Goal: Information Seeking & Learning: Check status

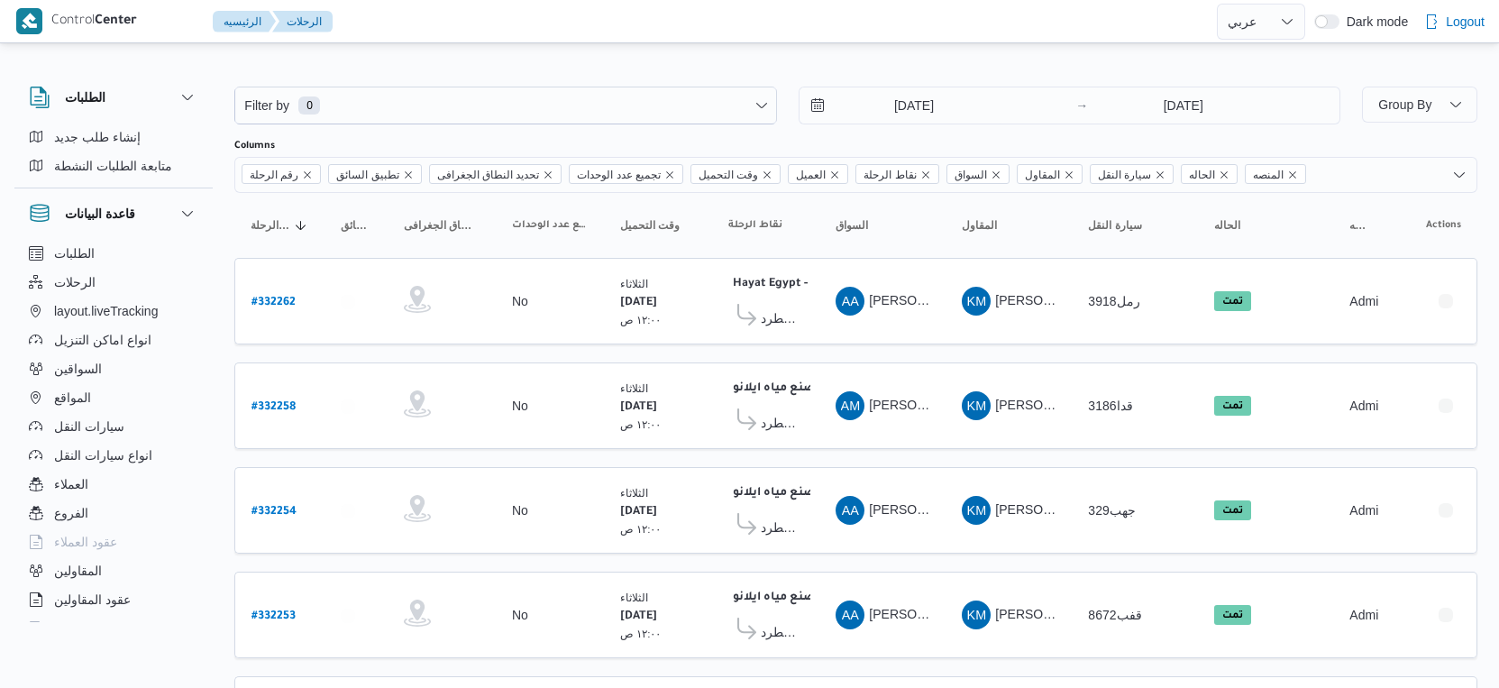
select select "ar"
click at [922, 96] on input "[DATE]" at bounding box center [902, 105] width 205 height 36
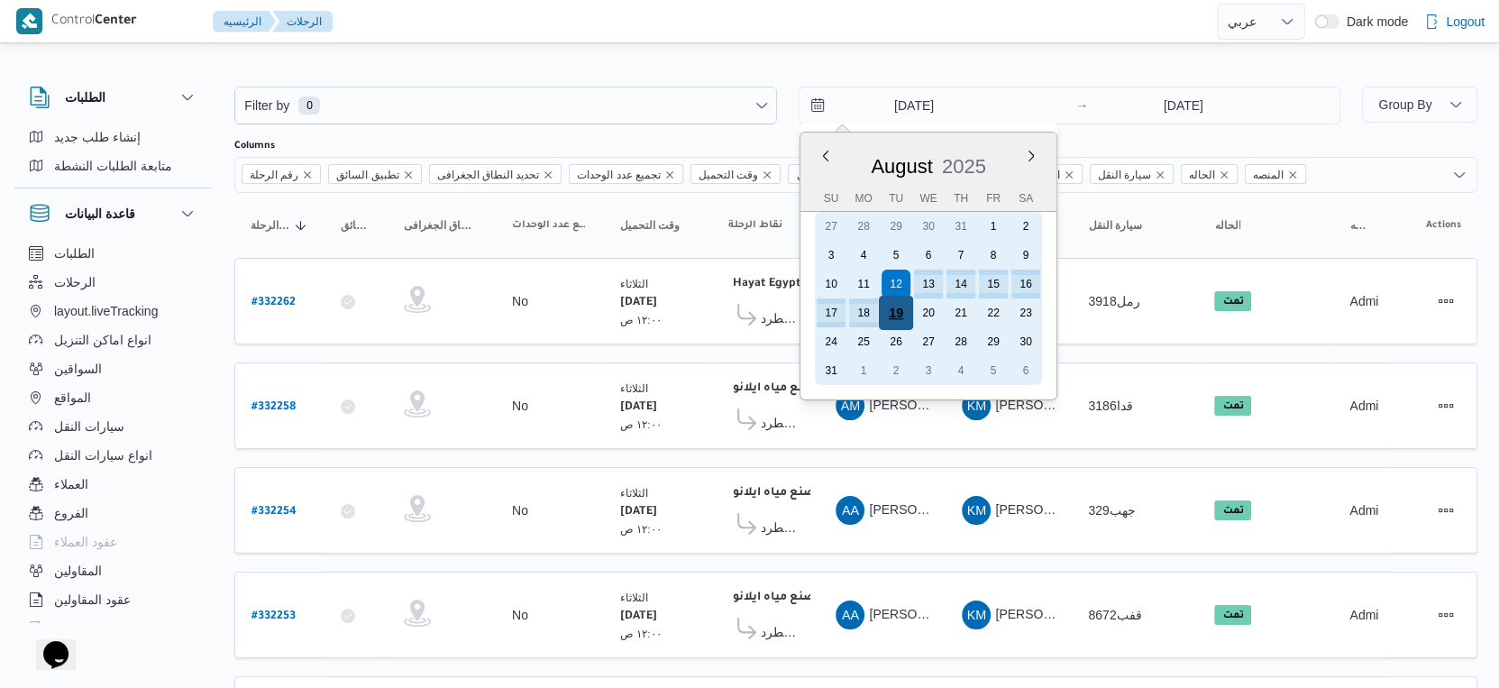
click at [904, 320] on div "19" at bounding box center [895, 313] width 34 height 34
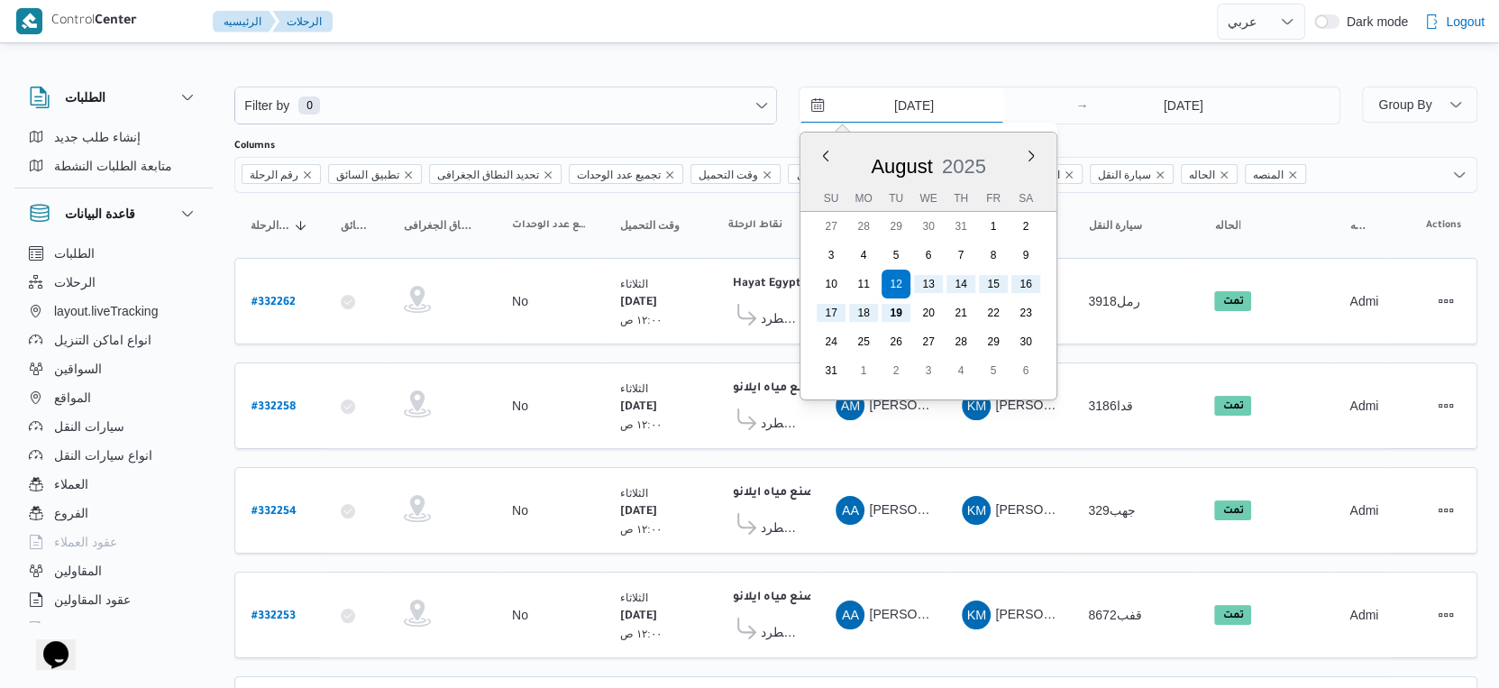
type input "[DATE]"
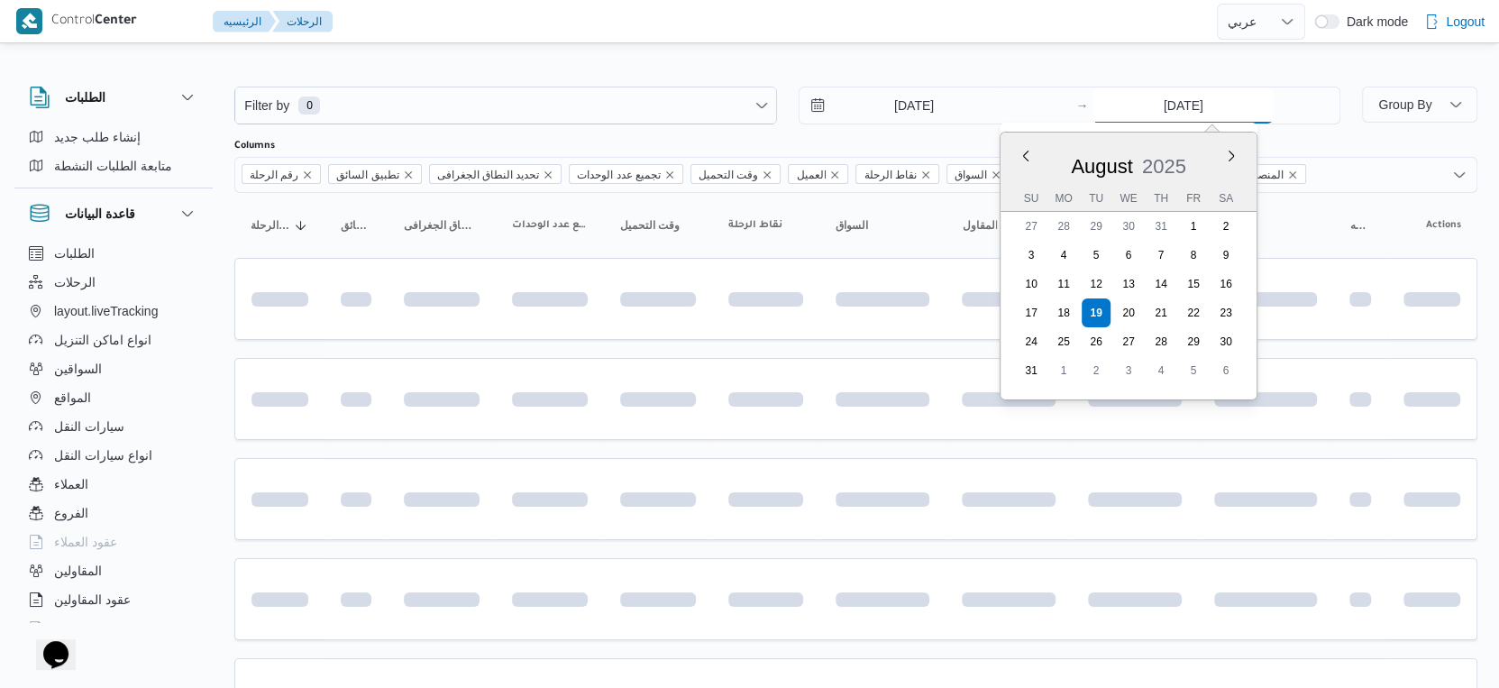
click at [1216, 94] on input "[DATE]" at bounding box center [1182, 105] width 179 height 36
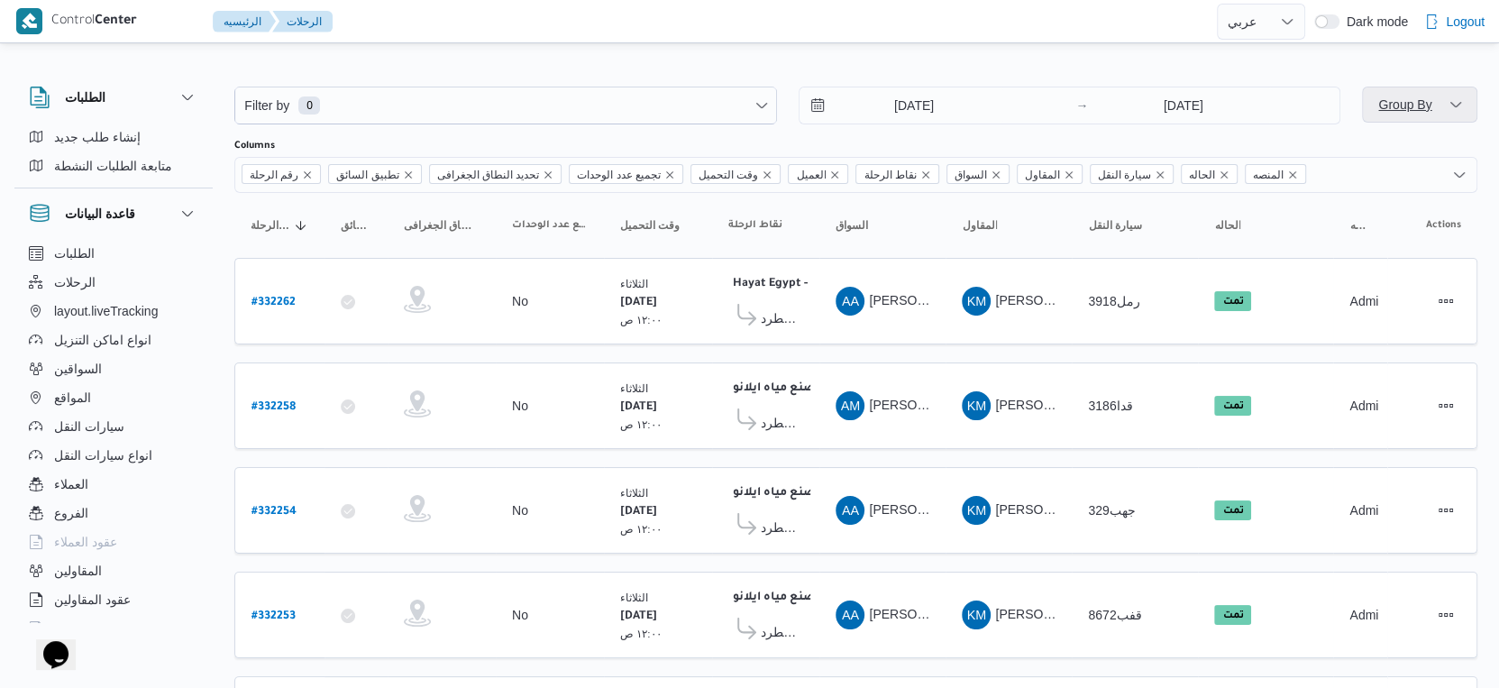
click at [1395, 105] on span "Group By" at bounding box center [1404, 104] width 53 height 14
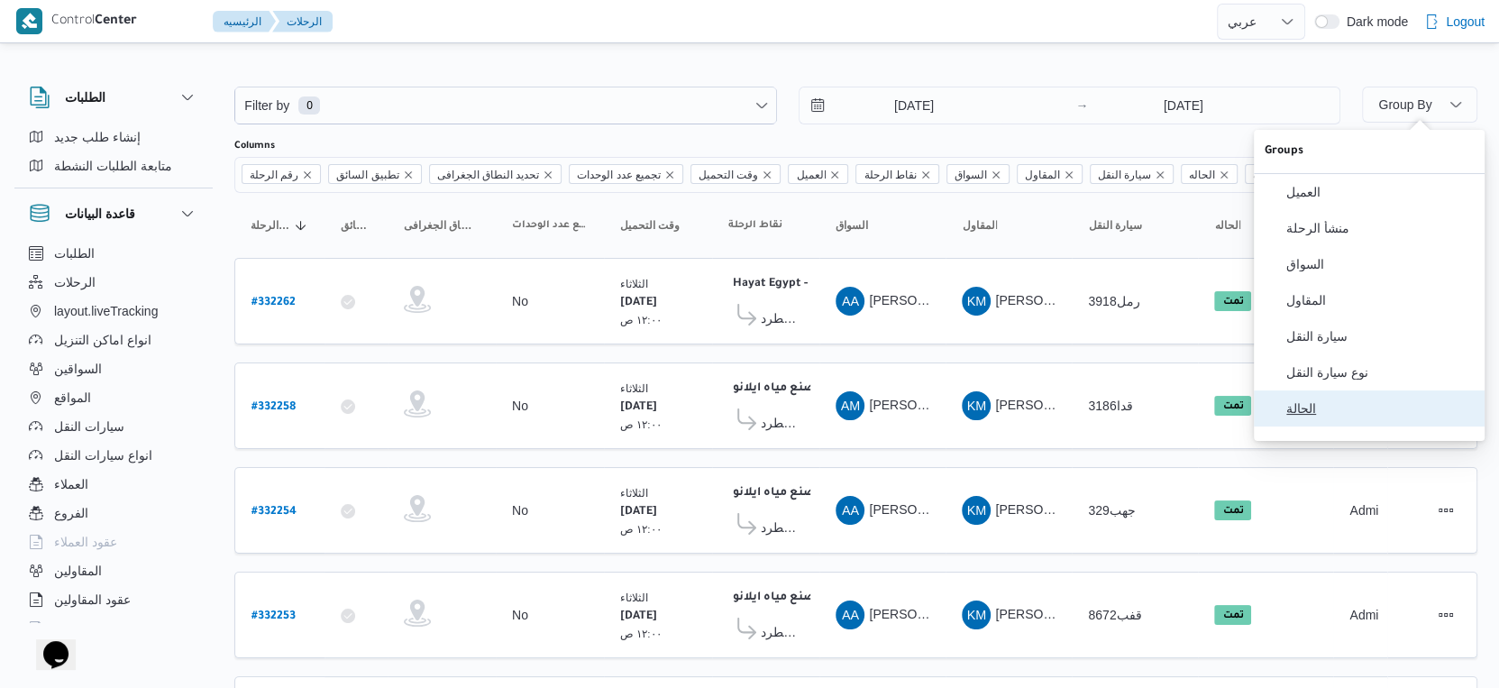
click at [1381, 407] on button "الحالة" at bounding box center [1369, 408] width 231 height 36
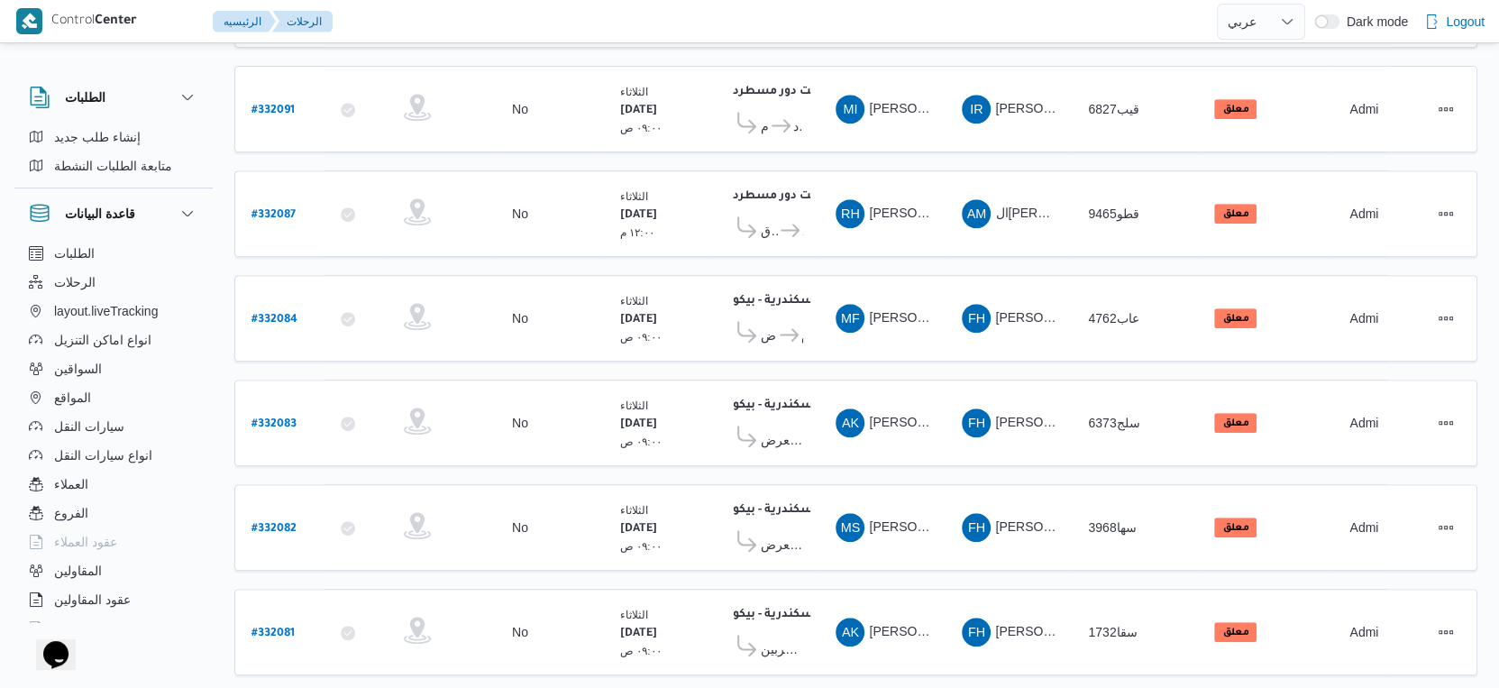
scroll to position [672, 0]
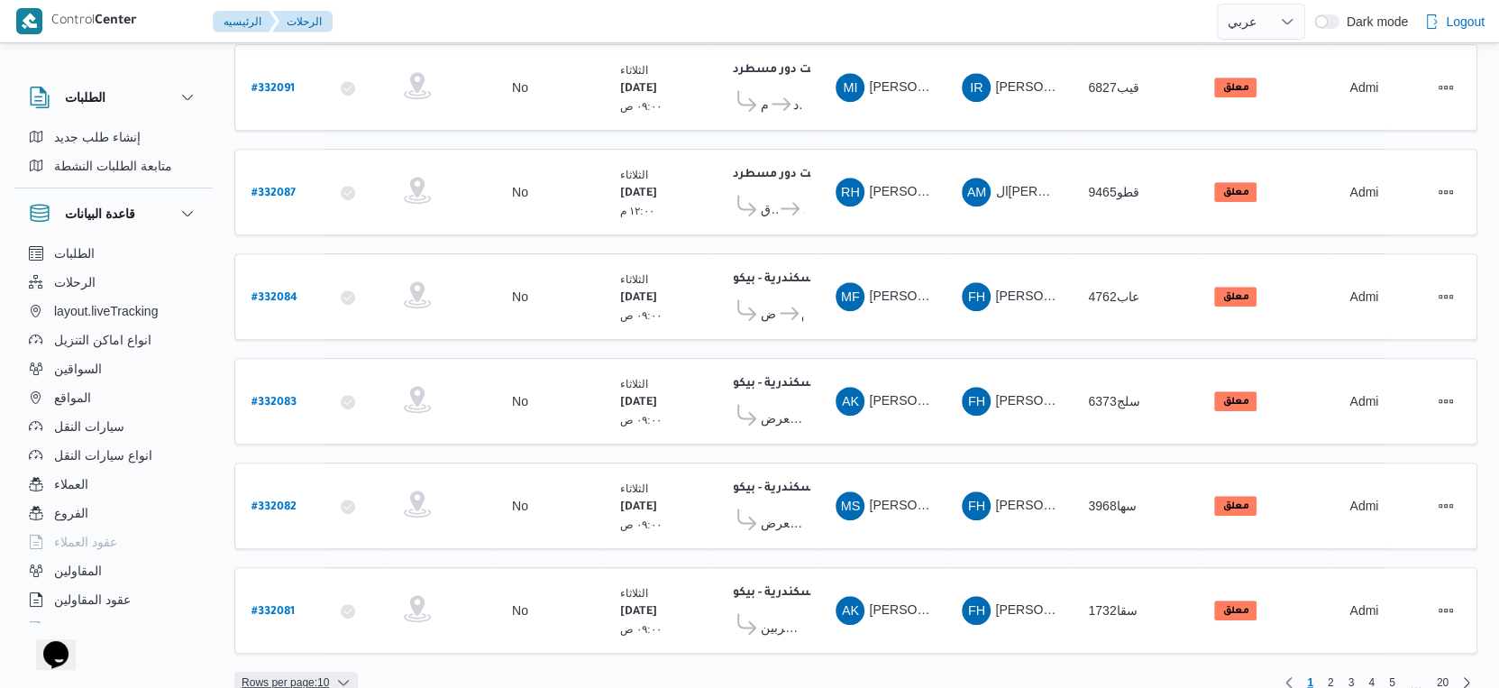
click at [332, 672] on span "Rows per page : 10" at bounding box center [295, 683] width 123 height 22
click at [324, 620] on span "20 rows" at bounding box center [319, 613] width 58 height 14
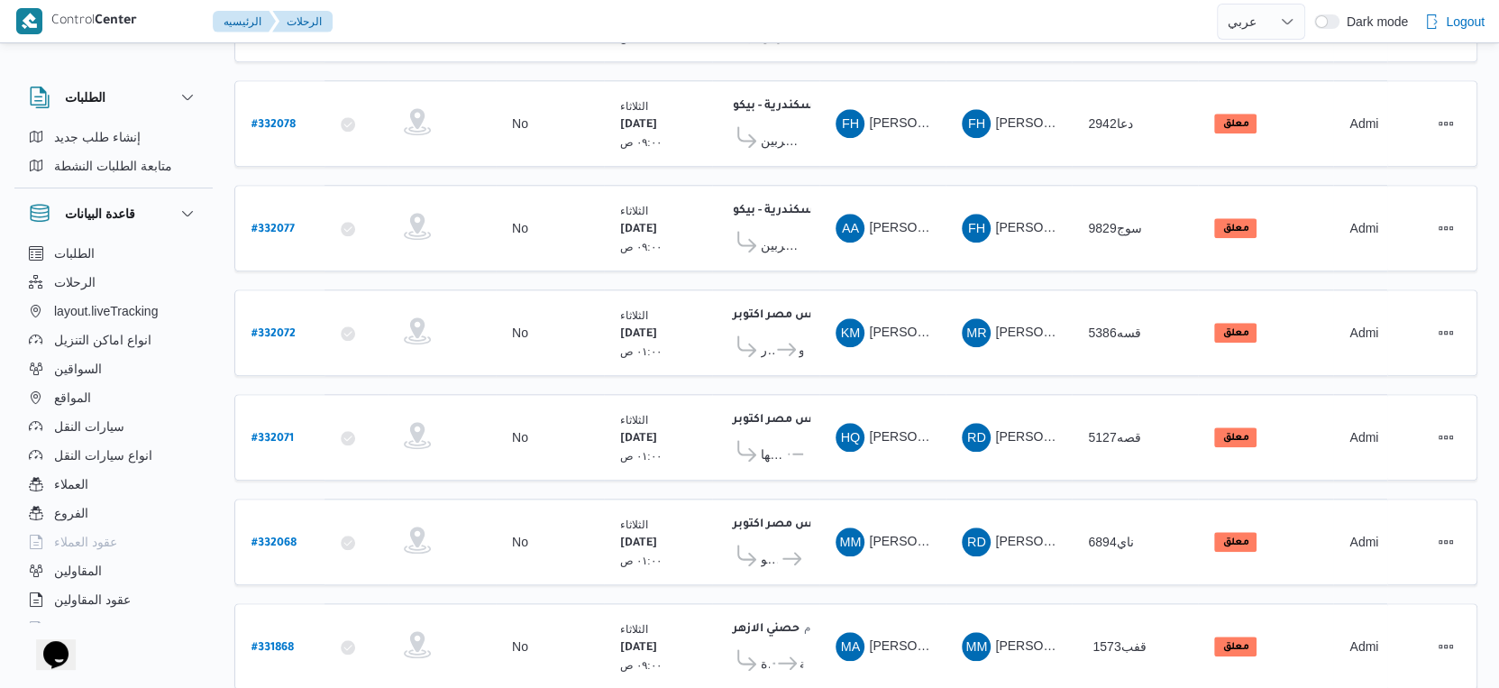
scroll to position [1692, 0]
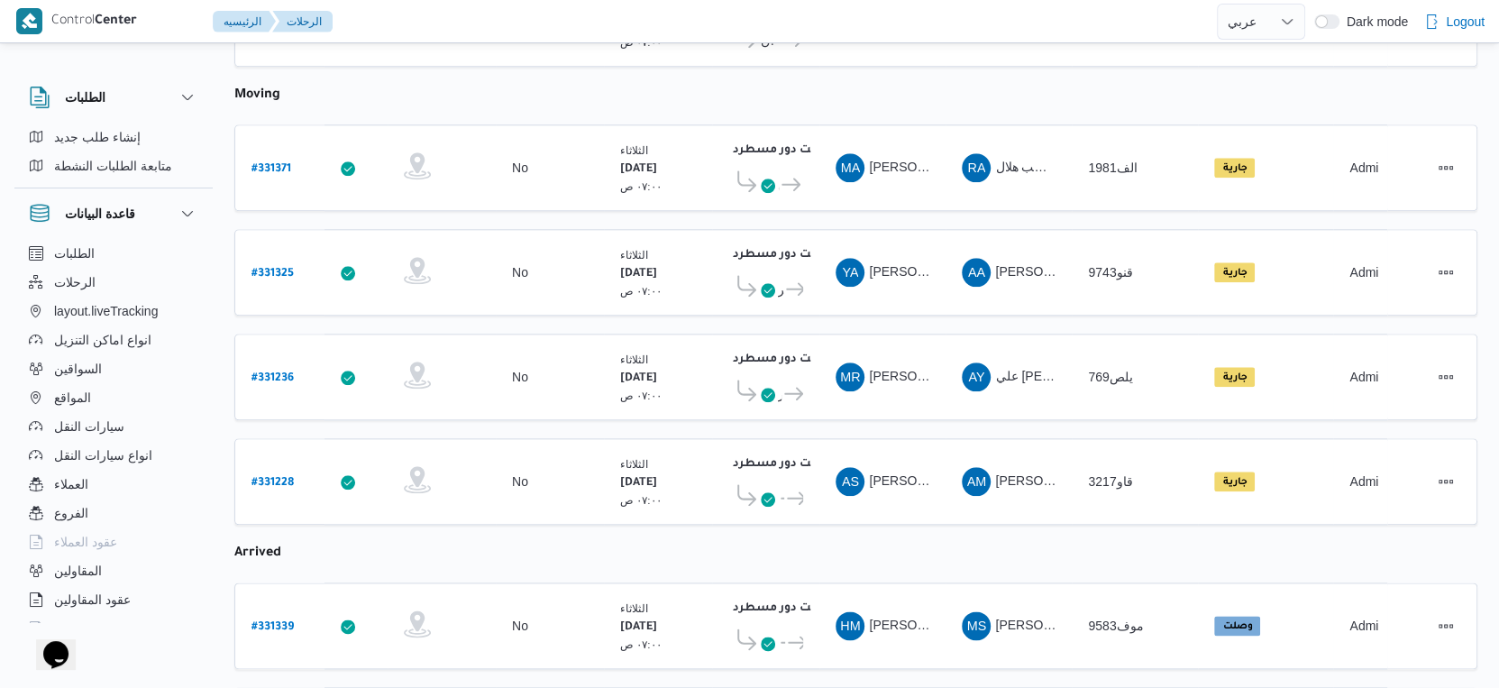
scroll to position [1770, 0]
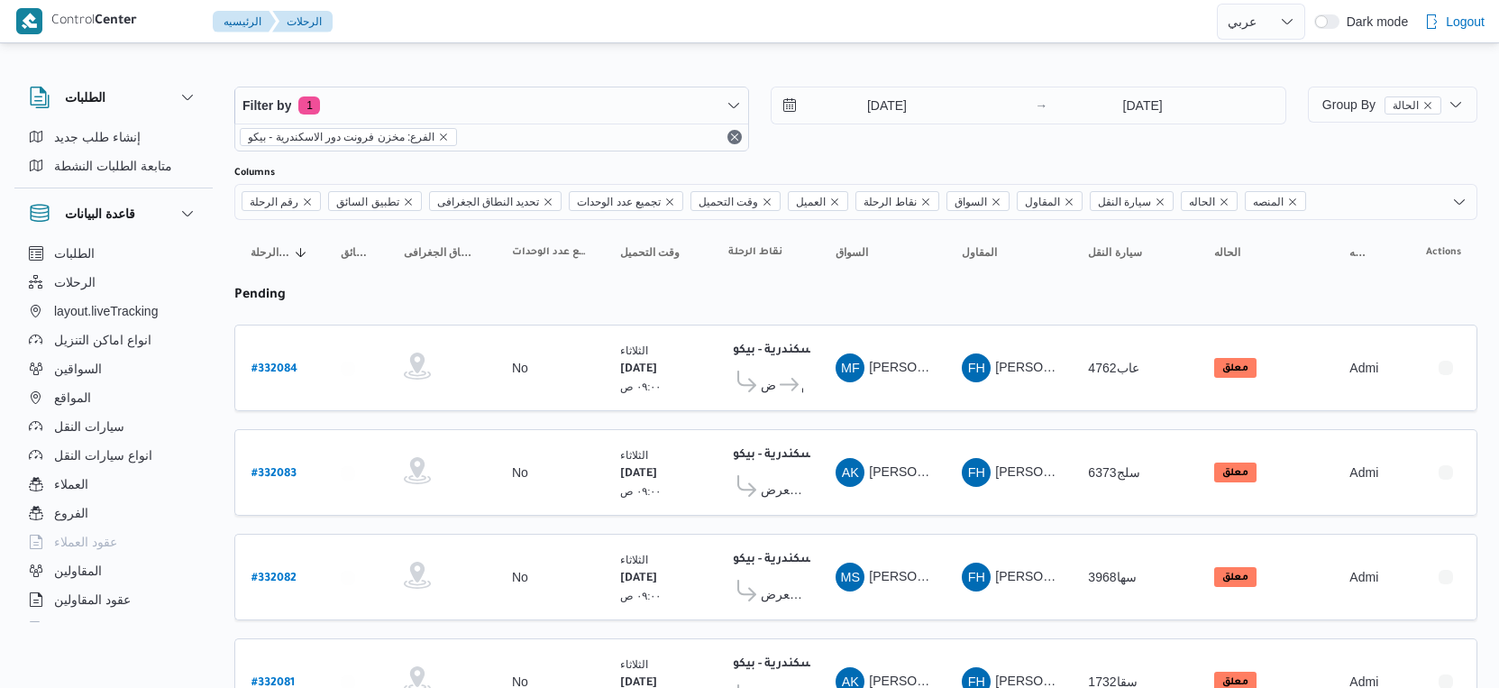
select select "ar"
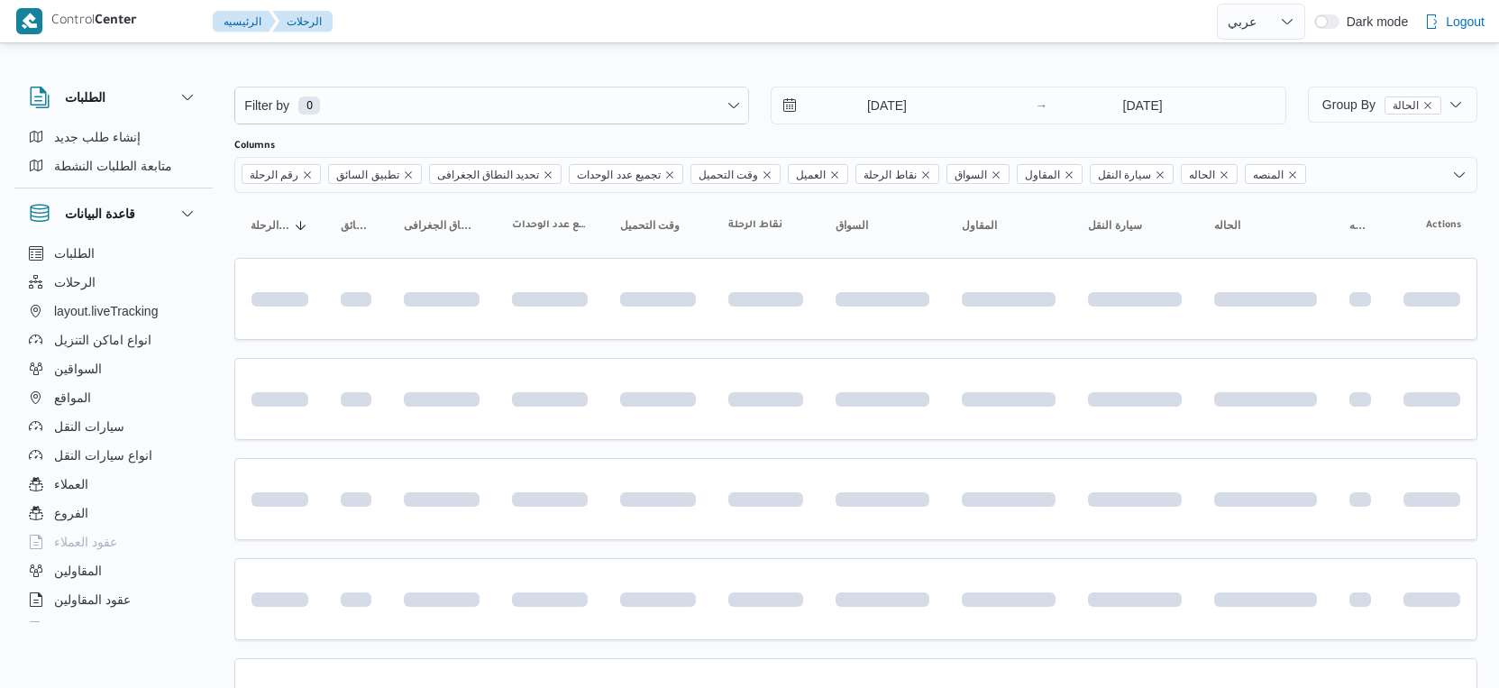
select select "ar"
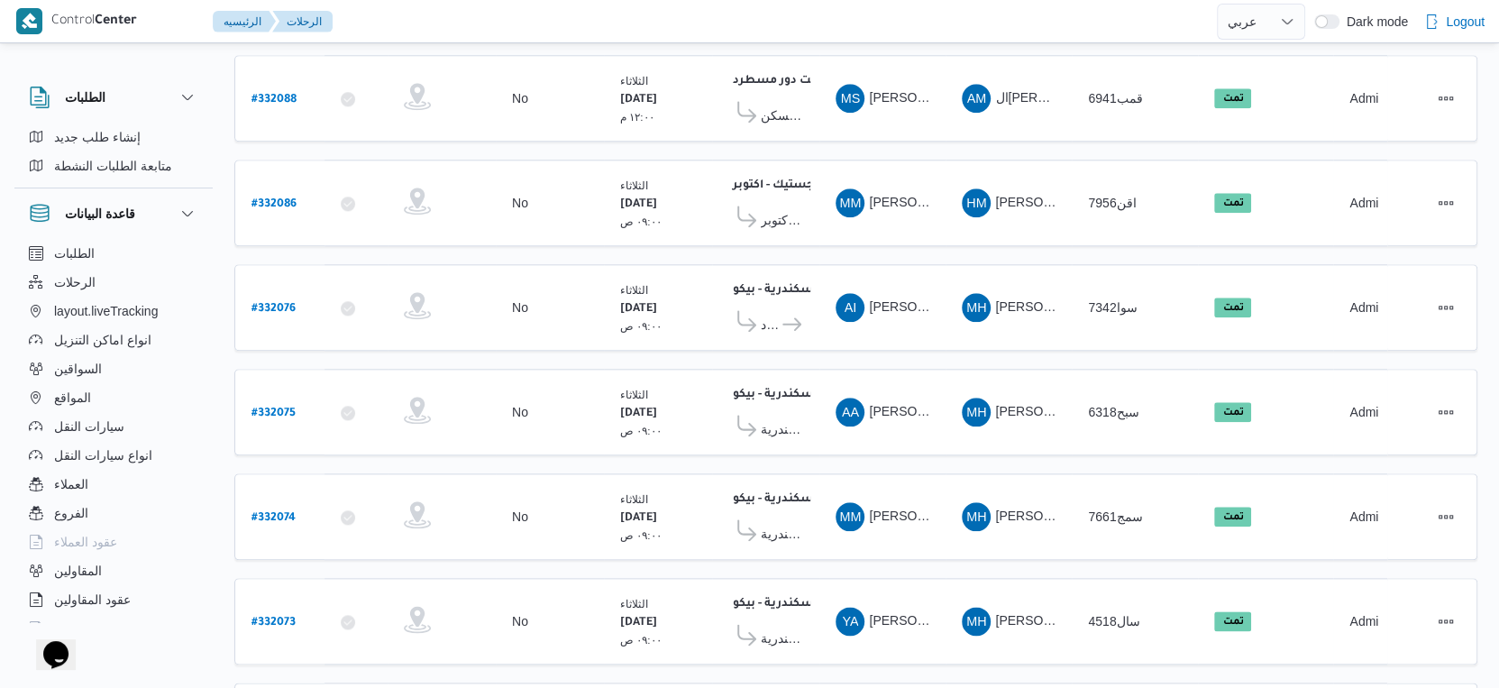
scroll to position [1692, 0]
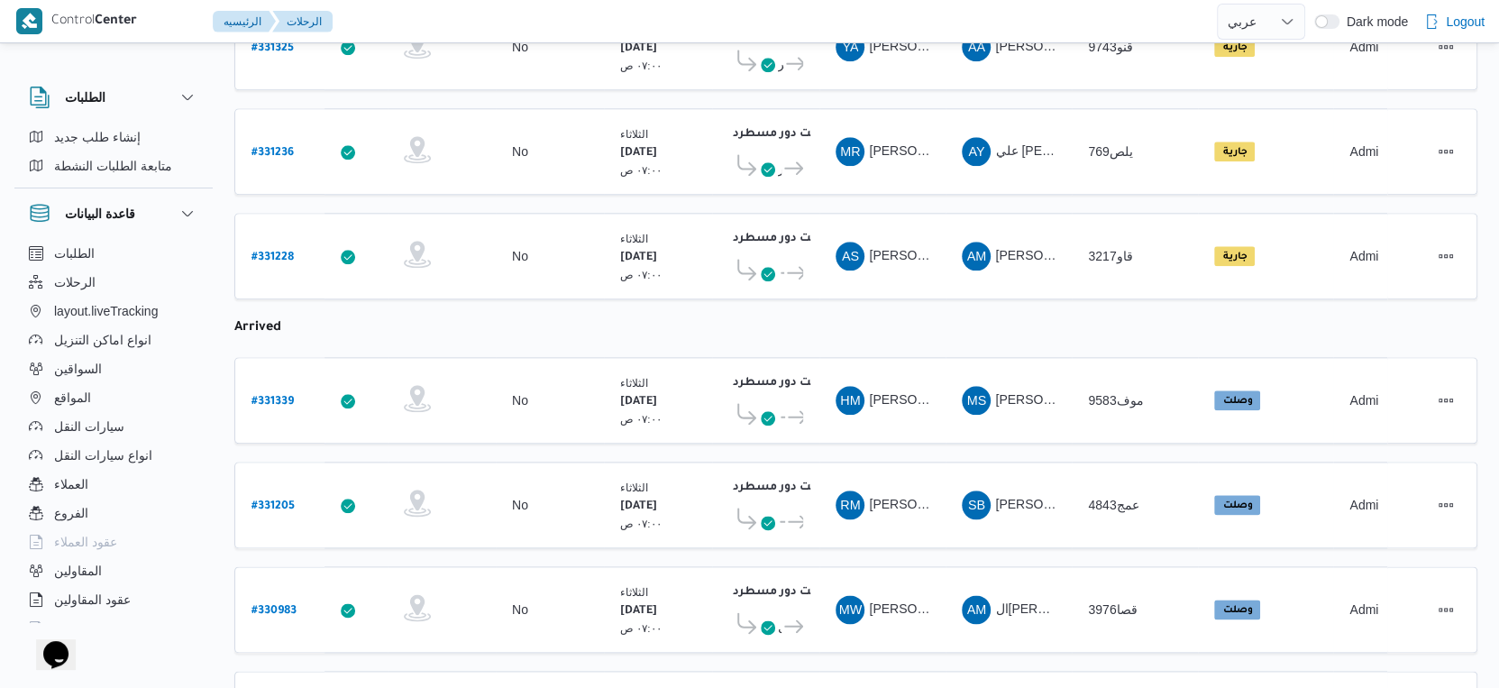
scroll to position [1770, 0]
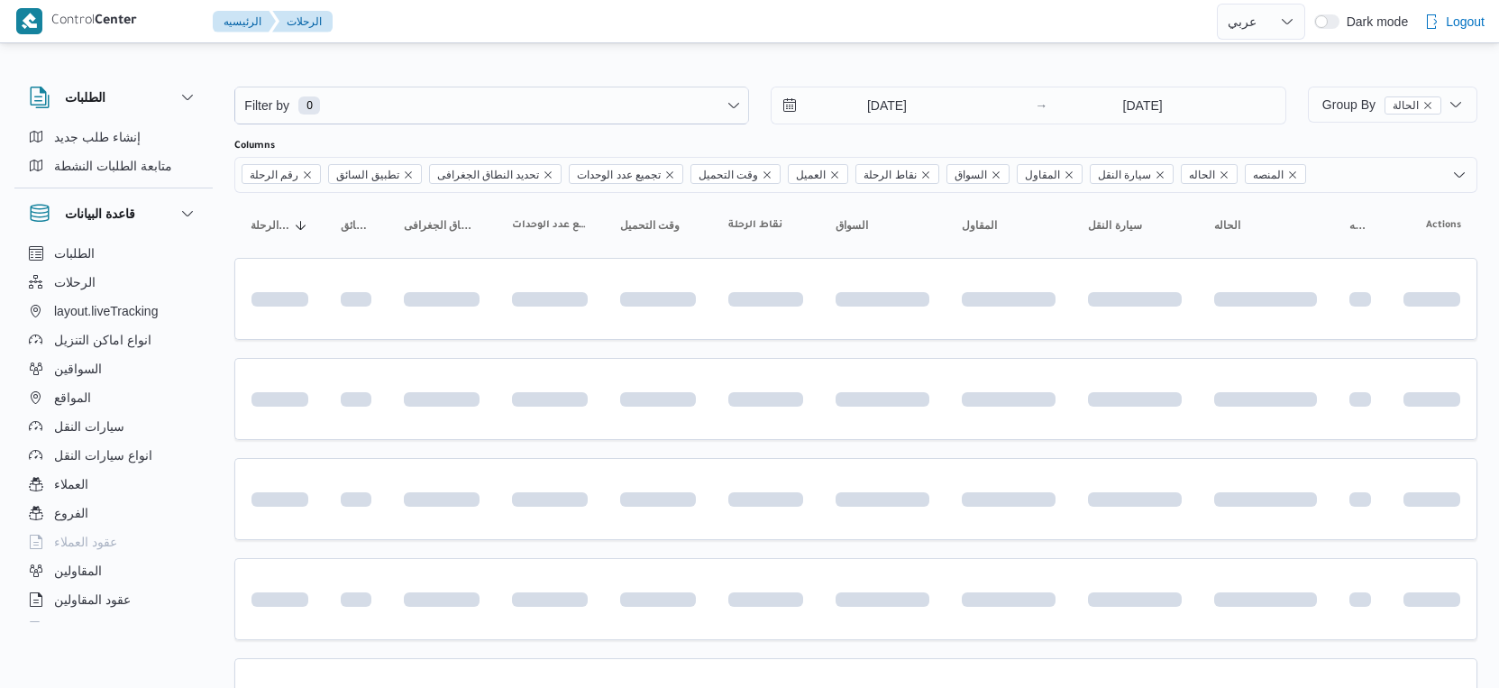
select select "ar"
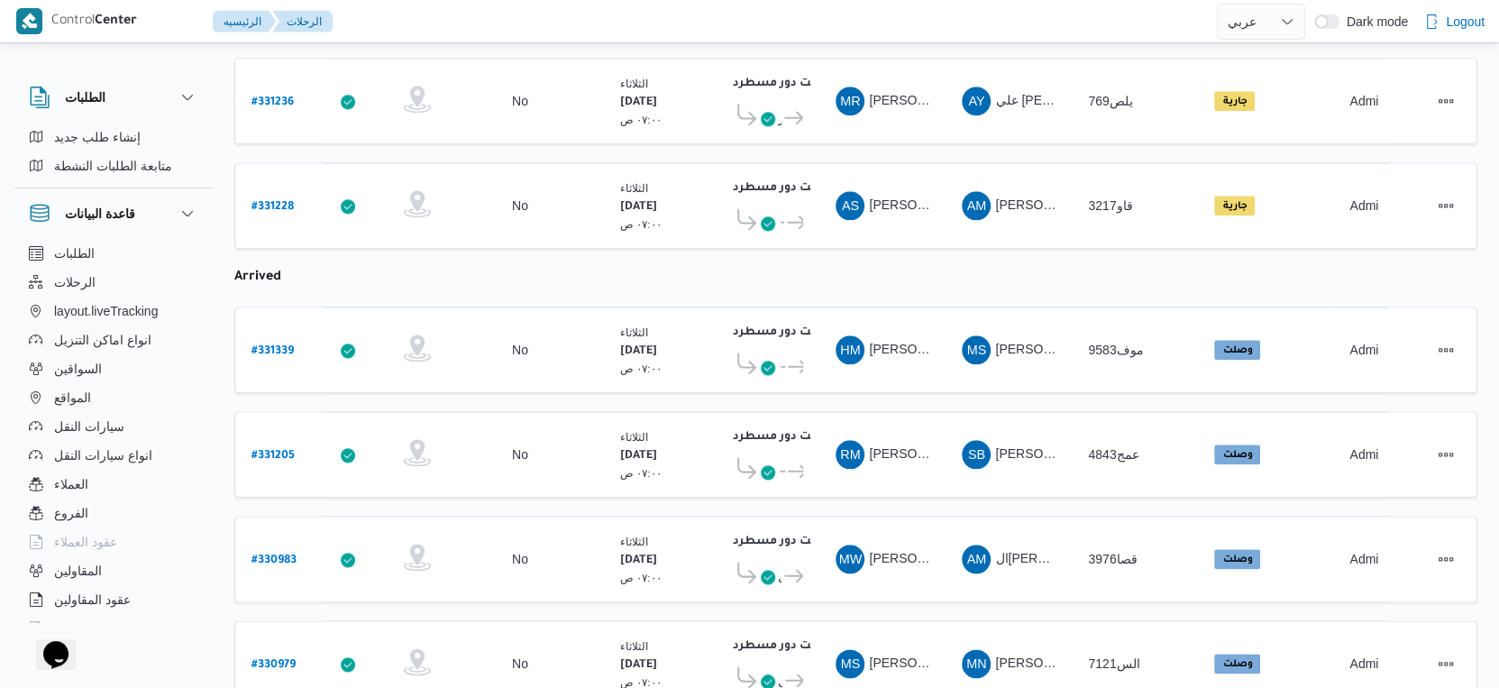
scroll to position [1808, 0]
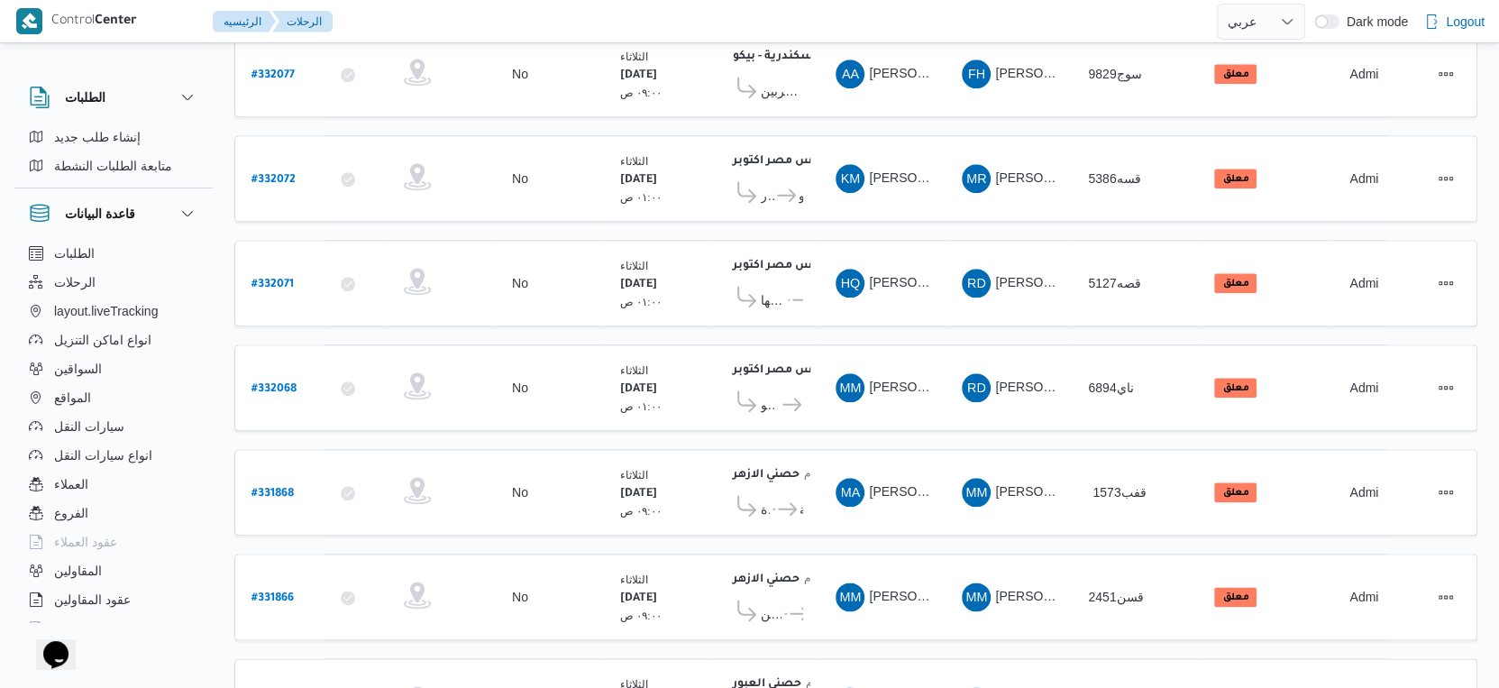
scroll to position [1692, 0]
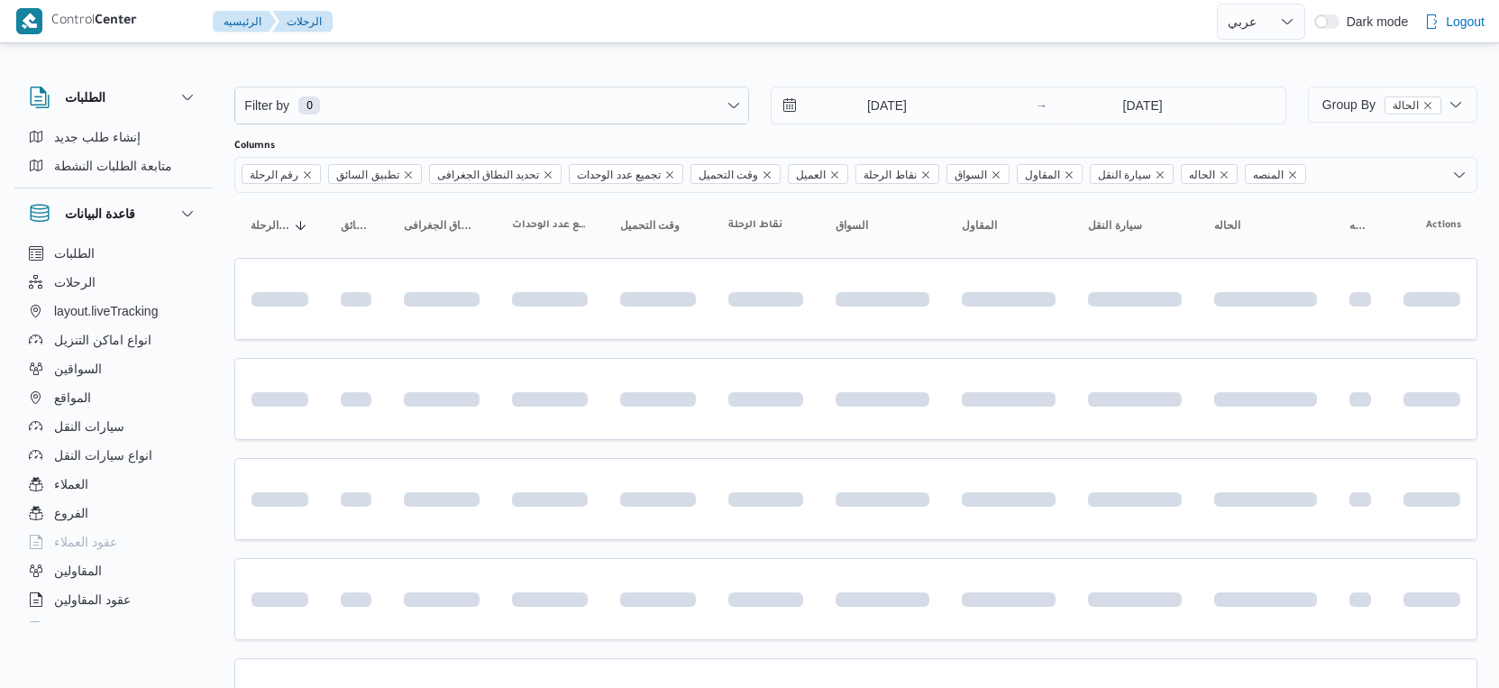
select select "ar"
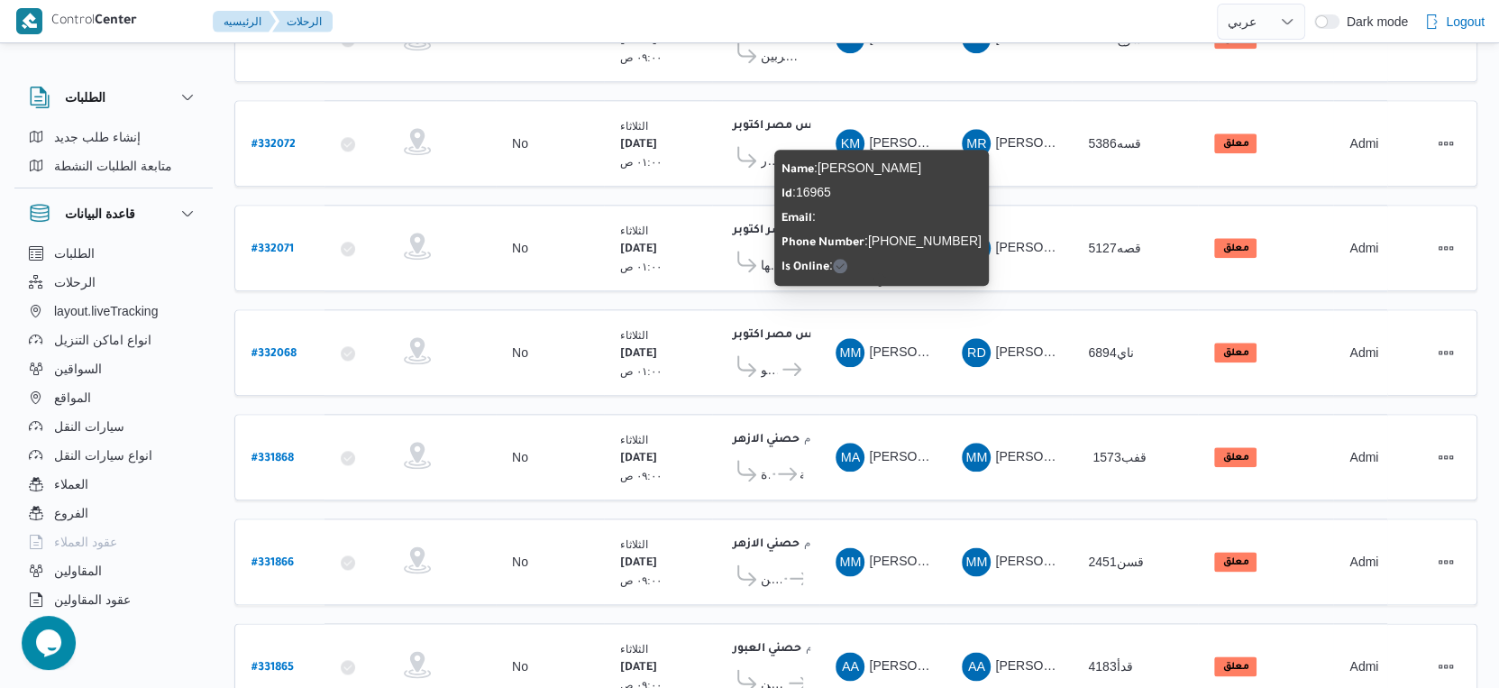
scroll to position [1692, 0]
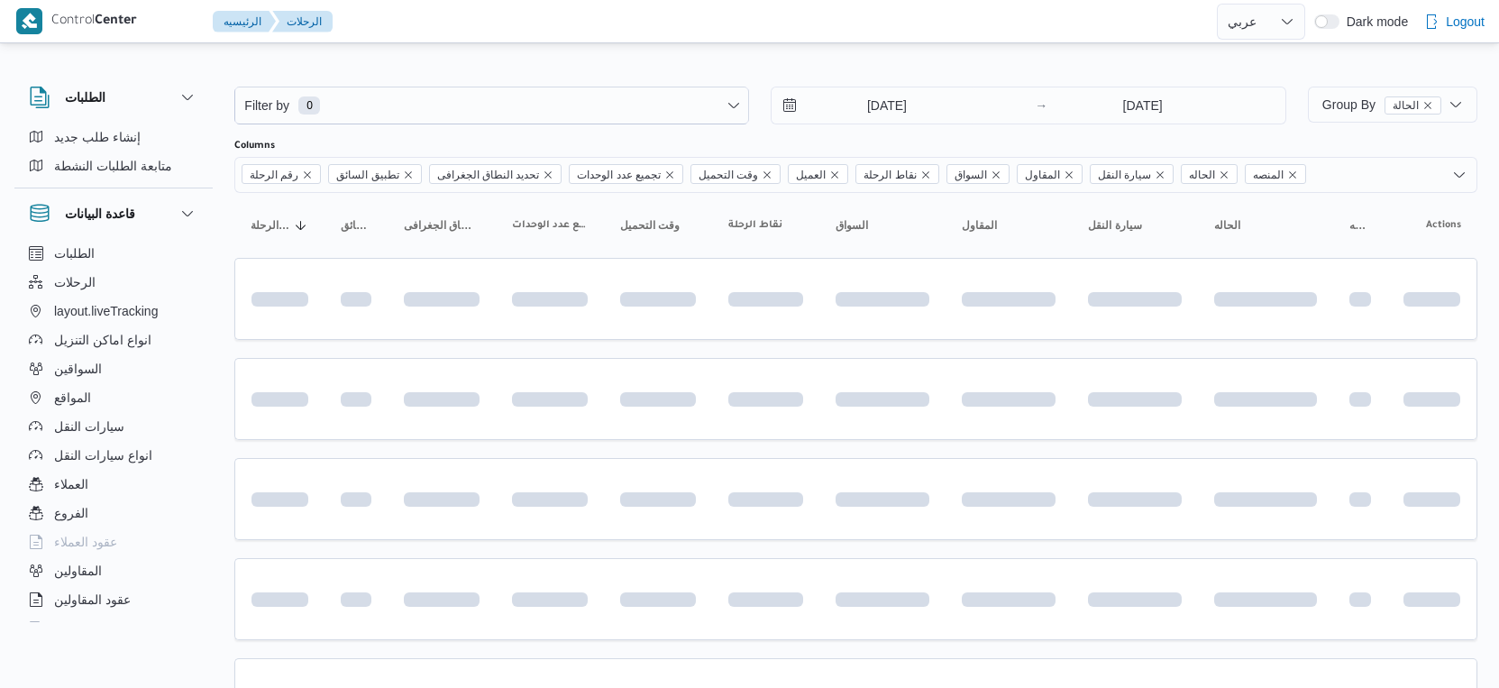
select select "ar"
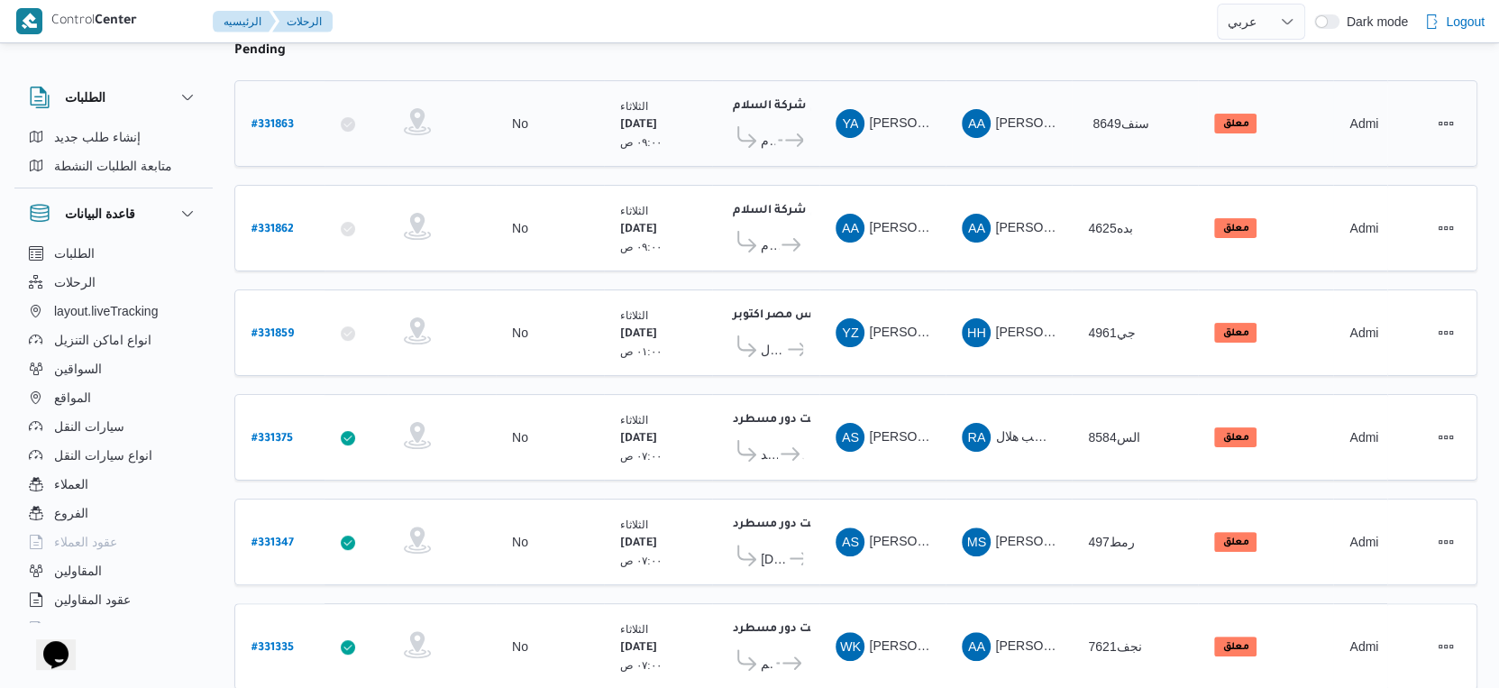
scroll to position [106, 0]
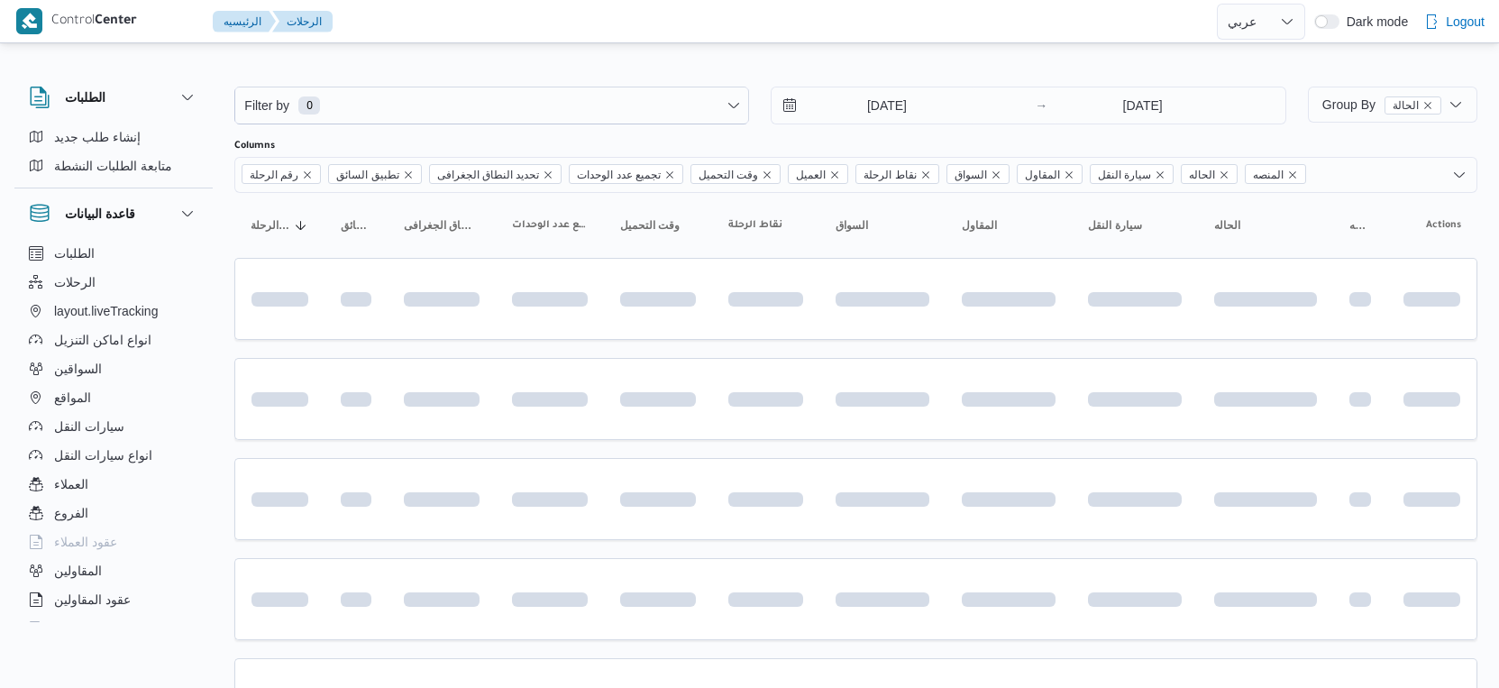
select select "ar"
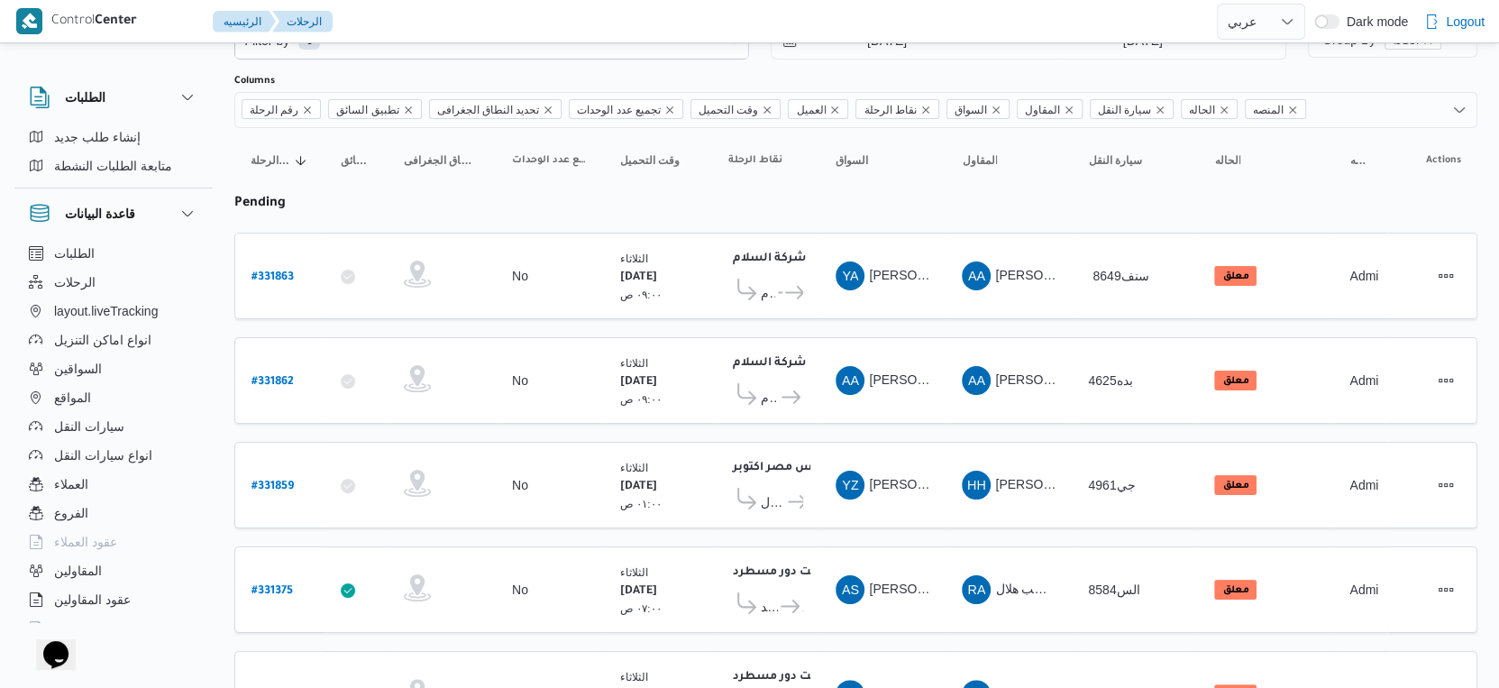
scroll to position [5, 0]
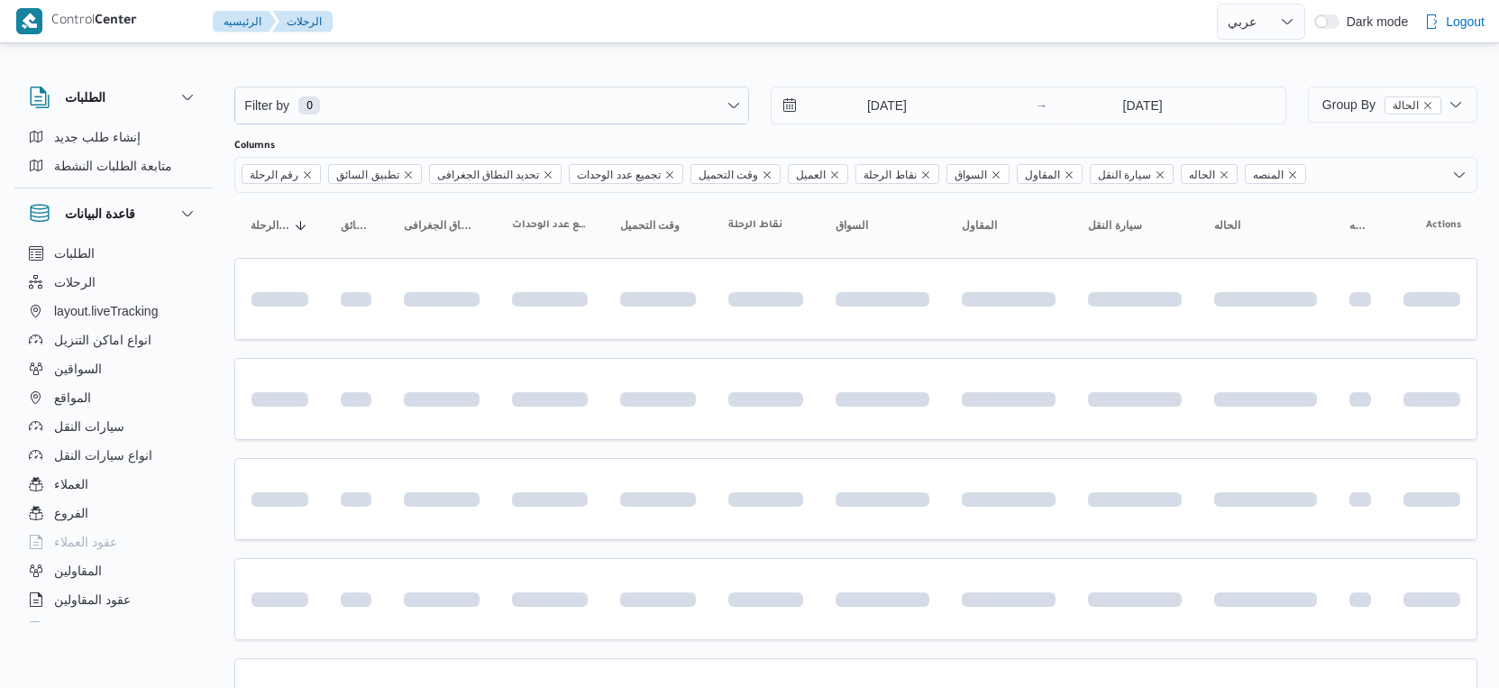
select select "ar"
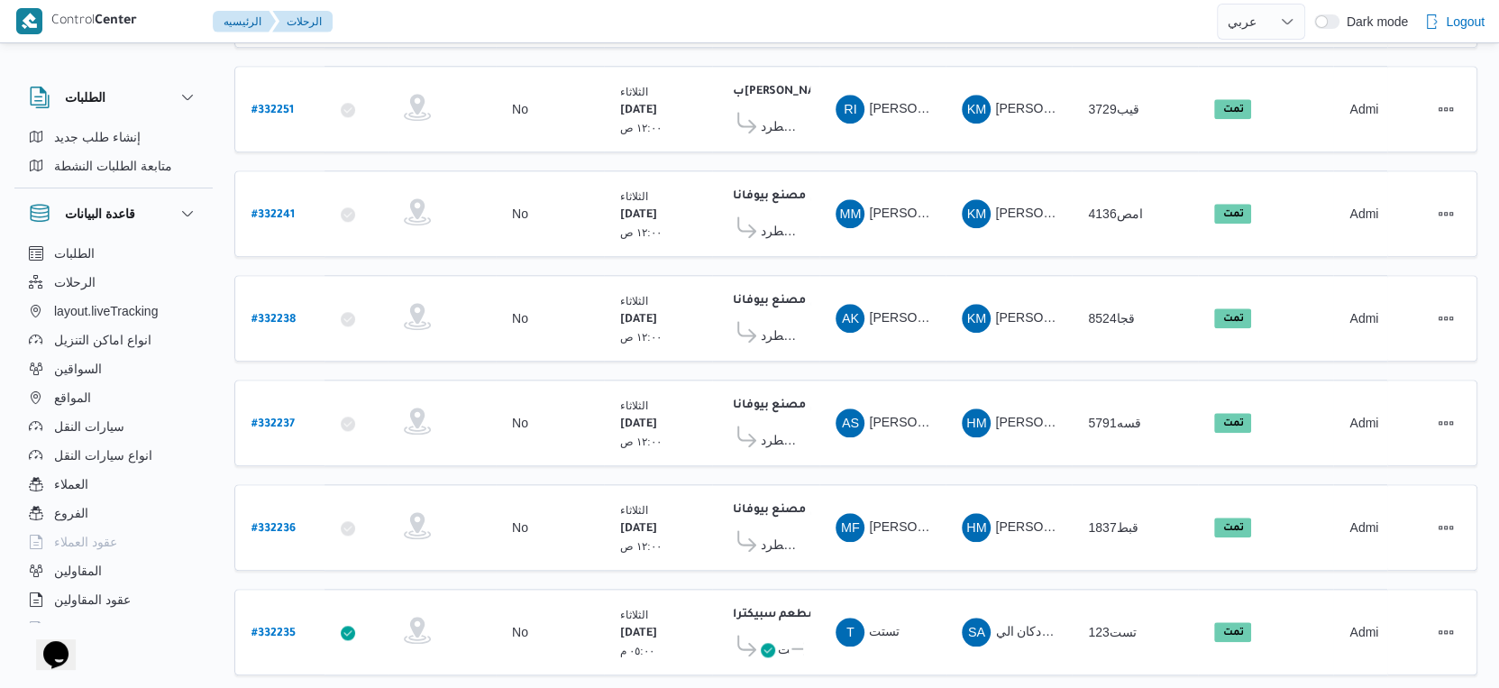
scroll to position [1808, 0]
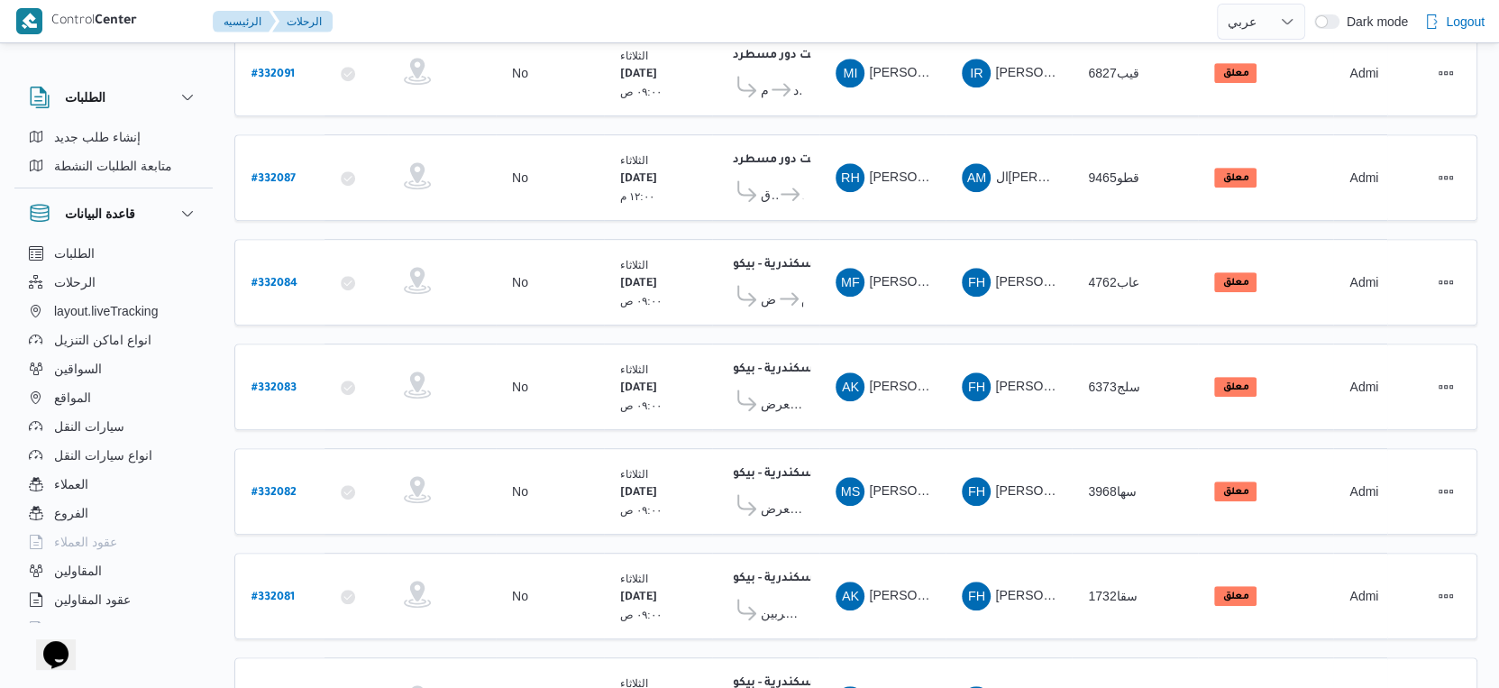
scroll to position [390, 0]
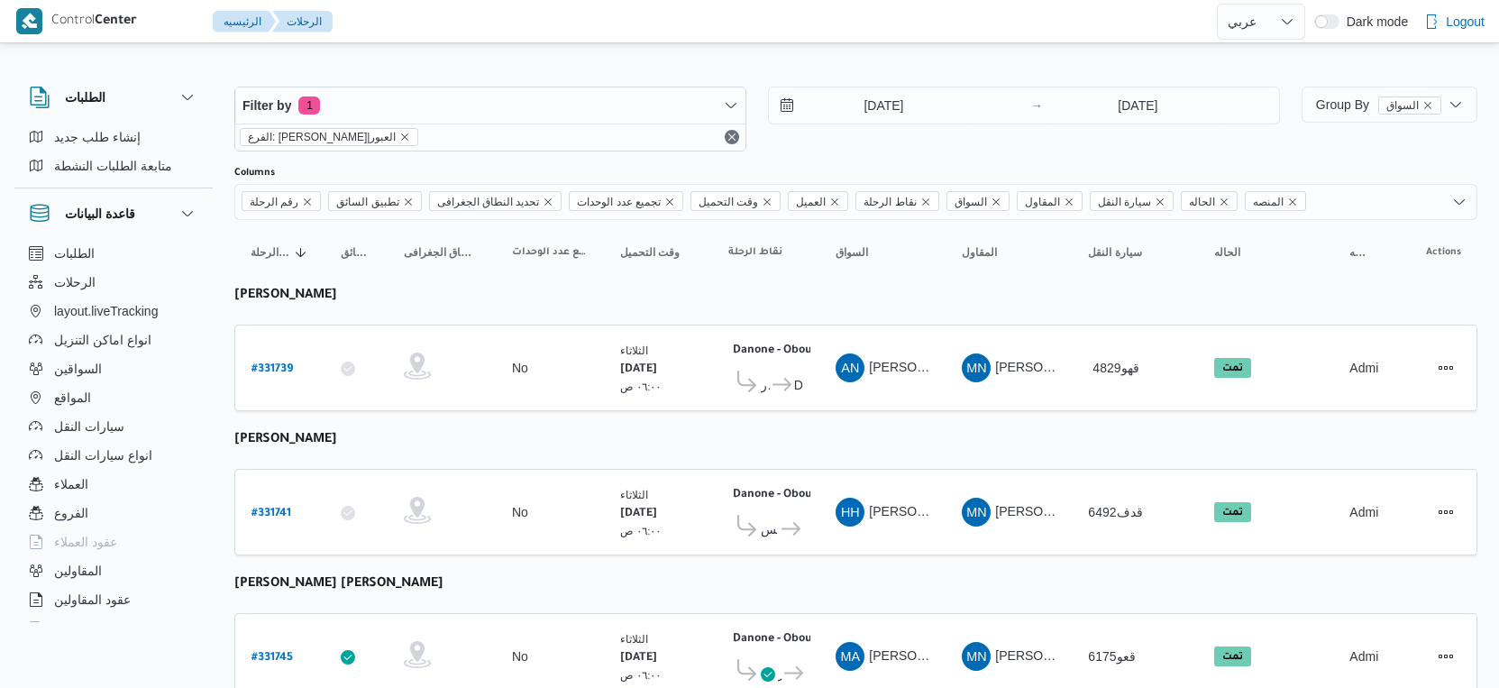
select select "ar"
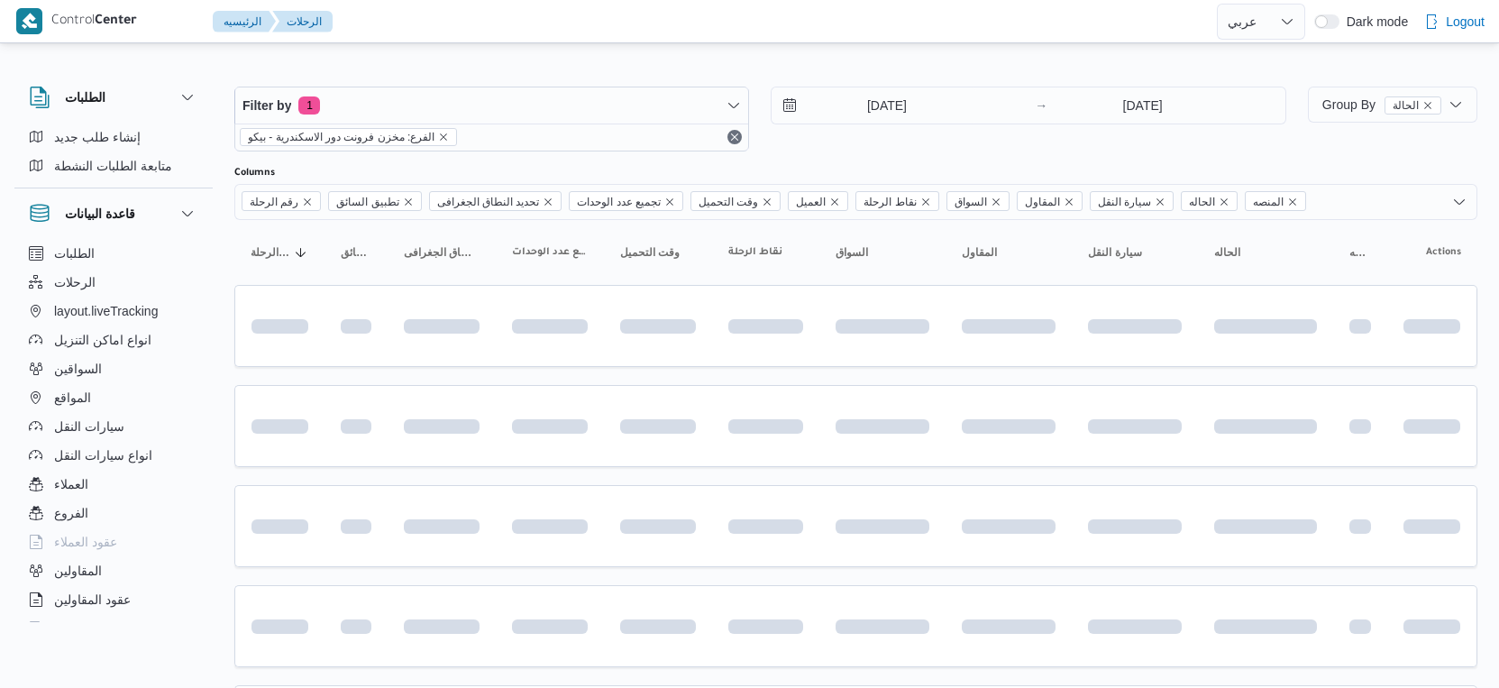
select select "ar"
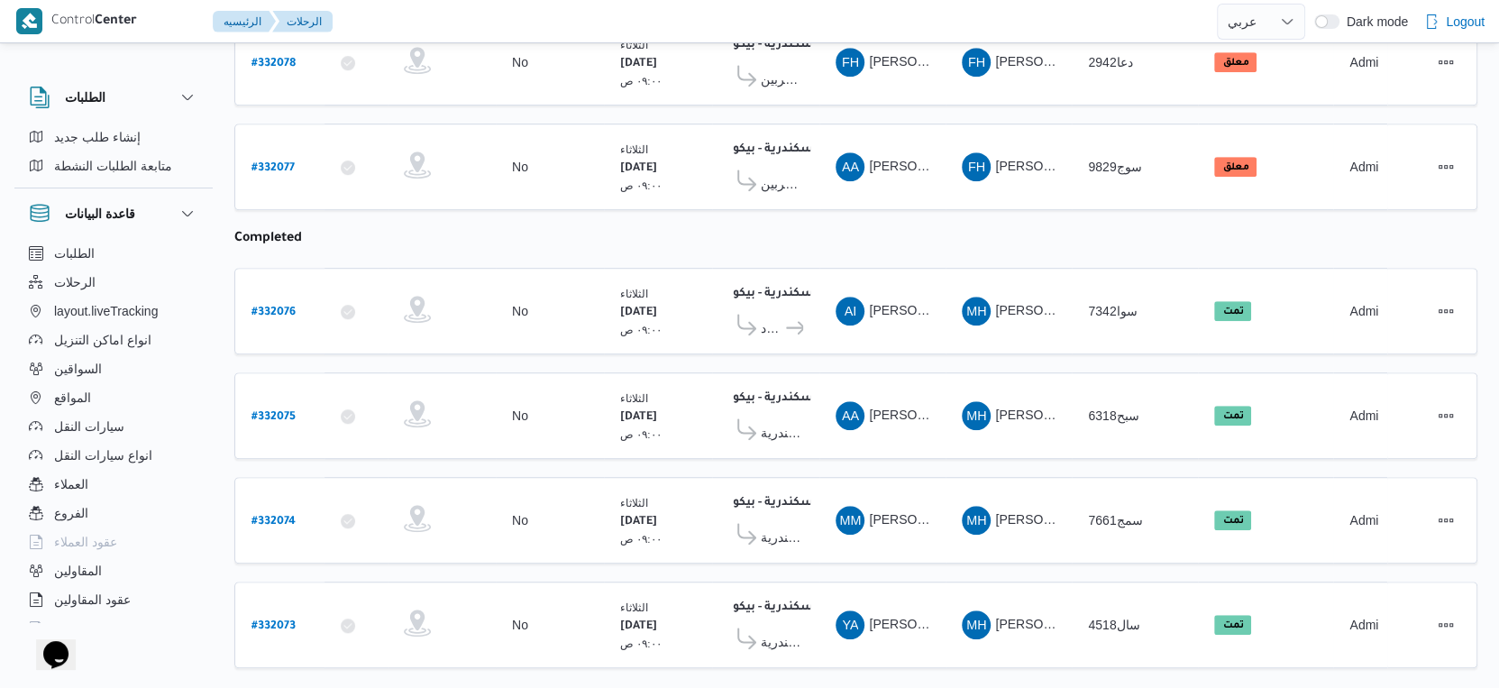
scroll to position [941, 0]
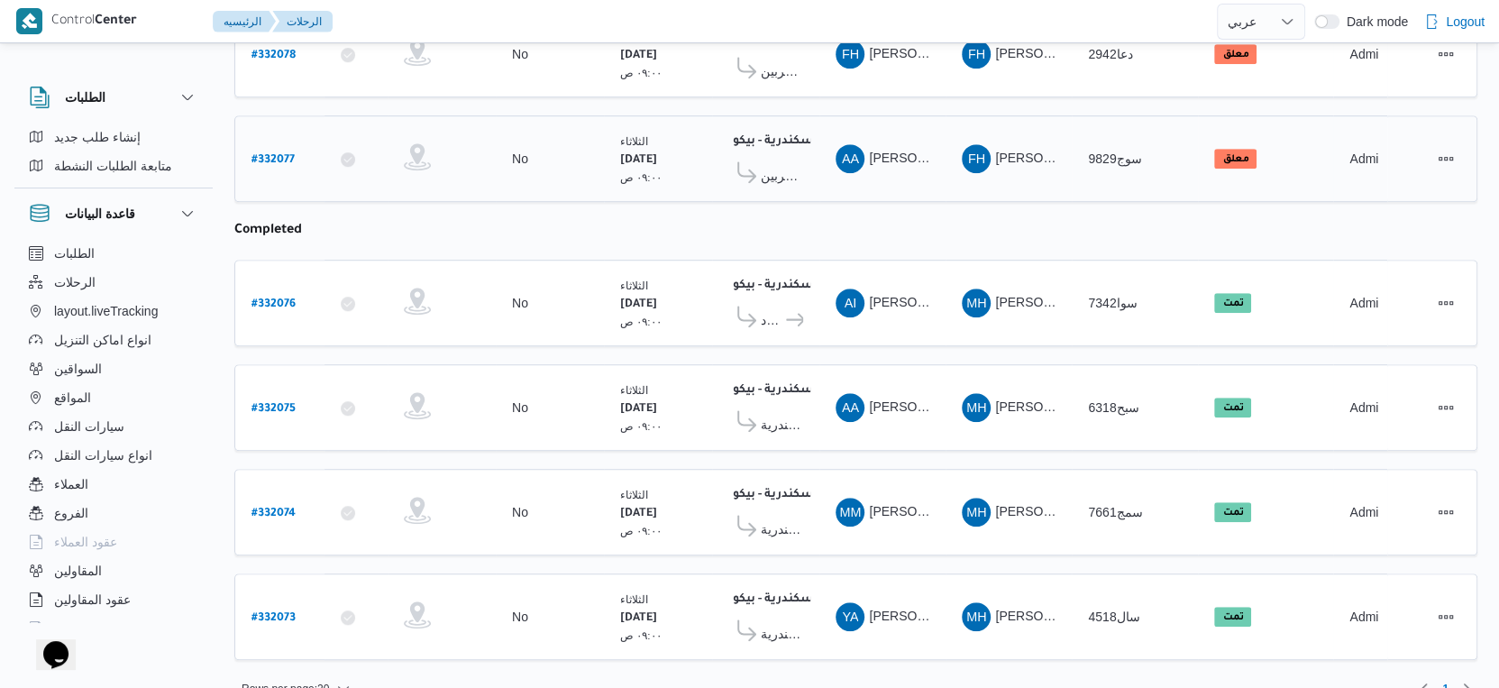
click at [279, 154] on b "# 332077" at bounding box center [273, 160] width 43 height 13
select select "ar"
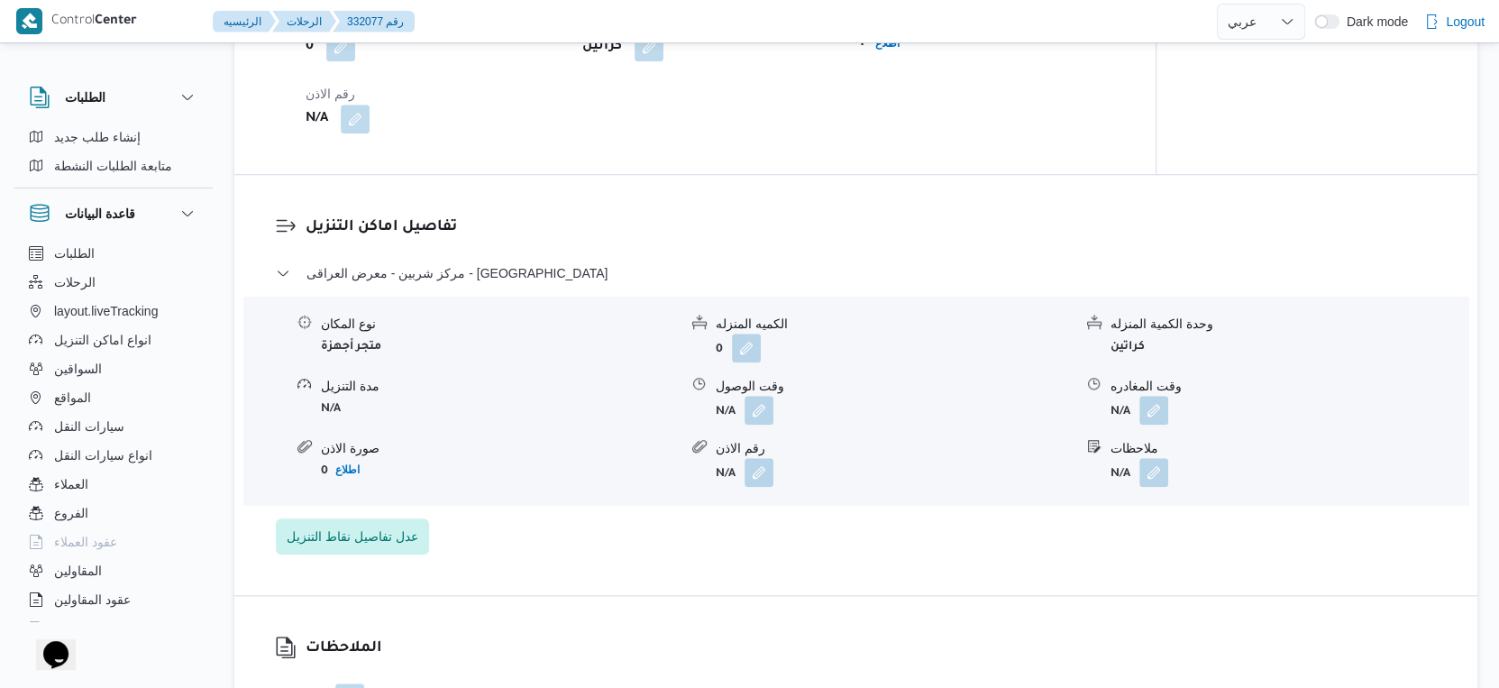
scroll to position [1302, 0]
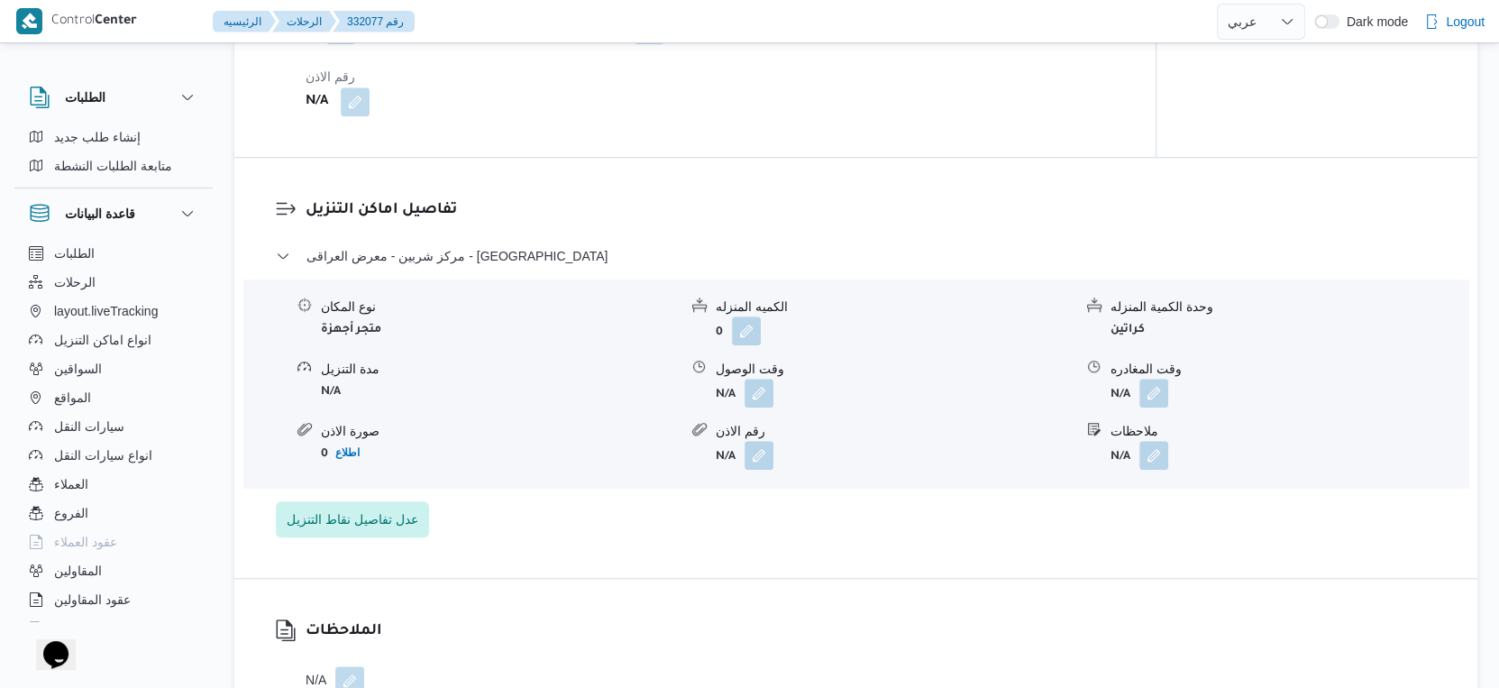
select select "ar"
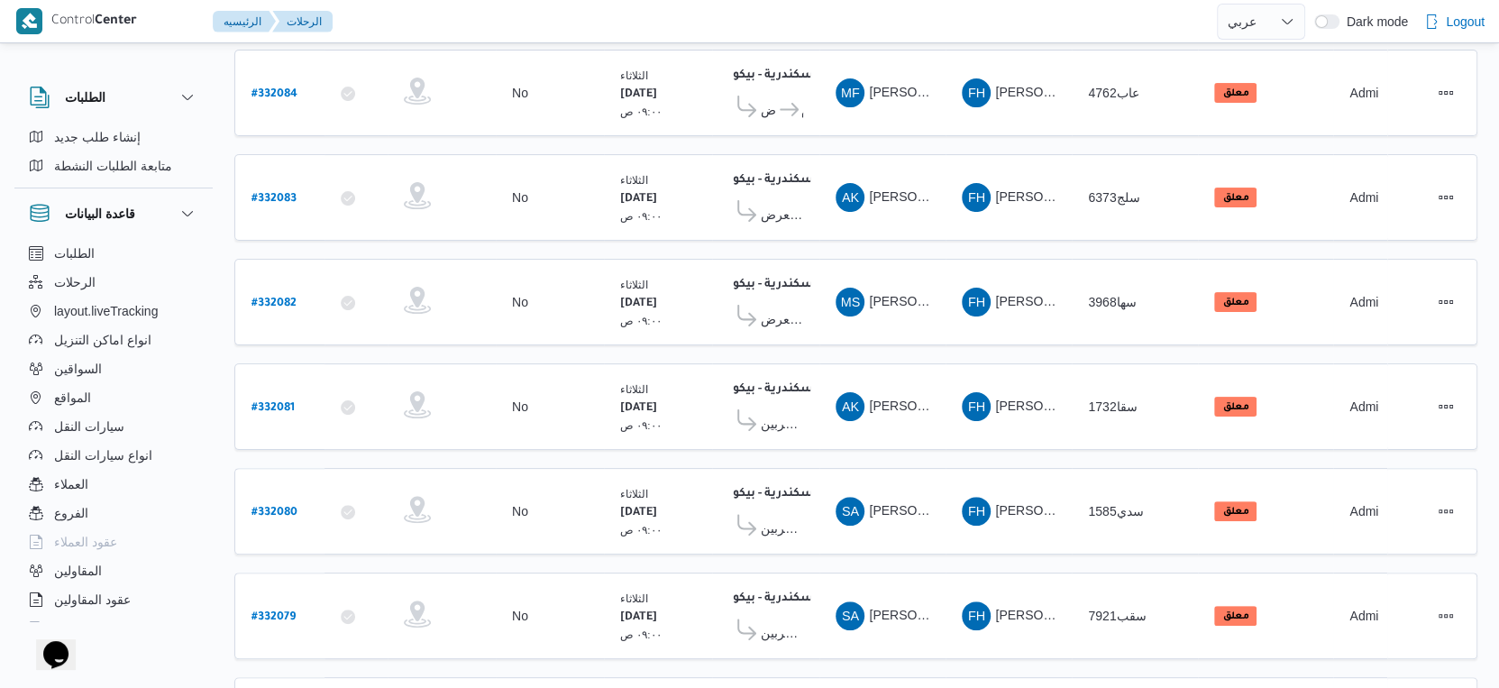
scroll to position [540, 0]
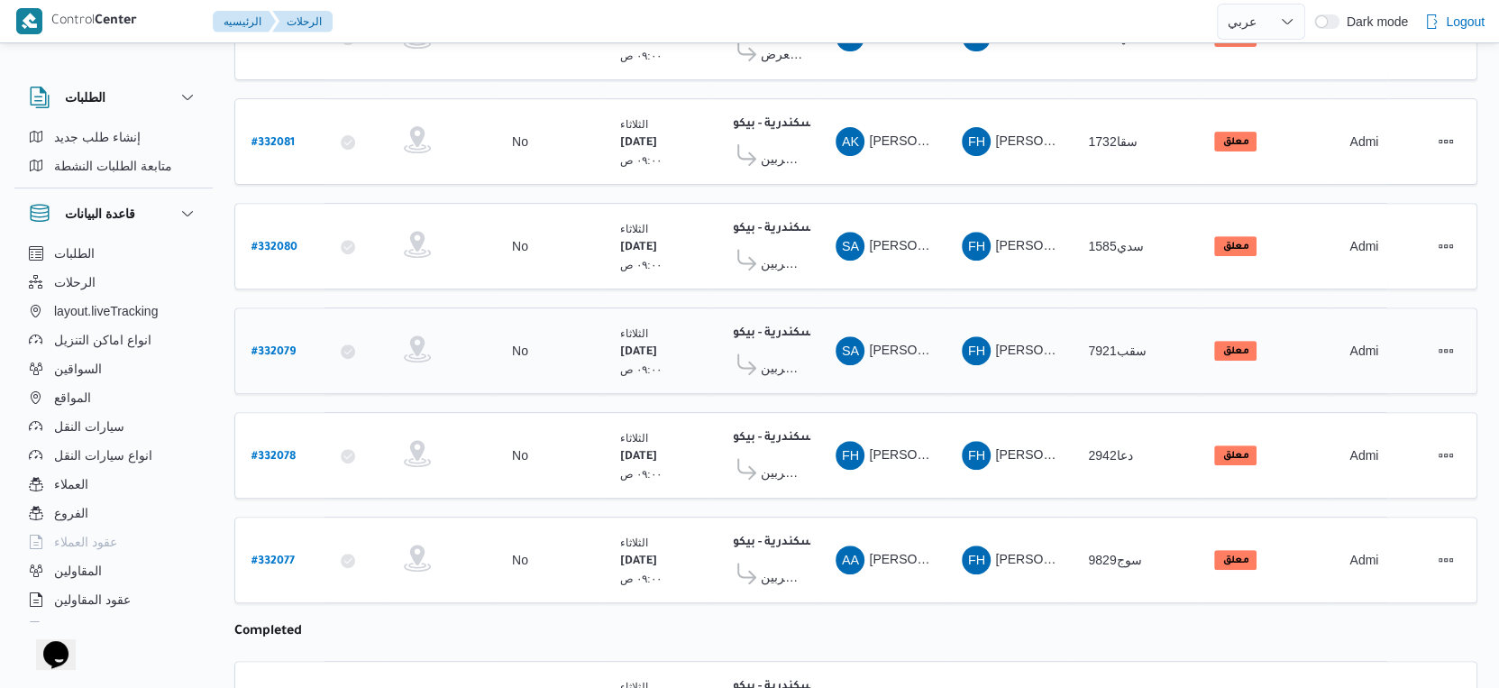
click at [773, 357] on span "معرض العراقى - شربين" at bounding box center [782, 368] width 42 height 22
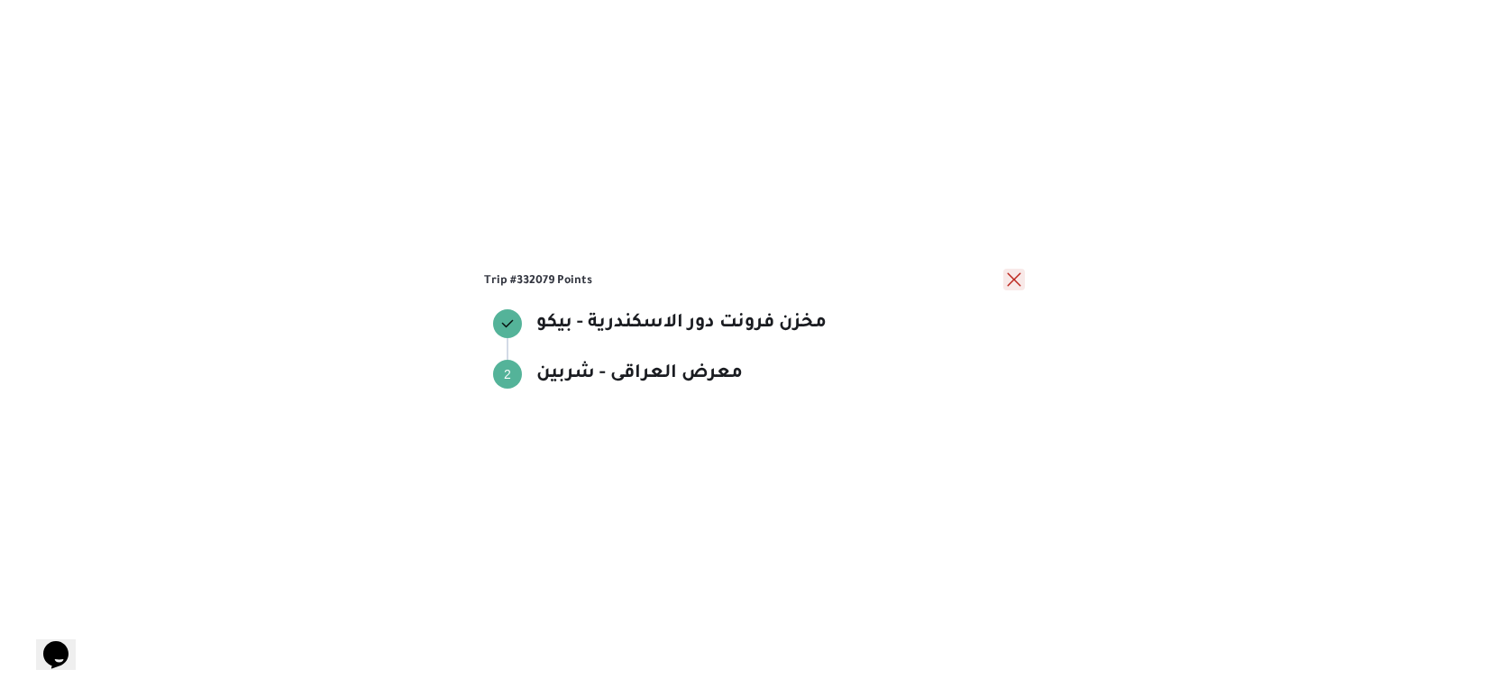
click at [1017, 274] on button "close" at bounding box center [1014, 280] width 22 height 22
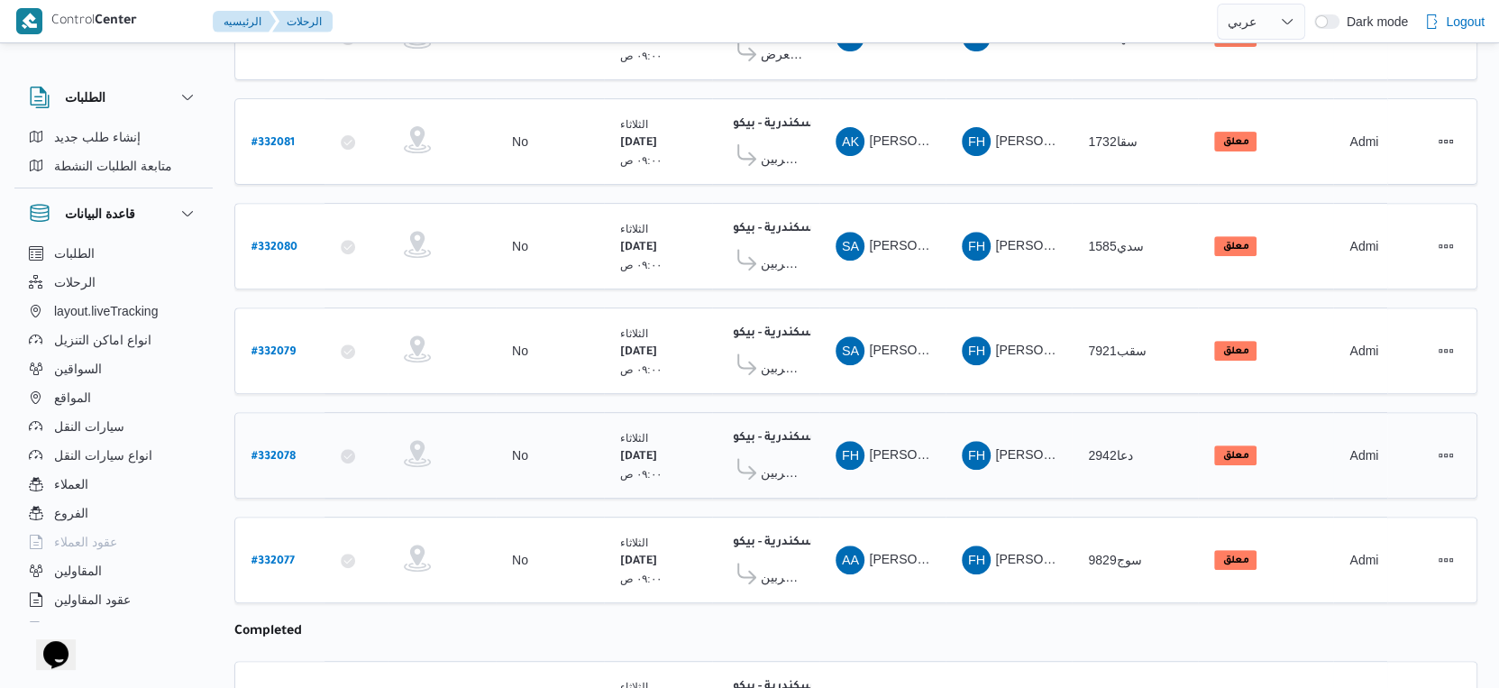
click at [775, 462] on span "معرض العراقى - شربين" at bounding box center [782, 473] width 42 height 22
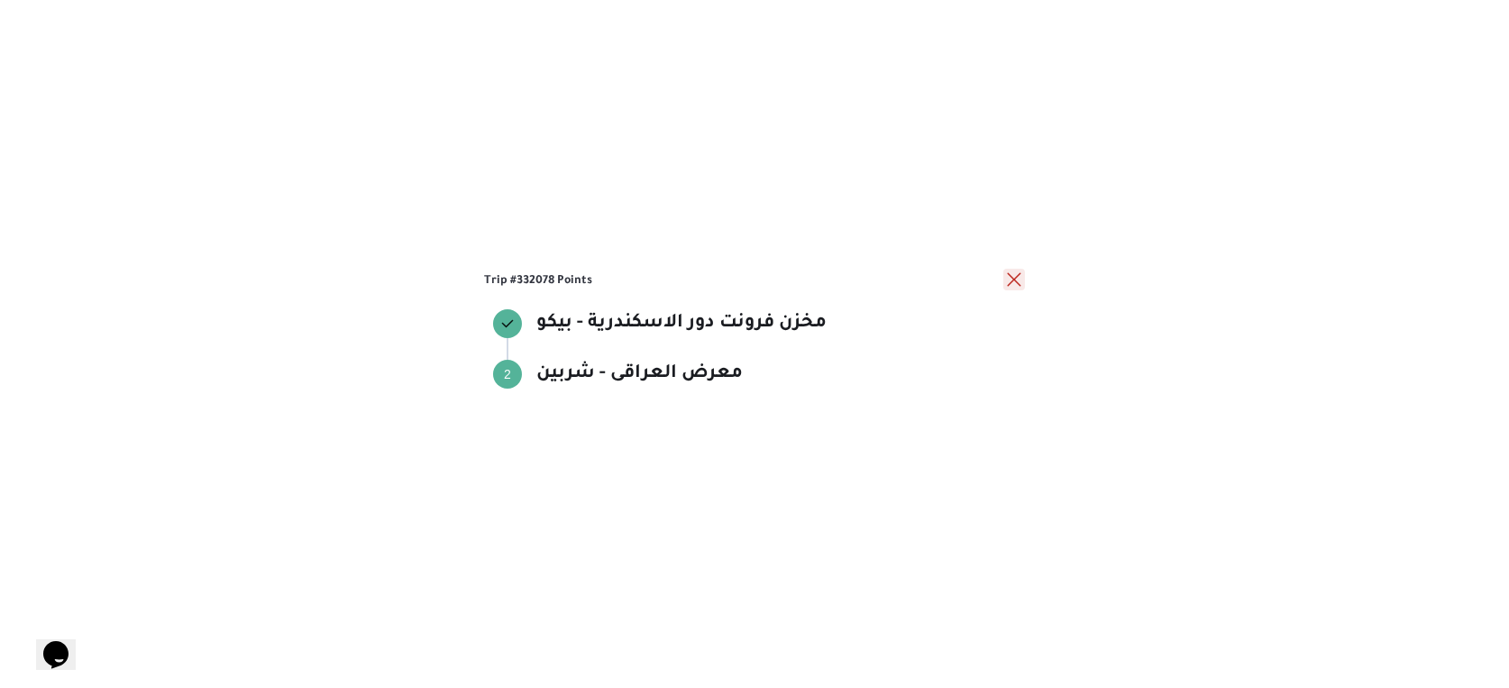
click at [1014, 279] on button "close" at bounding box center [1014, 280] width 22 height 22
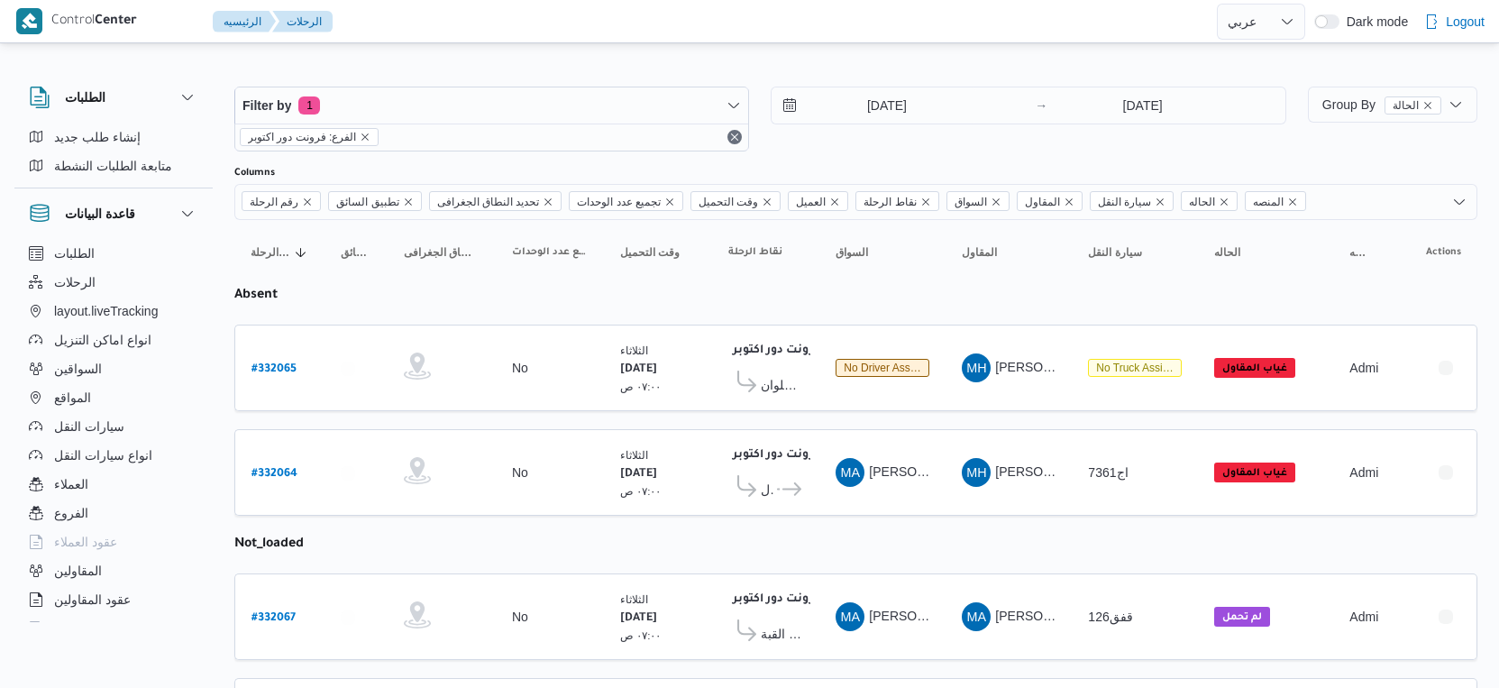
select select "ar"
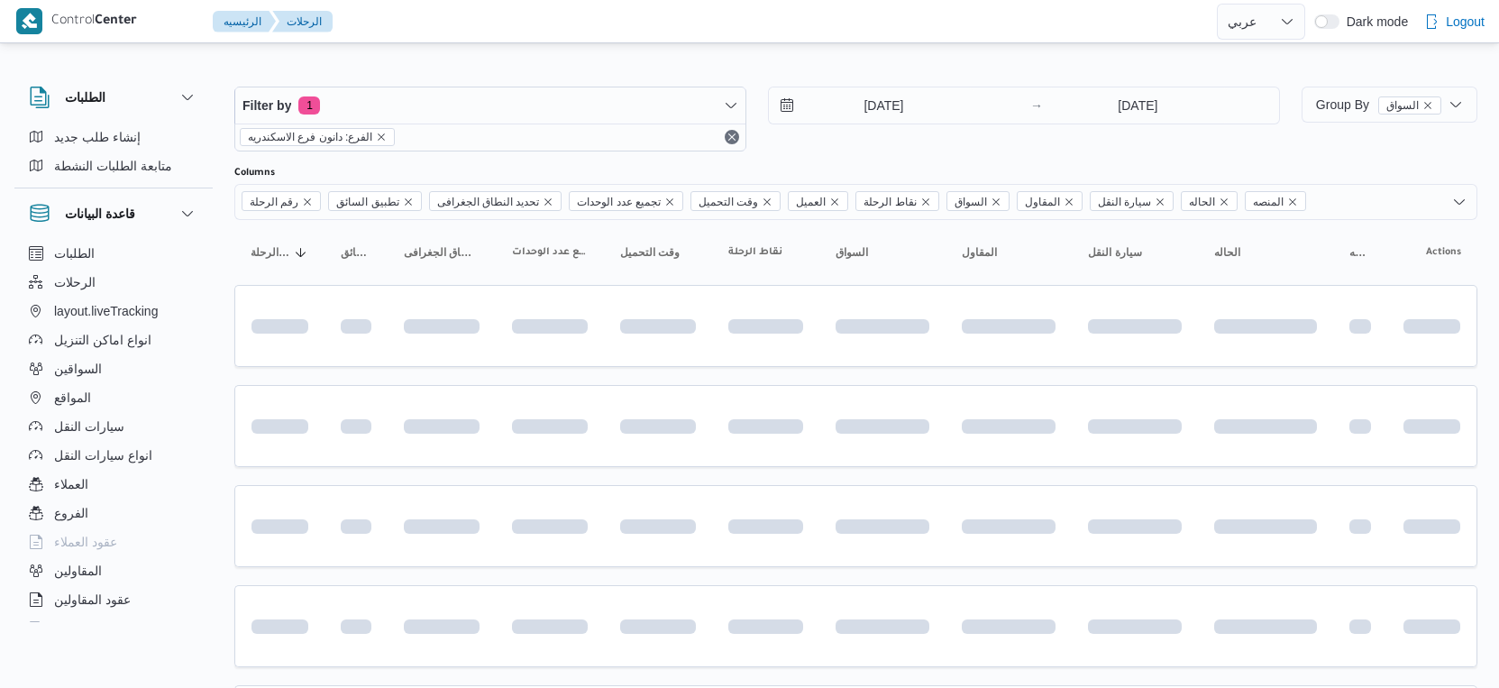
select select "ar"
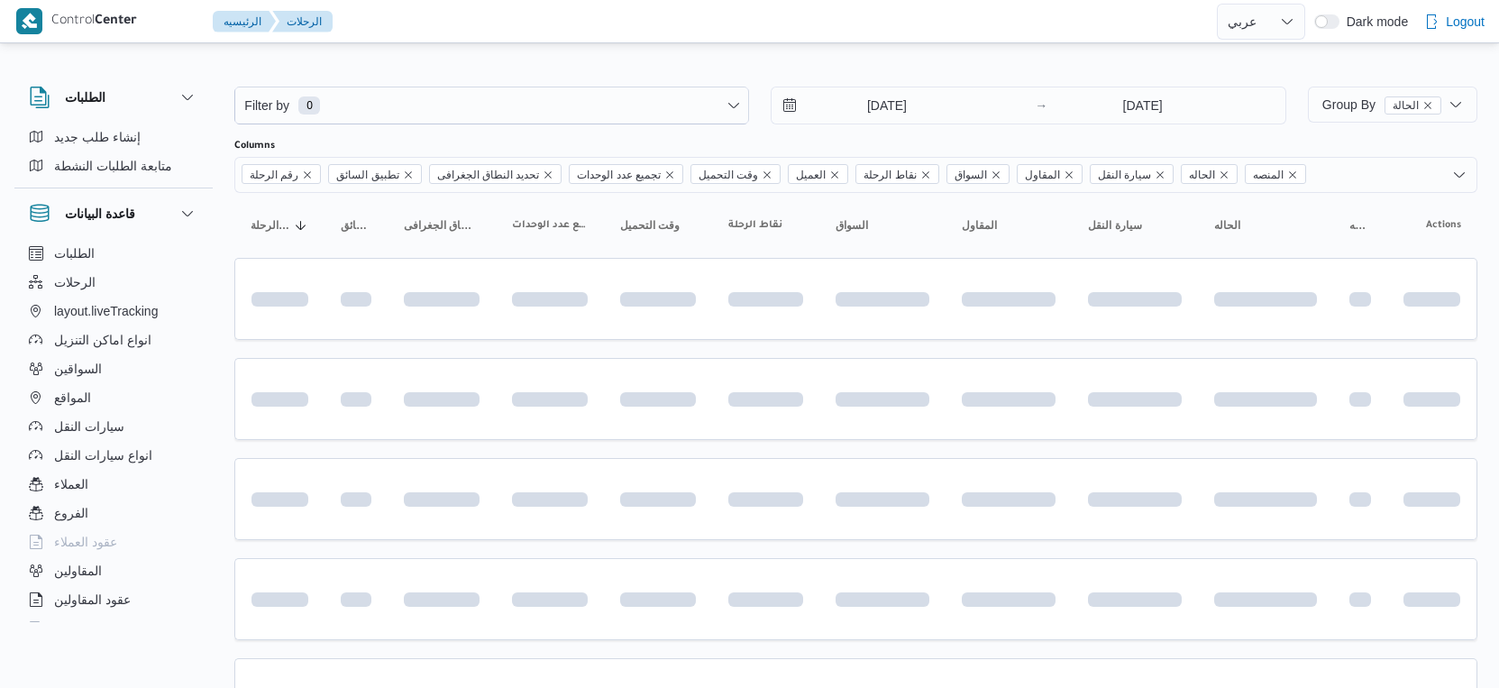
select select "ar"
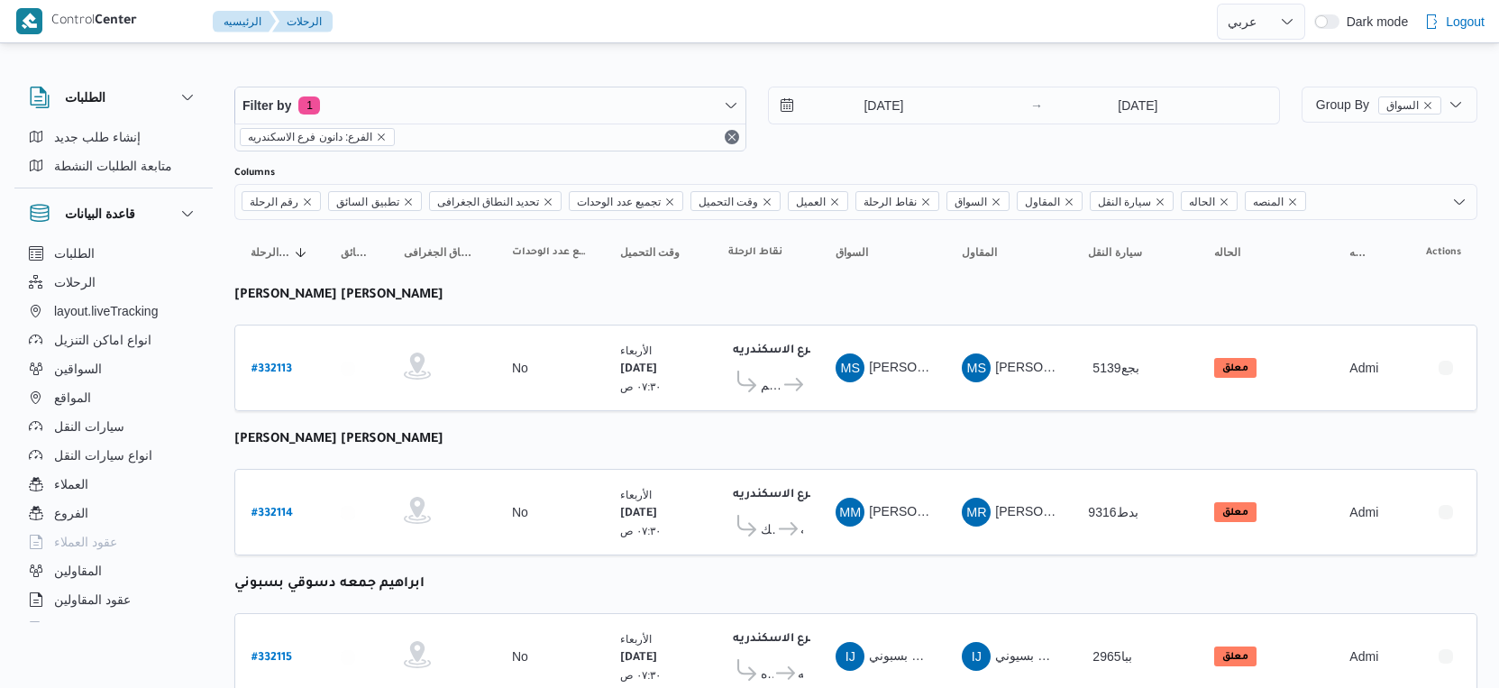
select select "ar"
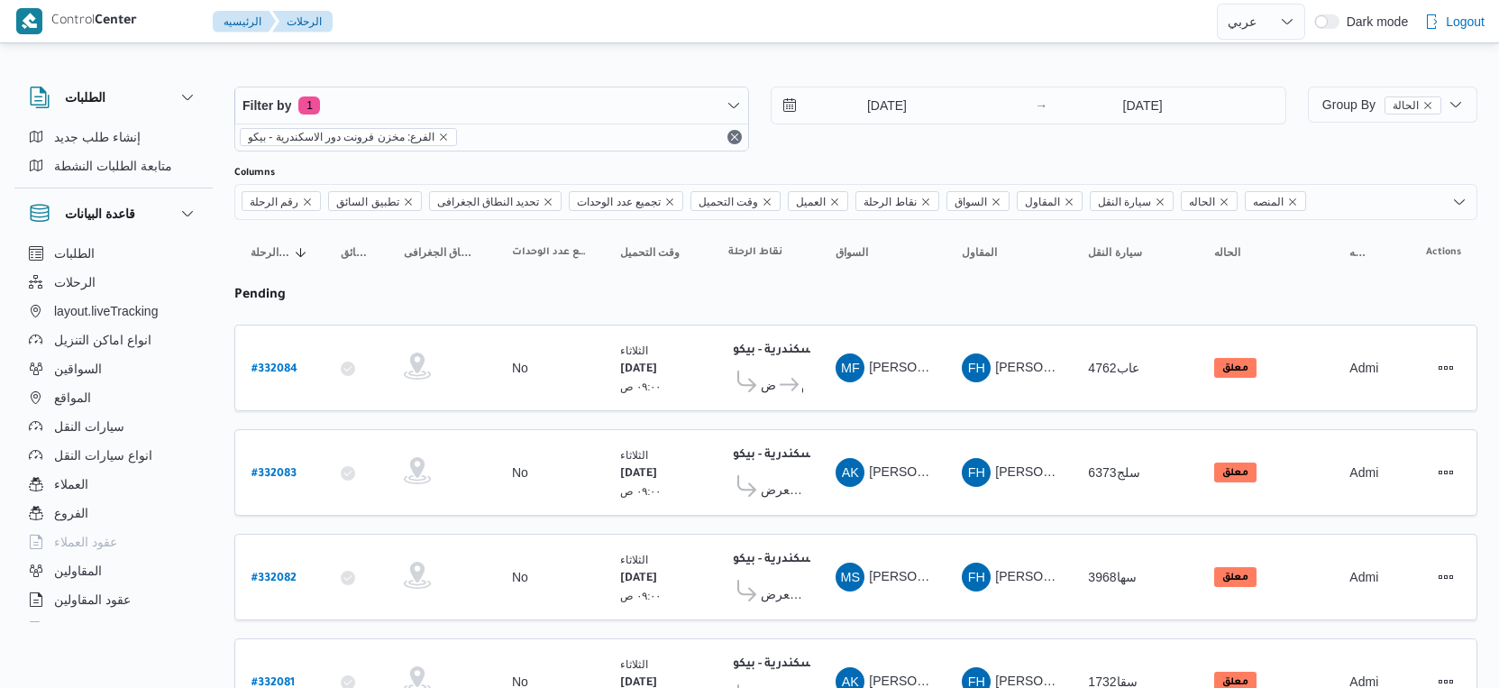
select select "ar"
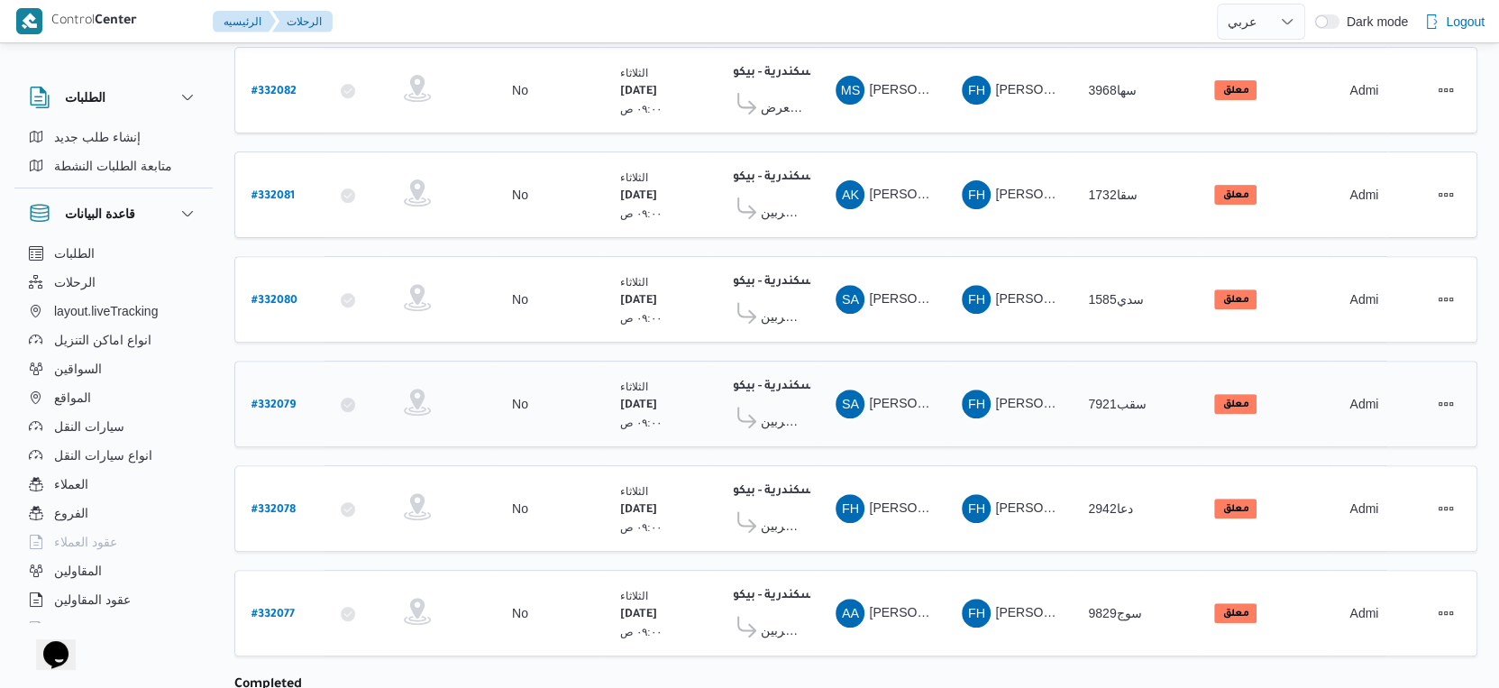
scroll to position [340, 0]
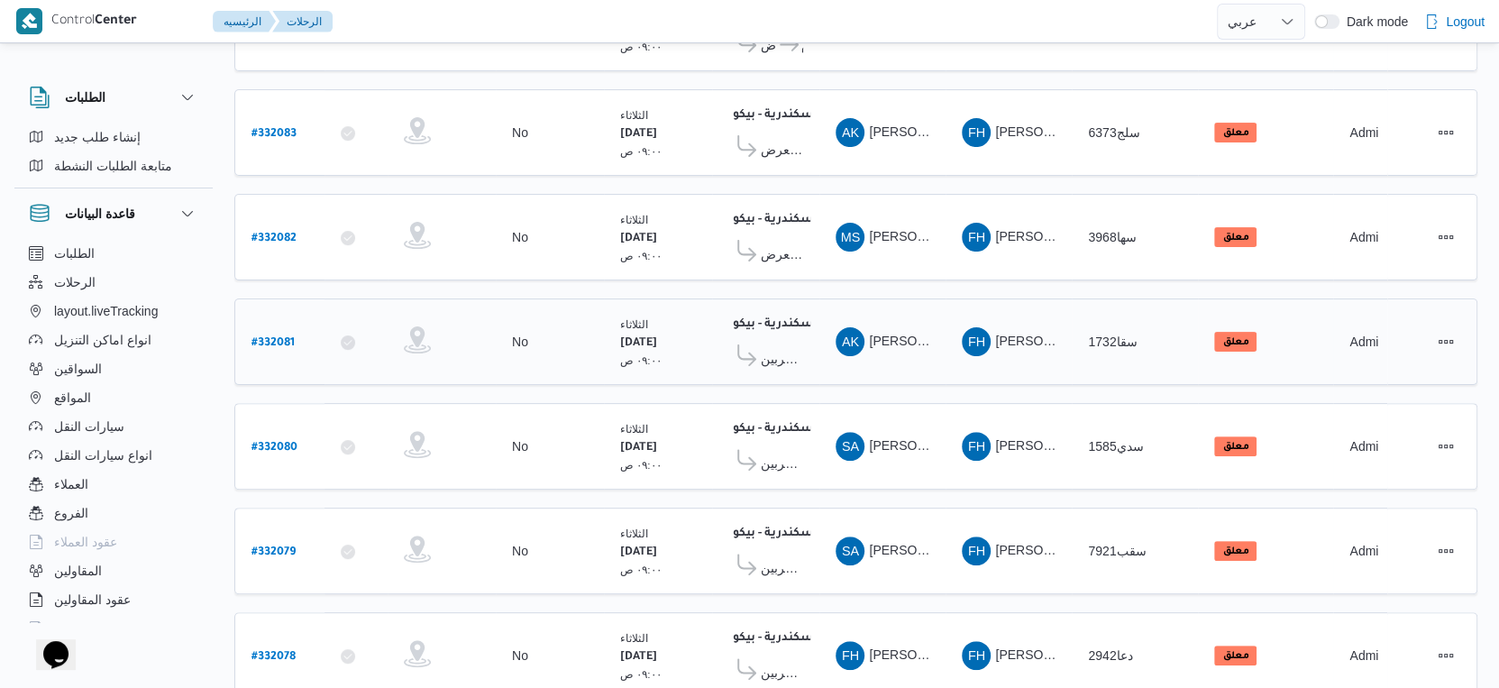
click at [790, 348] on span "معرض العراقى - شربين" at bounding box center [782, 359] width 42 height 22
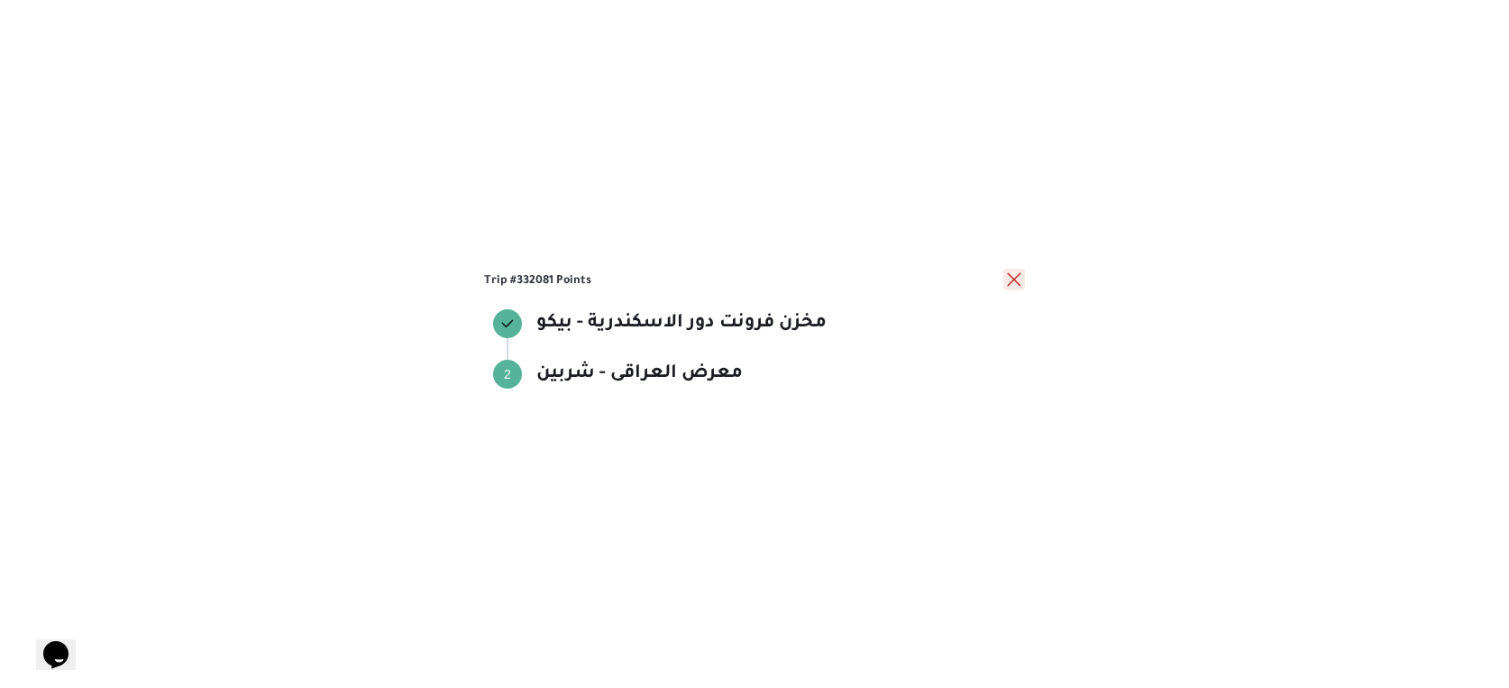
click at [1015, 283] on button "close" at bounding box center [1014, 280] width 22 height 22
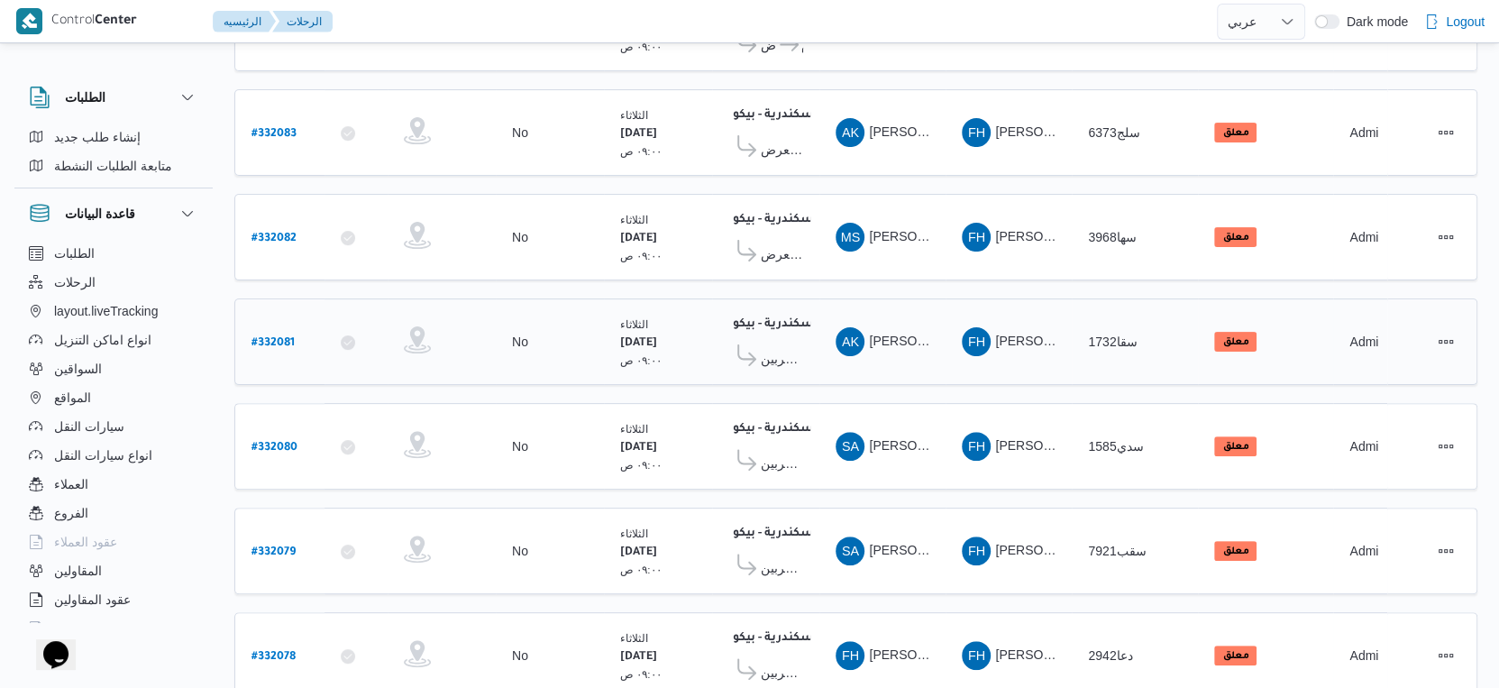
click at [269, 337] on b "# 332081" at bounding box center [273, 343] width 43 height 13
select select "ar"
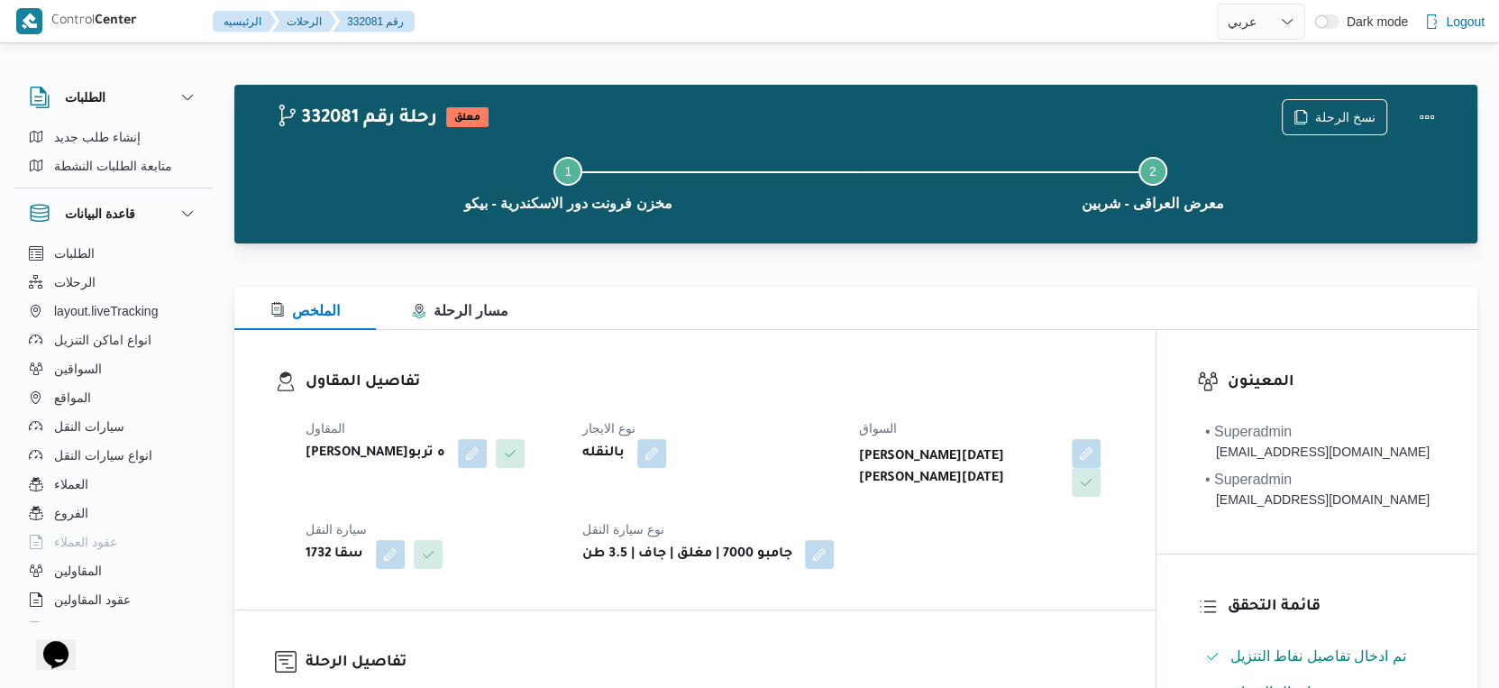
select select "ar"
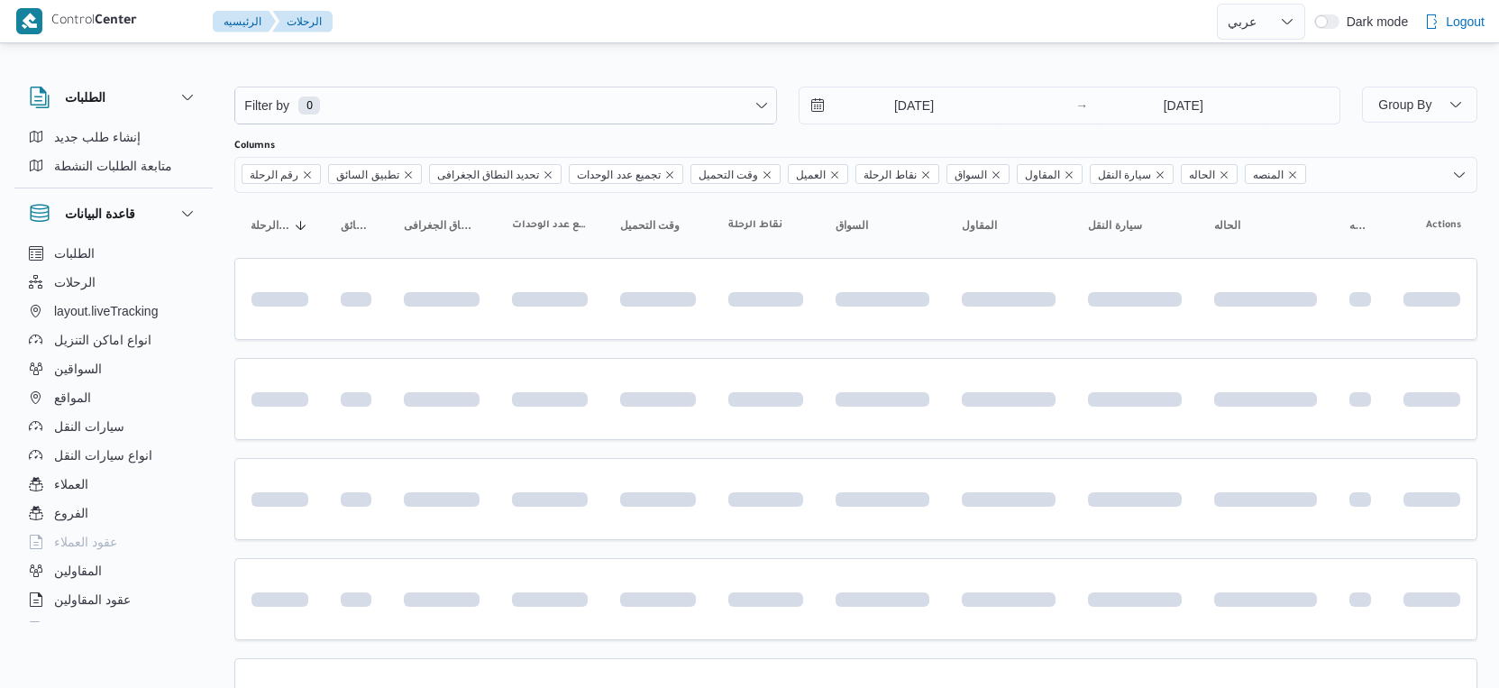
select select "ar"
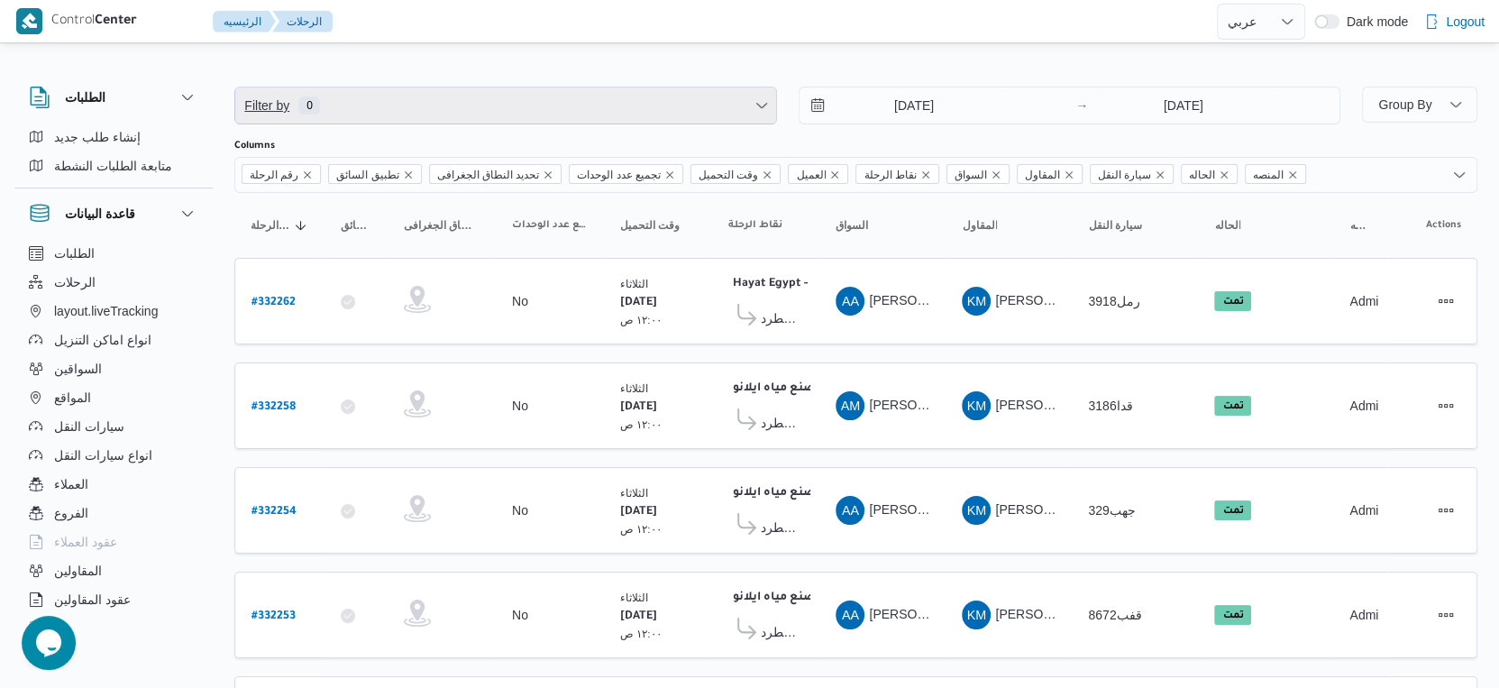
click at [380, 105] on span "Filter by 0" at bounding box center [505, 105] width 541 height 36
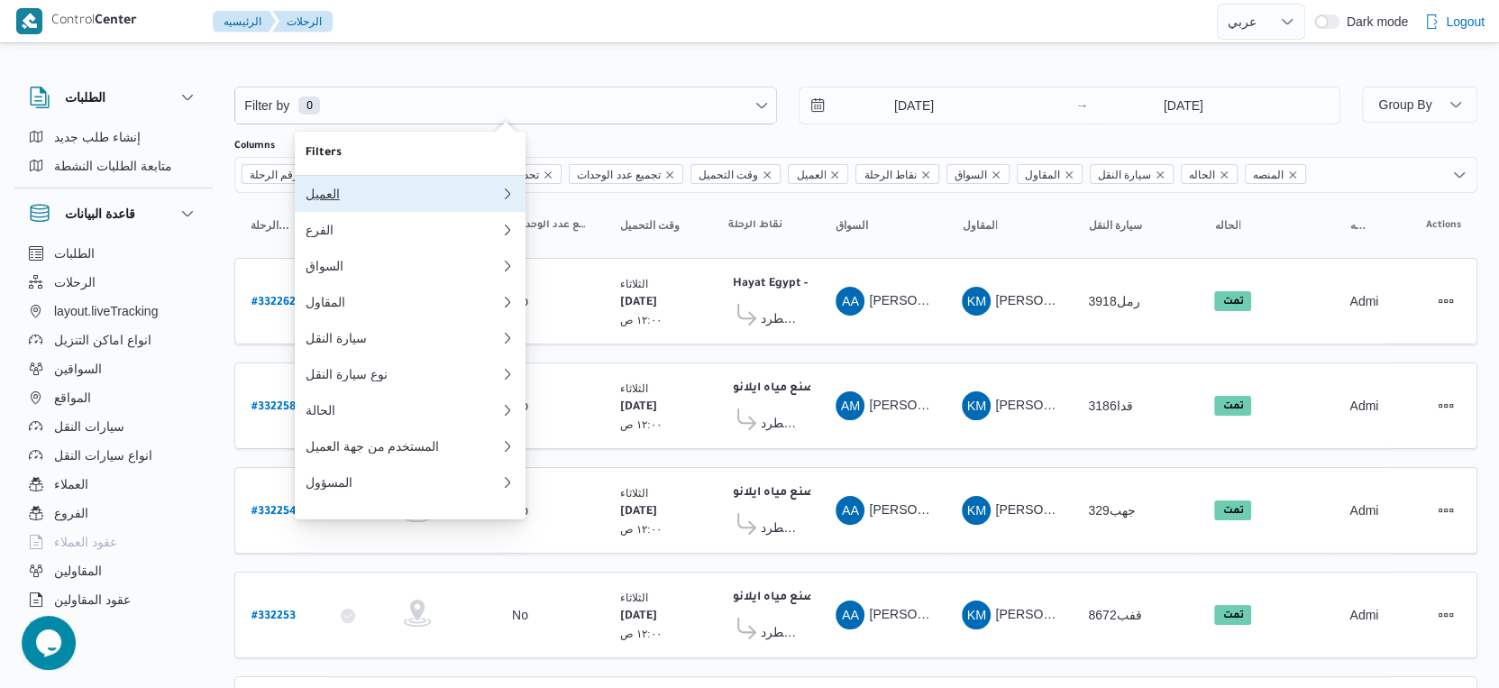
click at [368, 201] on div "العميل" at bounding box center [403, 194] width 195 height 14
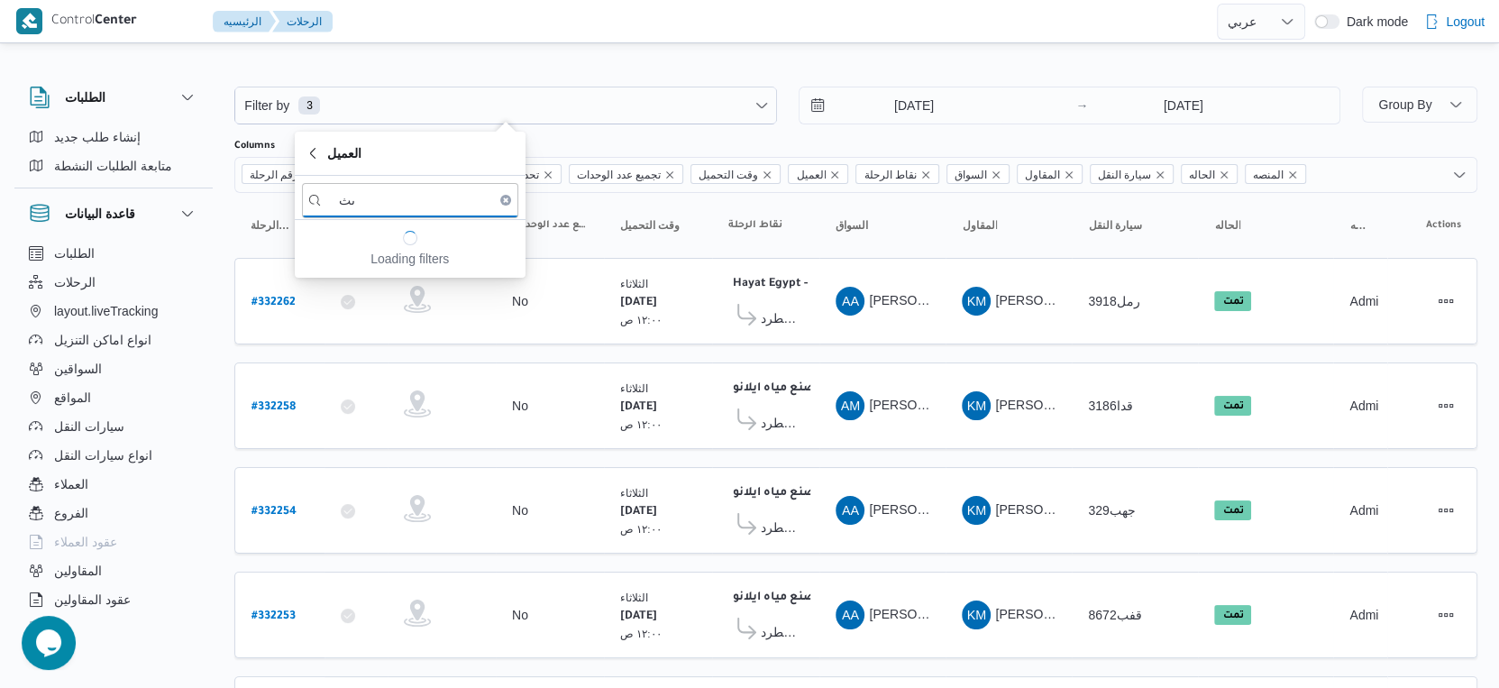
type input "ى"
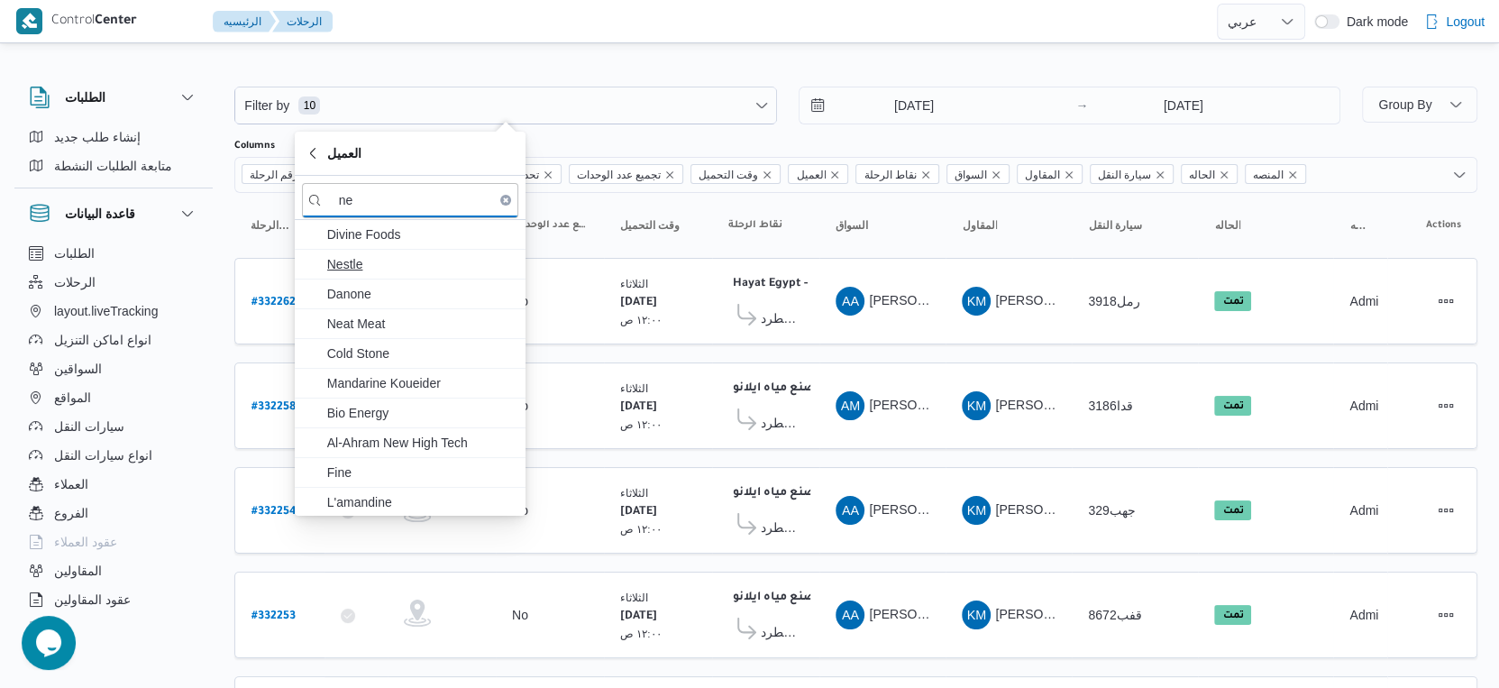
type input "ne"
click at [363, 261] on span "Nestle" at bounding box center [420, 264] width 187 height 22
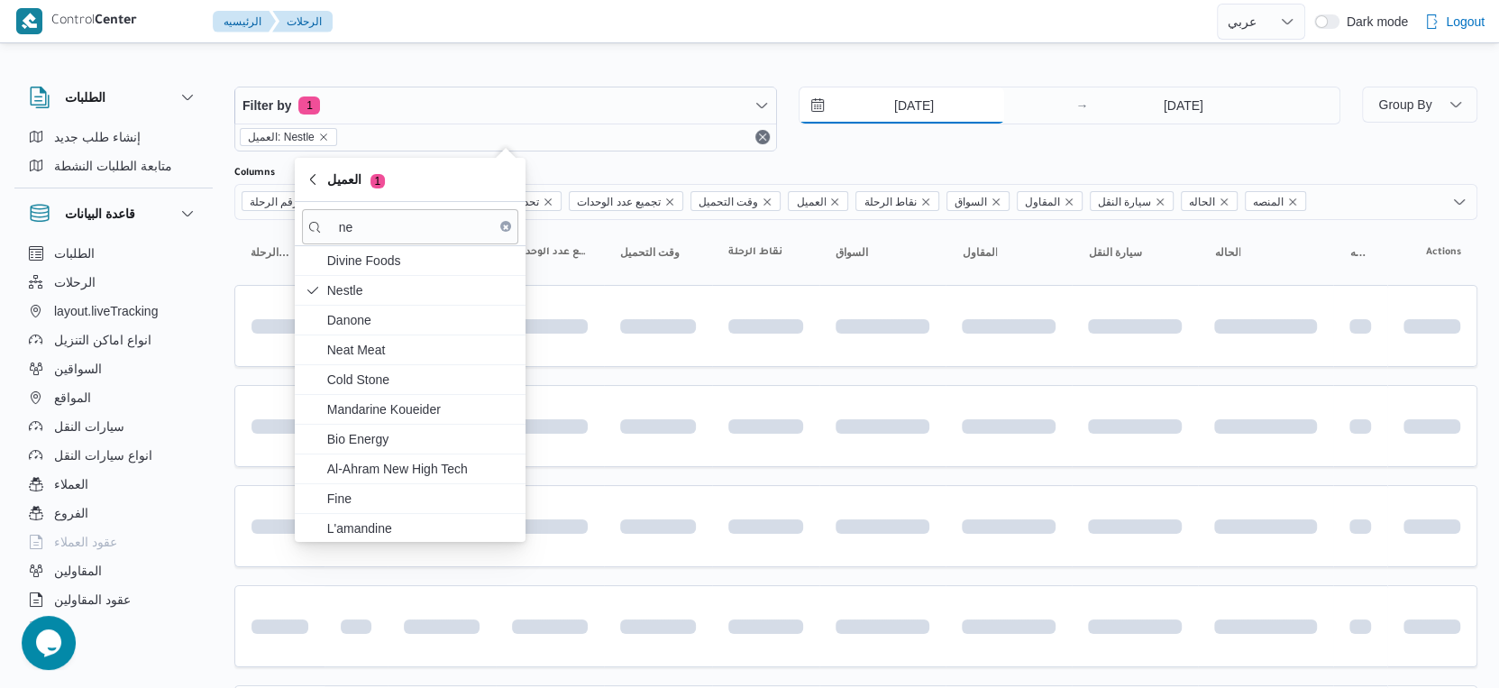
click at [935, 109] on input "[DATE]" at bounding box center [902, 105] width 205 height 36
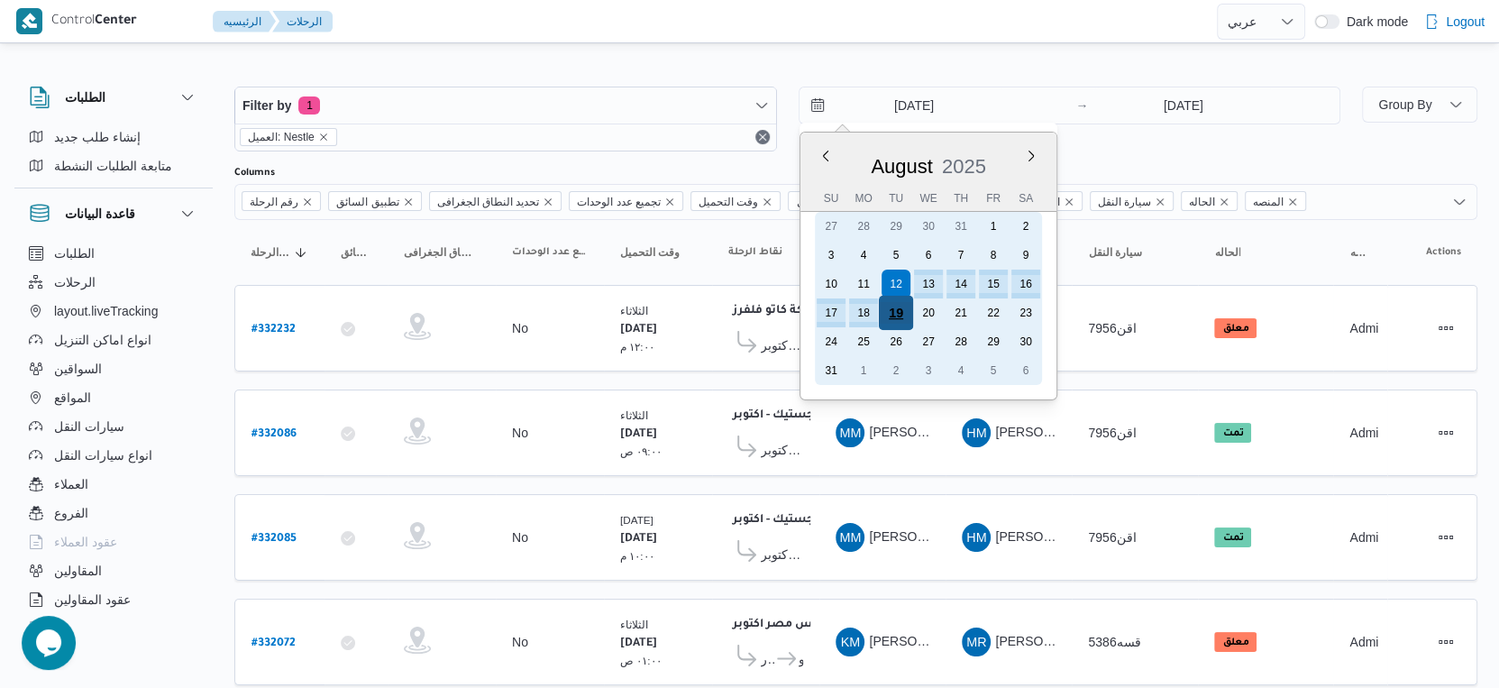
click at [905, 313] on div "19" at bounding box center [895, 313] width 34 height 34
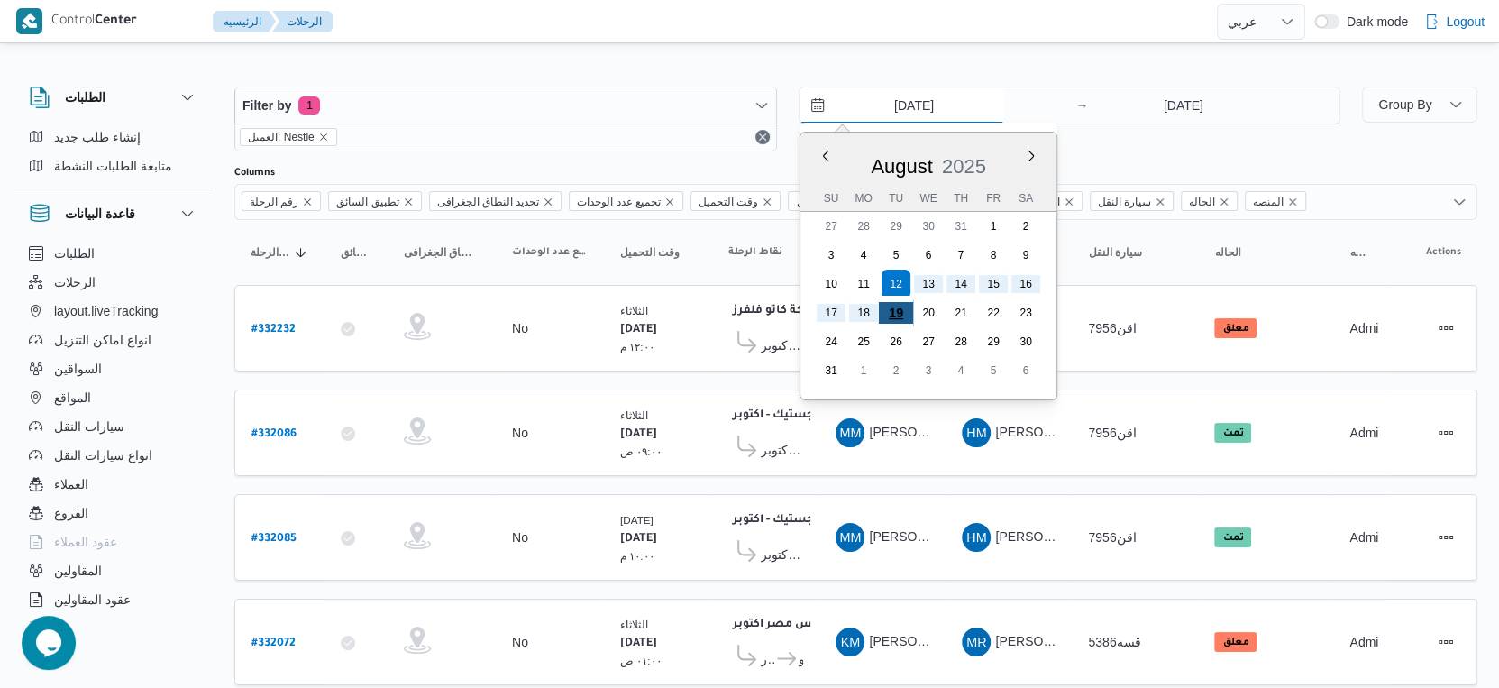
type input "[DATE]"
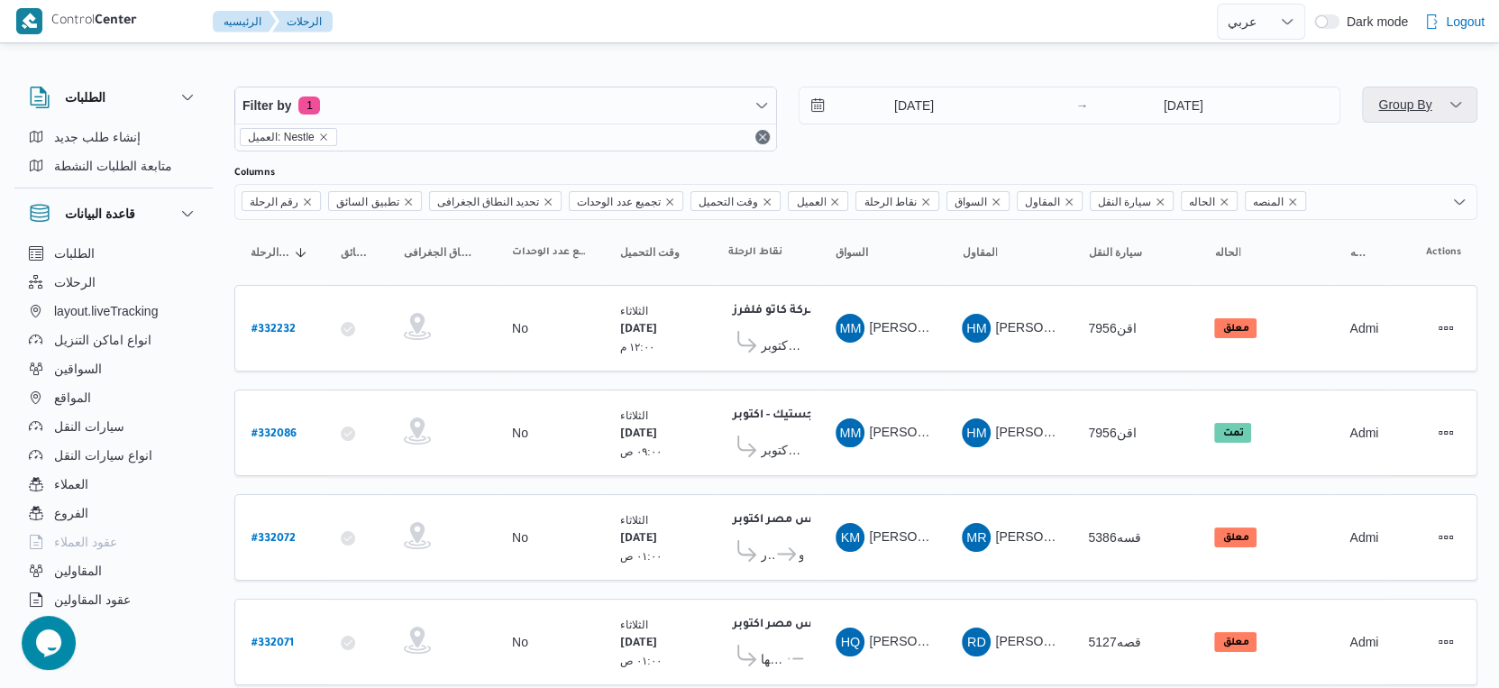
click at [1421, 108] on span "Group By" at bounding box center [1404, 104] width 53 height 14
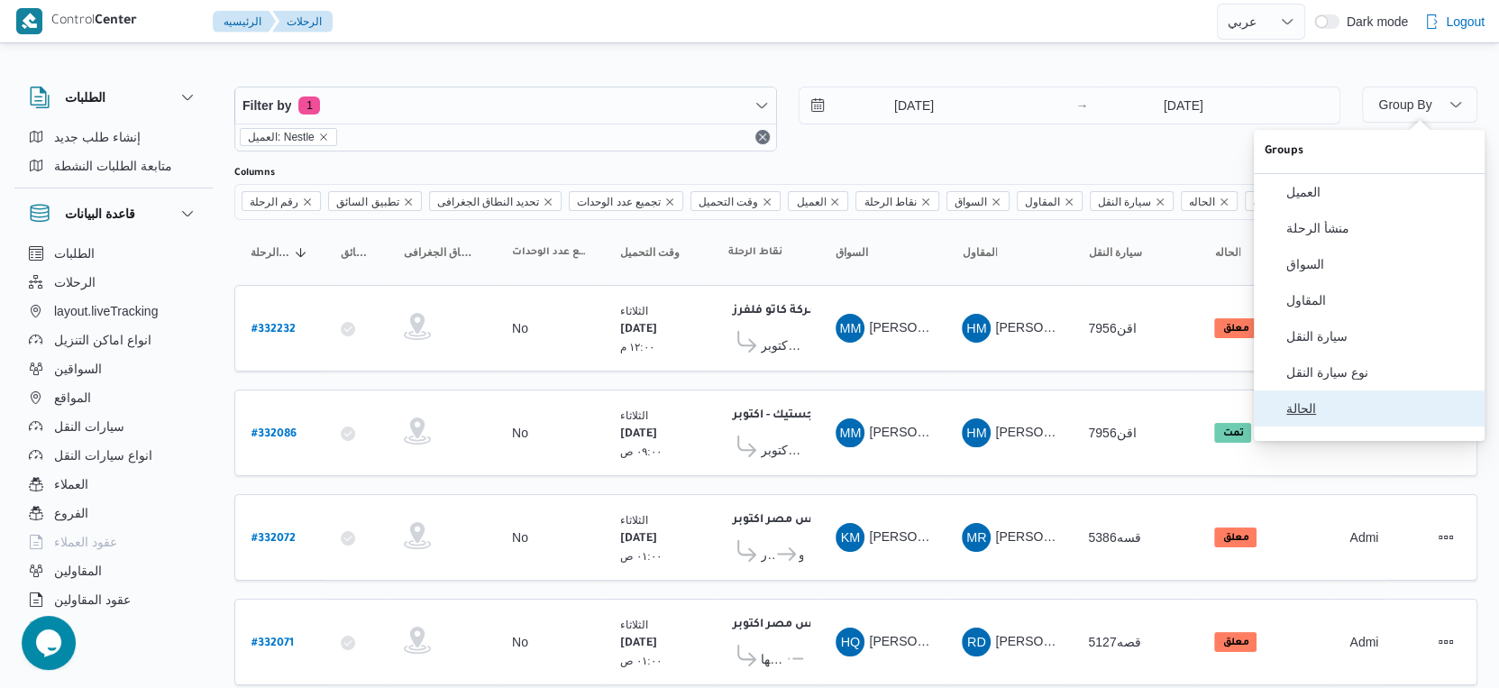
click at [1339, 416] on span "الحالة" at bounding box center [1379, 408] width 187 height 14
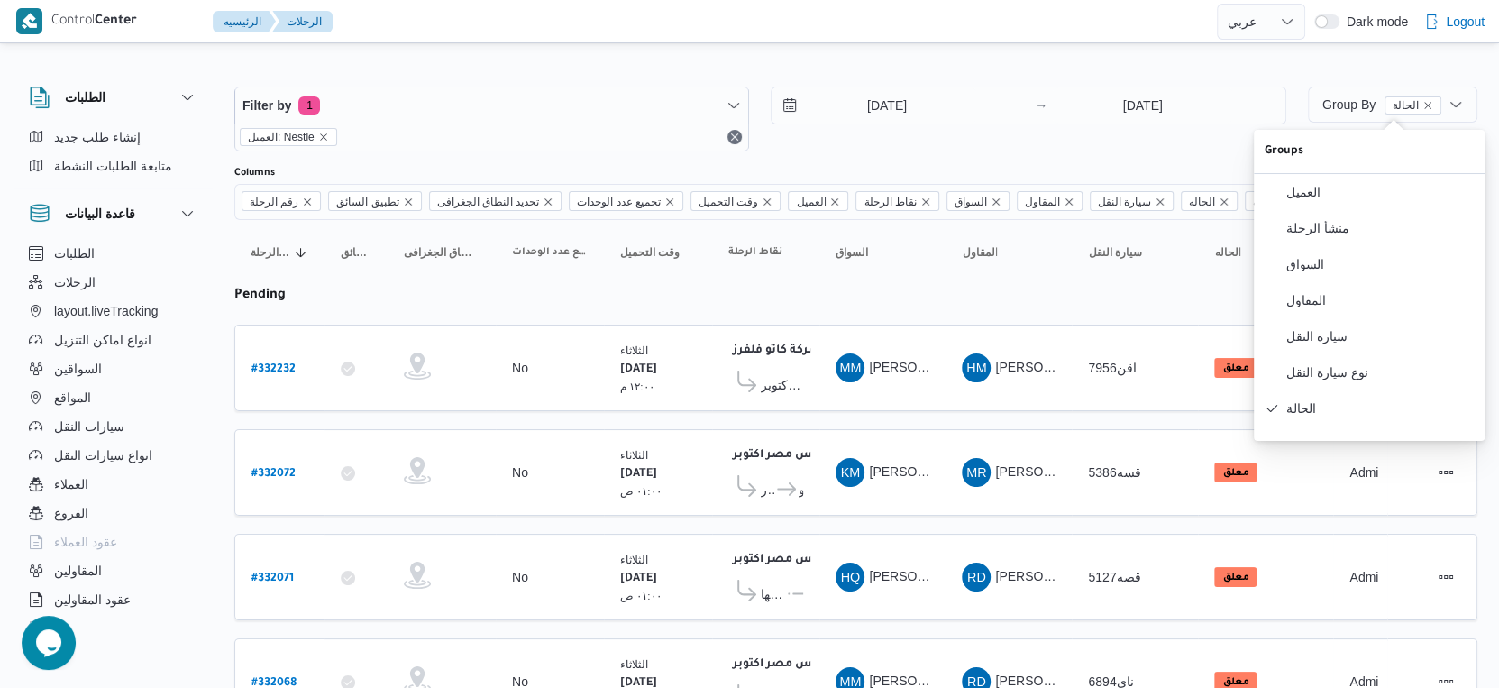
click at [1082, 380] on div "اقن7956" at bounding box center [1135, 368] width 108 height 36
click at [1033, 396] on td "المقاول HM [PERSON_NAME] [PERSON_NAME]" at bounding box center [1009, 368] width 126 height 87
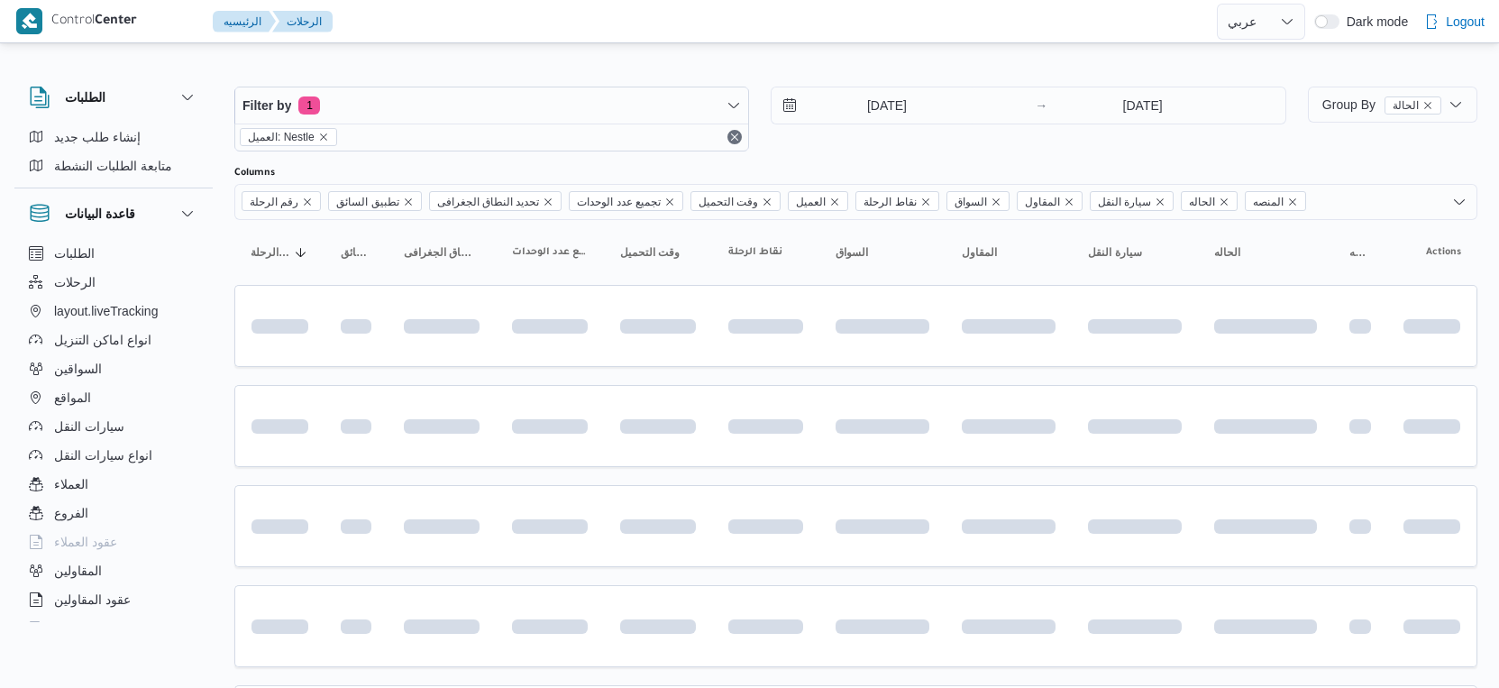
select select "ar"
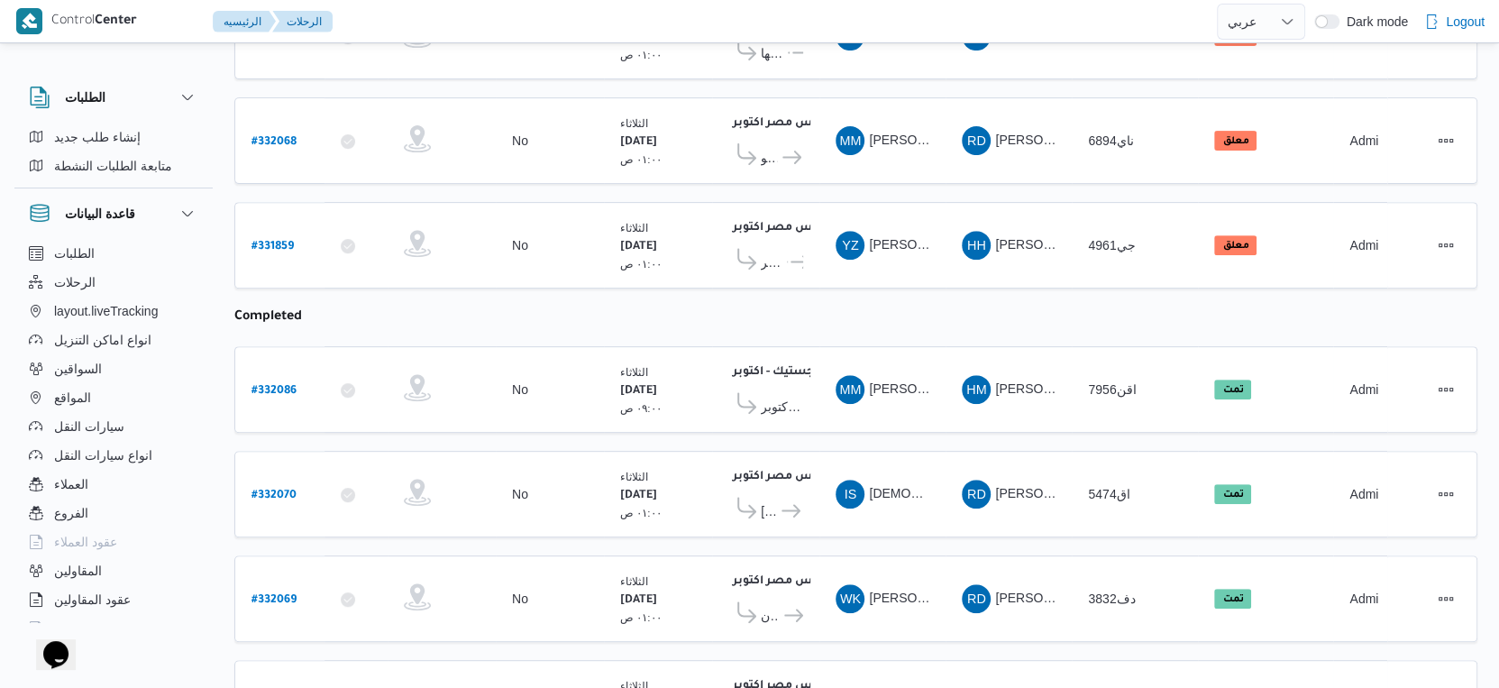
scroll to position [236, 0]
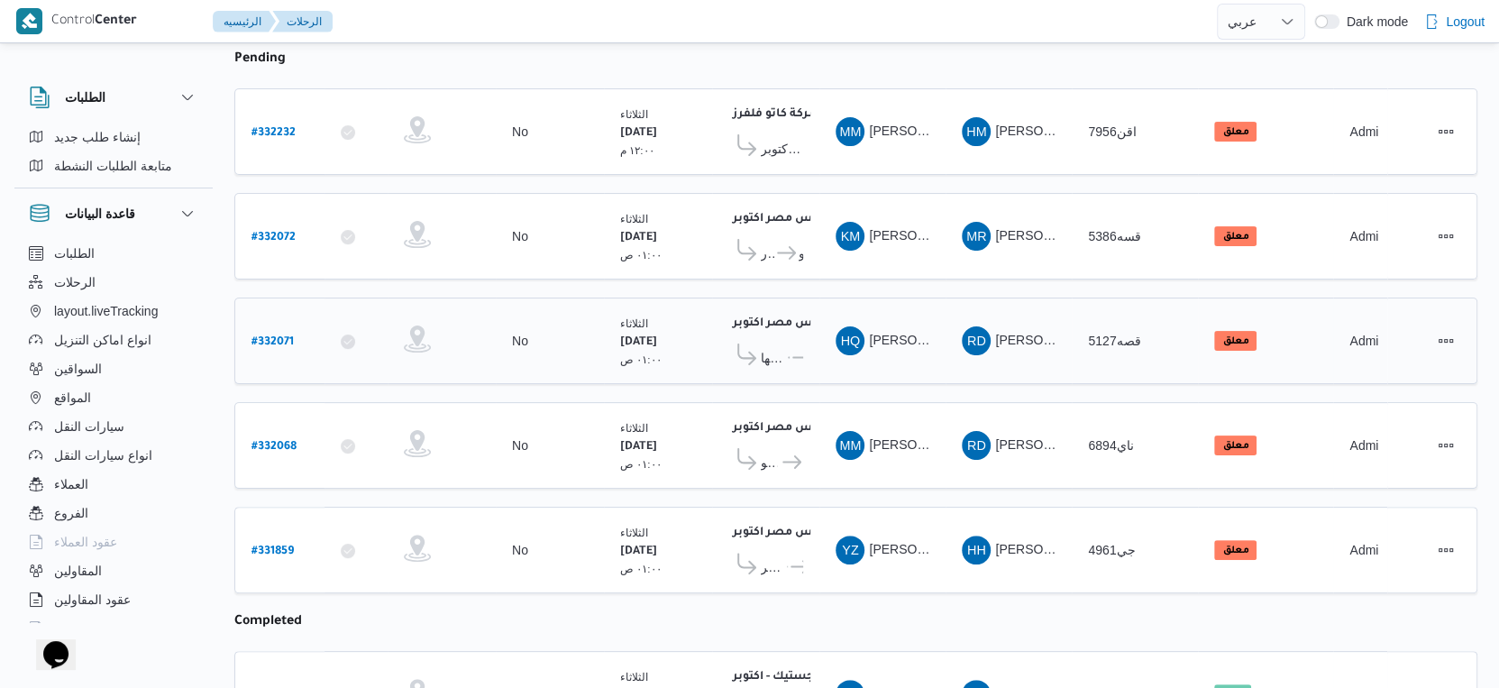
click at [796, 352] on icon at bounding box center [801, 358] width 19 height 14
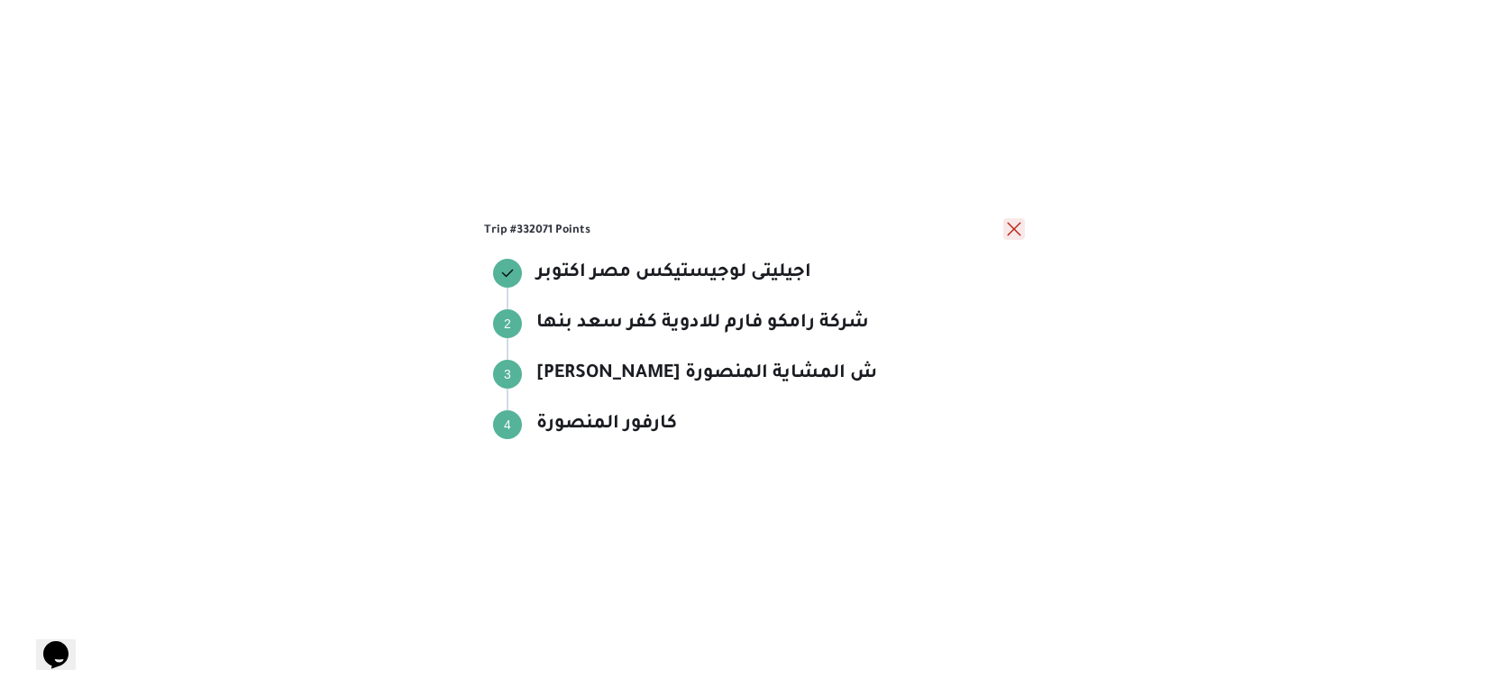
click at [1016, 223] on button "close" at bounding box center [1014, 229] width 22 height 22
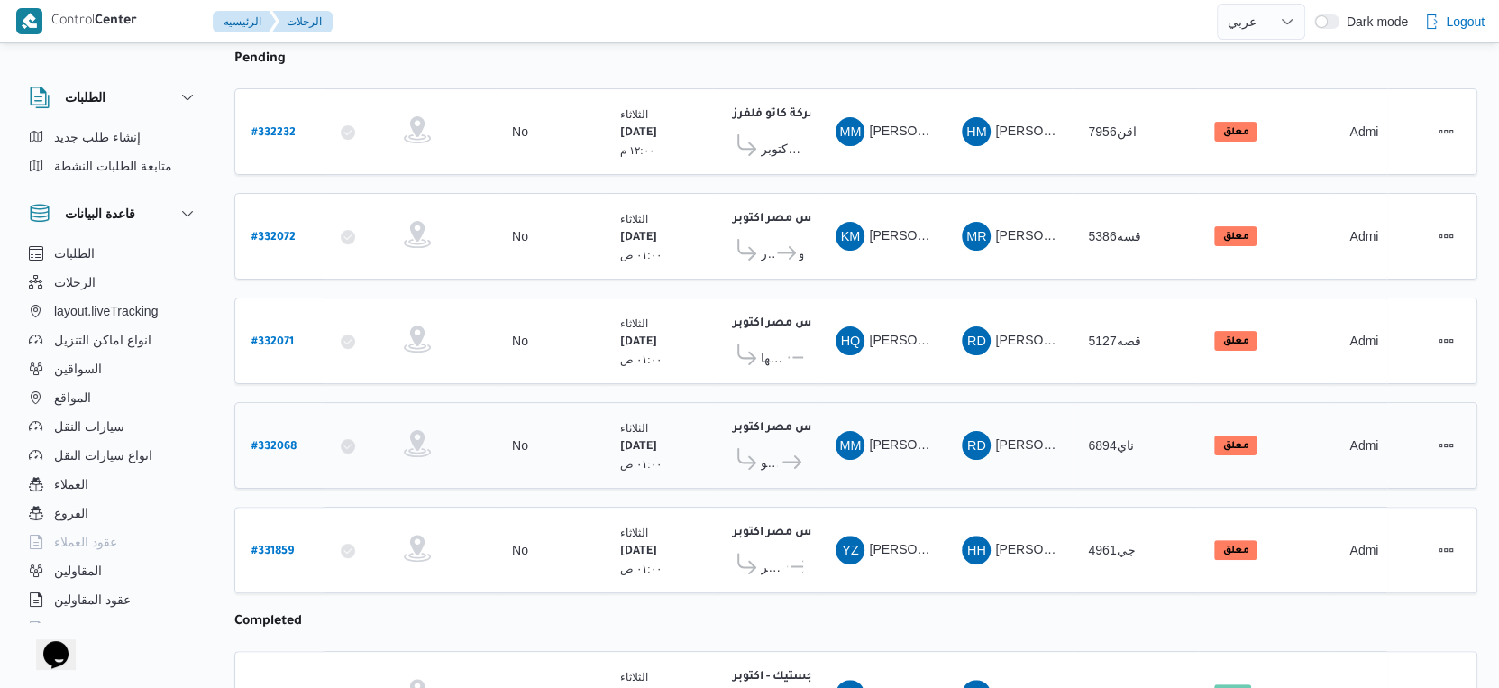
click at [770, 453] on span "فتح الله جملة ماركت سان ستفانو" at bounding box center [769, 463] width 16 height 22
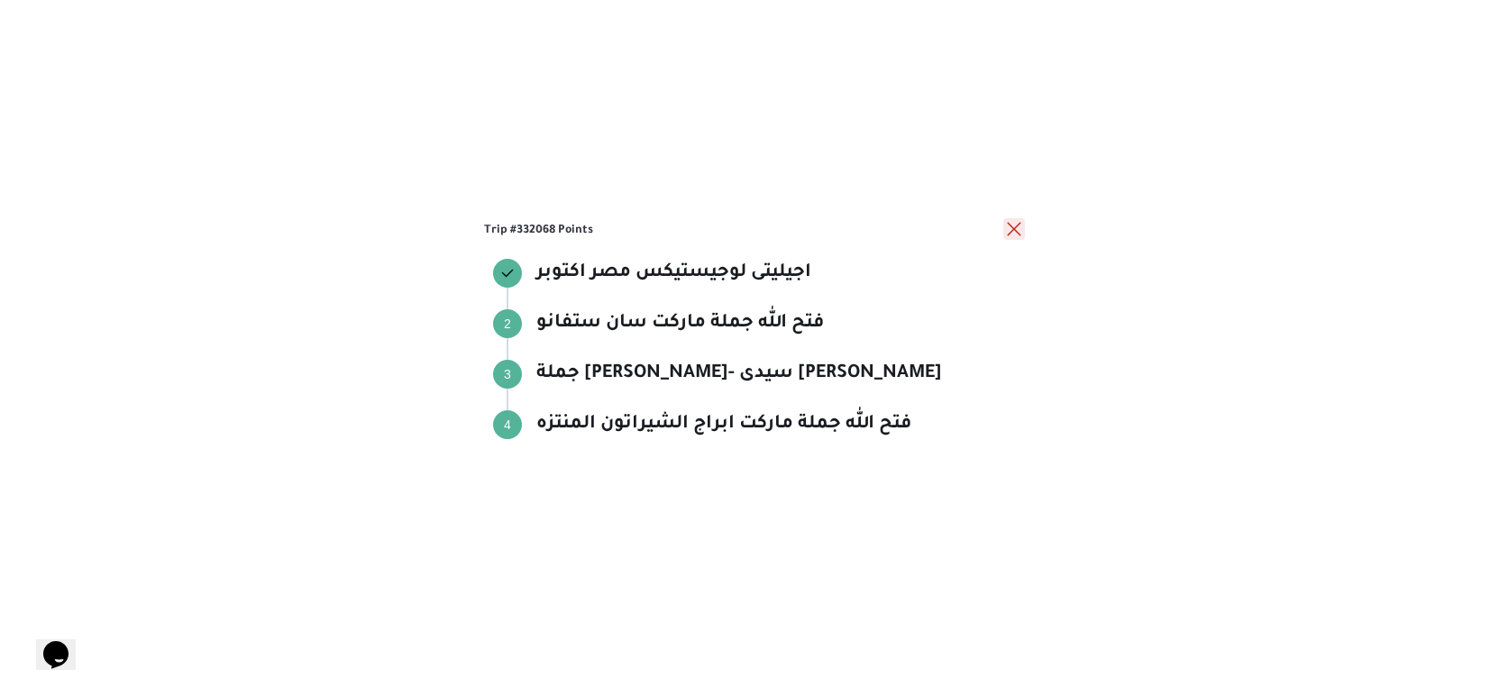
click at [1012, 223] on button "close" at bounding box center [1014, 229] width 22 height 22
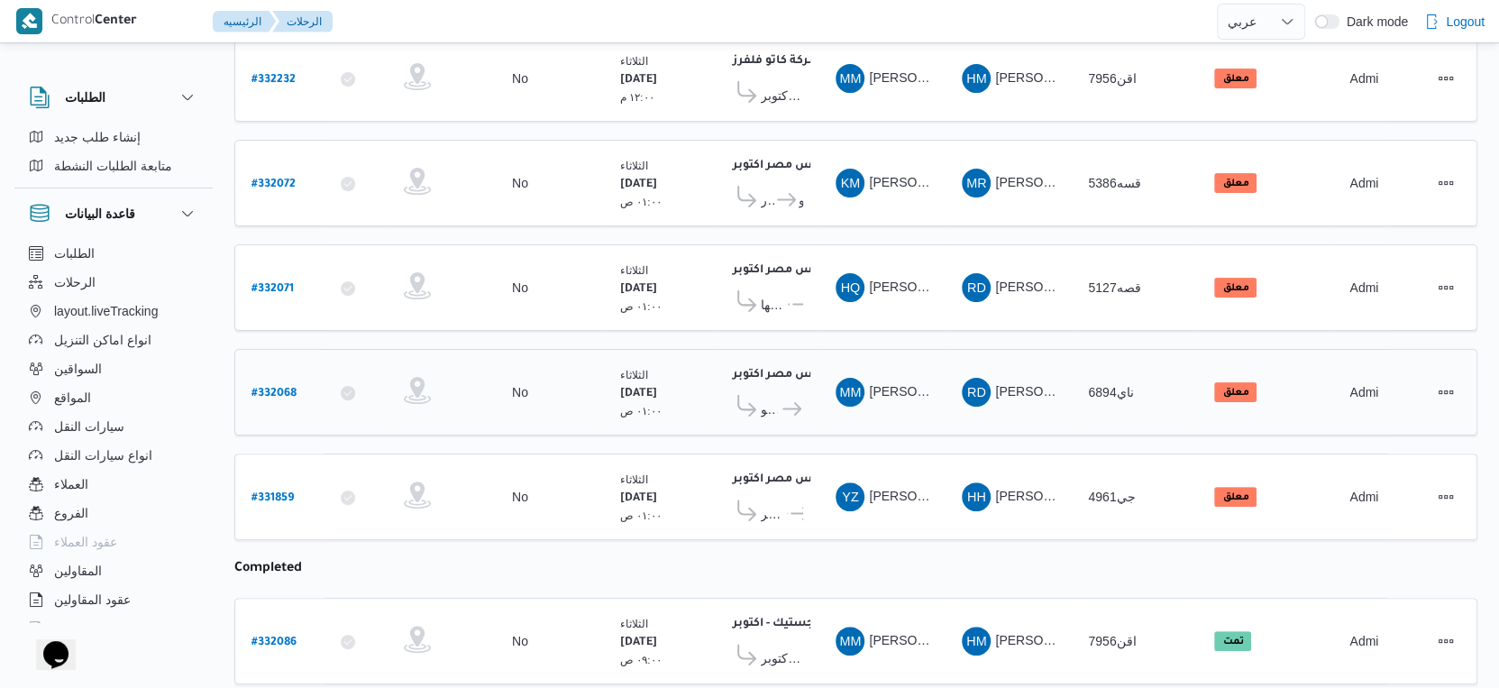
scroll to position [335, 0]
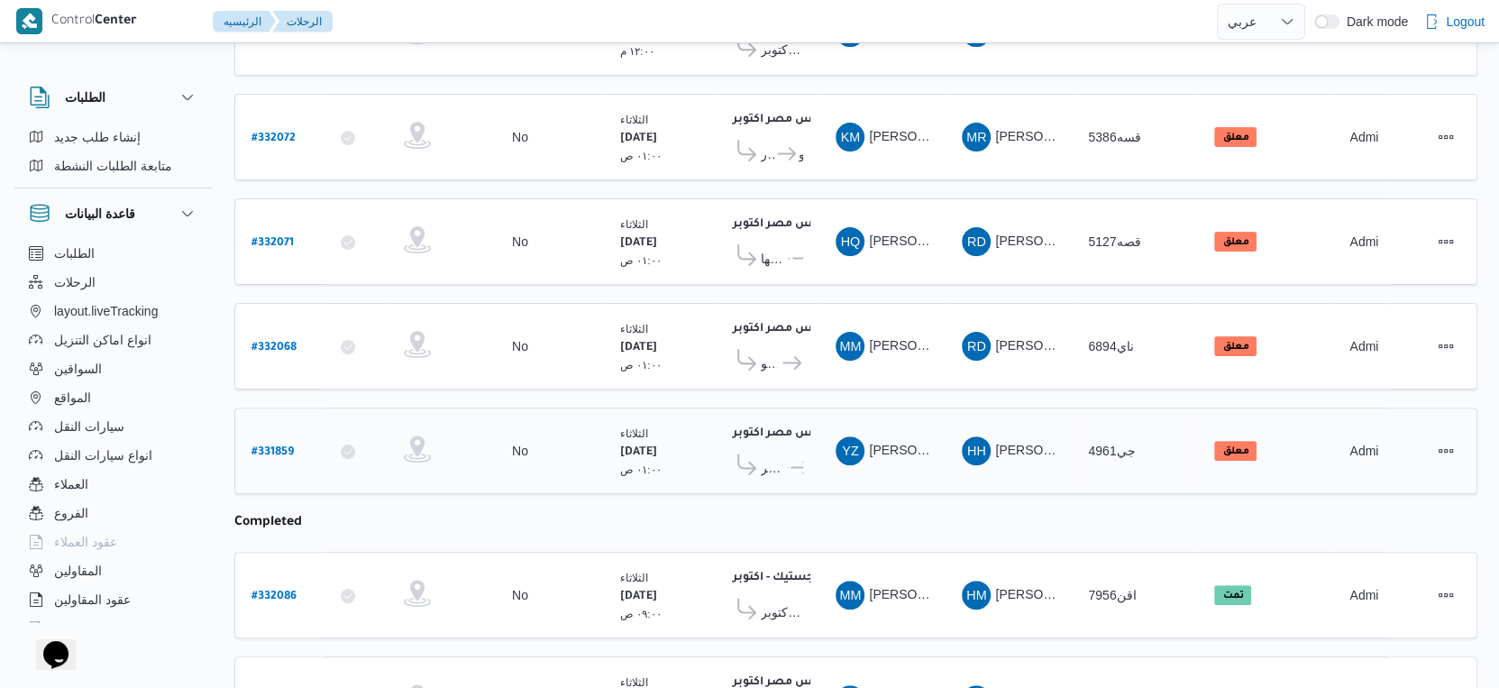
click at [793, 461] on icon at bounding box center [800, 468] width 19 height 14
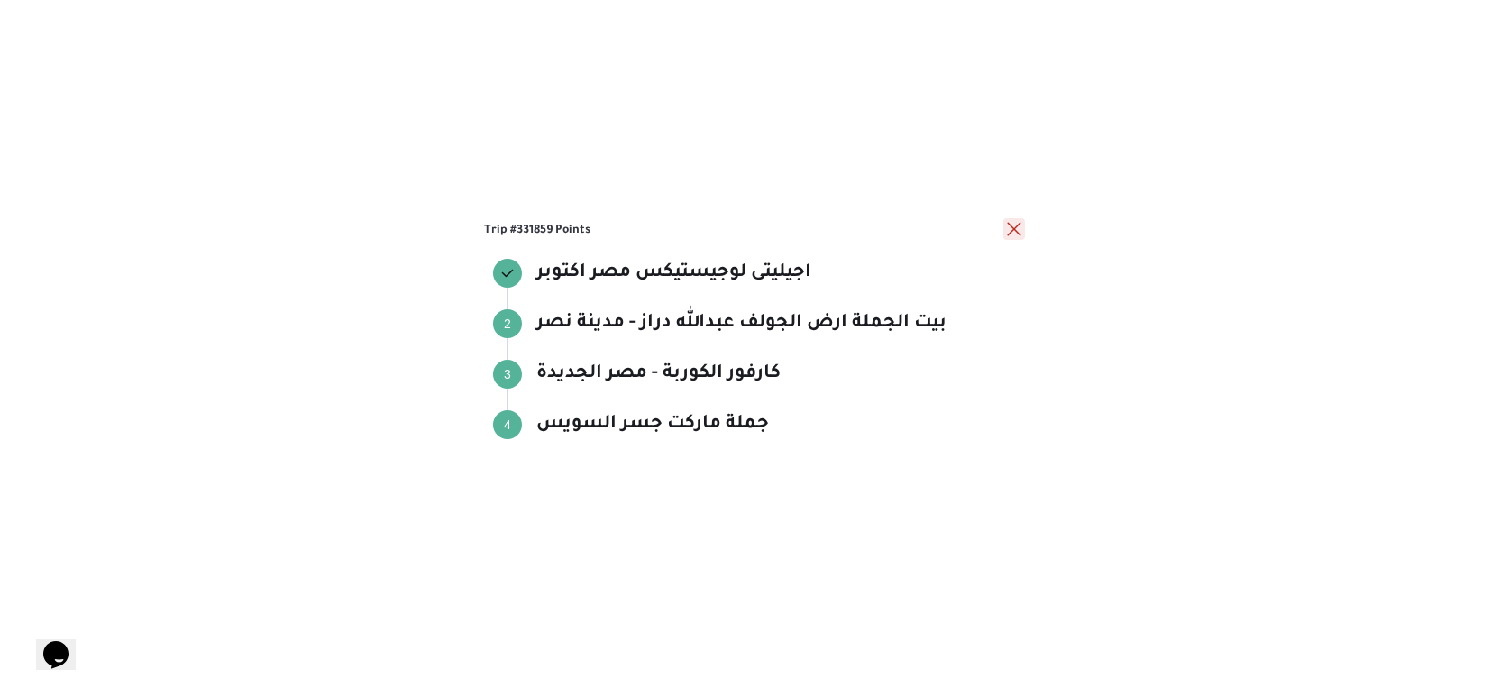
click at [1014, 233] on button "close" at bounding box center [1014, 229] width 22 height 22
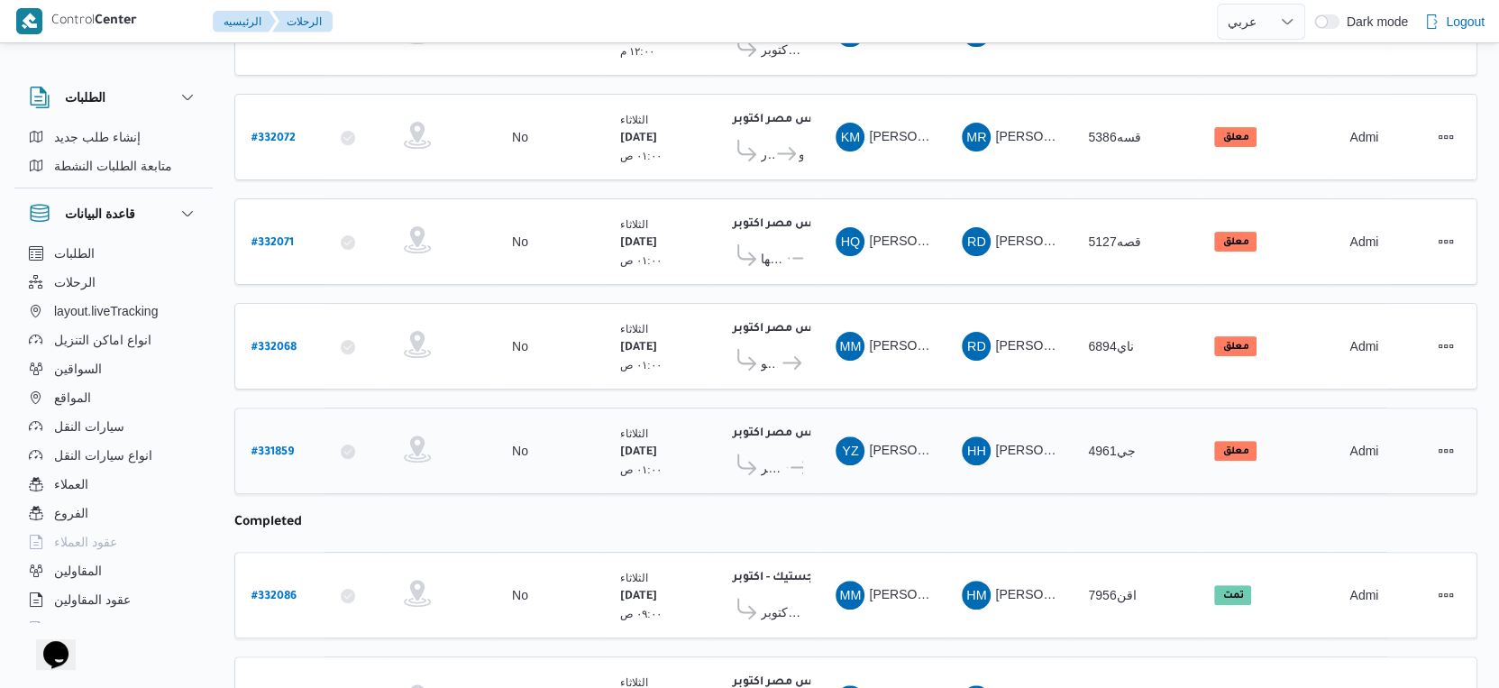
click at [275, 446] on b "# 331859" at bounding box center [273, 452] width 42 height 13
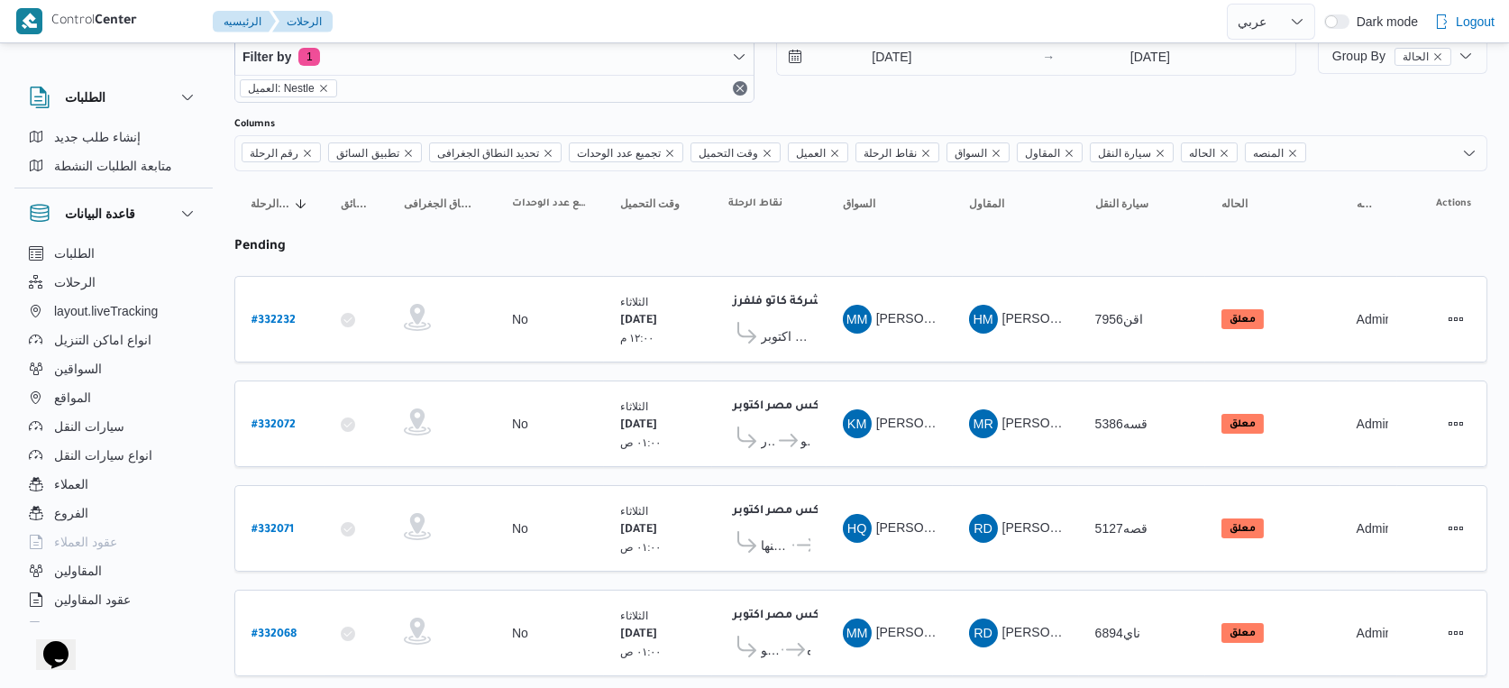
select select "ar"
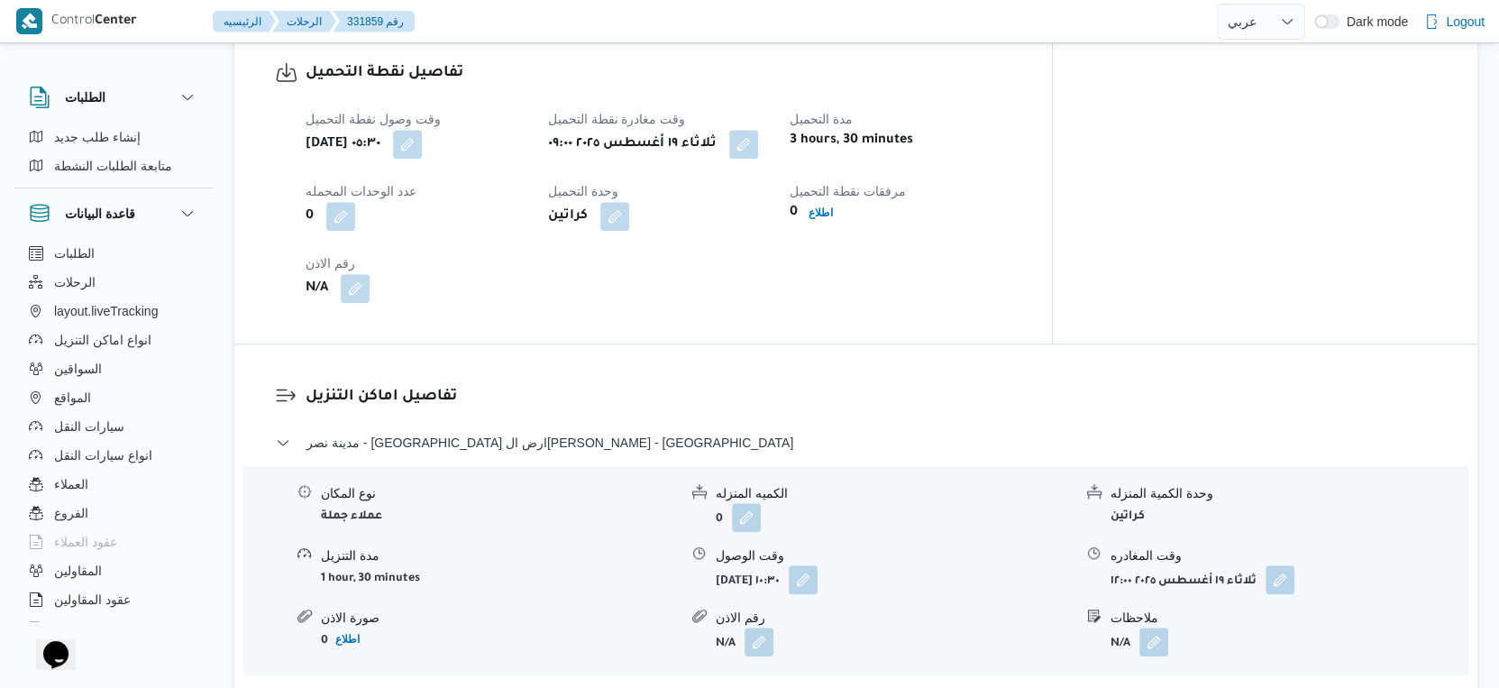
scroll to position [1638, 0]
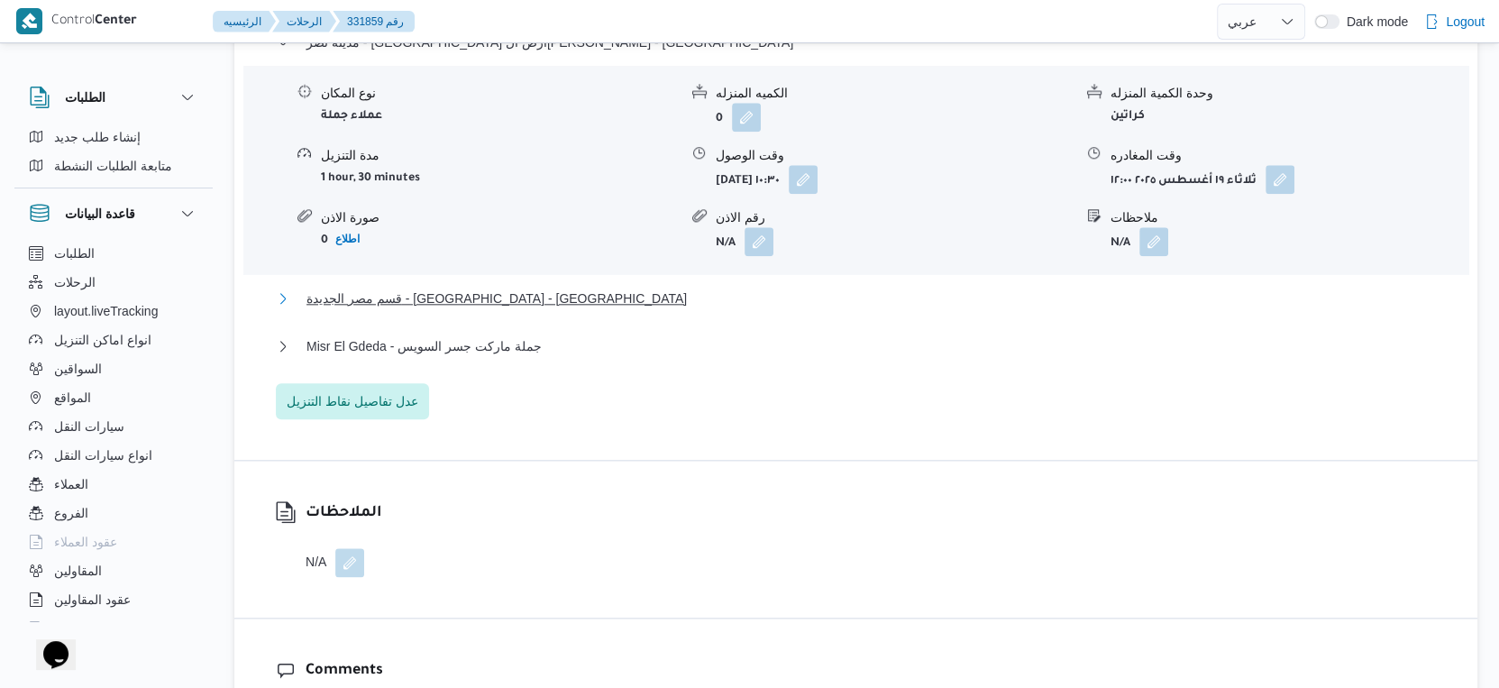
click at [524, 288] on span "قسم مصر الجديدة - [GEOGRAPHIC_DATA] - [GEOGRAPHIC_DATA]" at bounding box center [496, 299] width 380 height 22
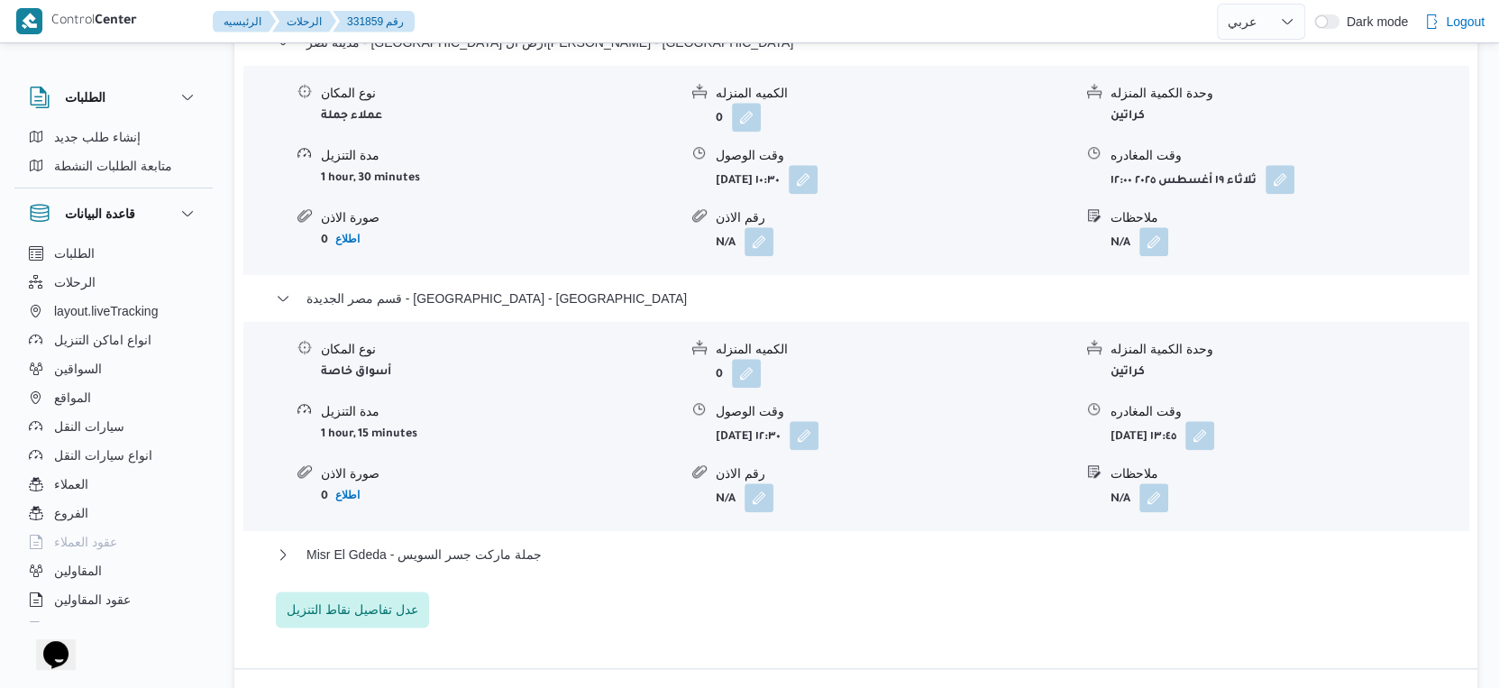
scroll to position [1839, 0]
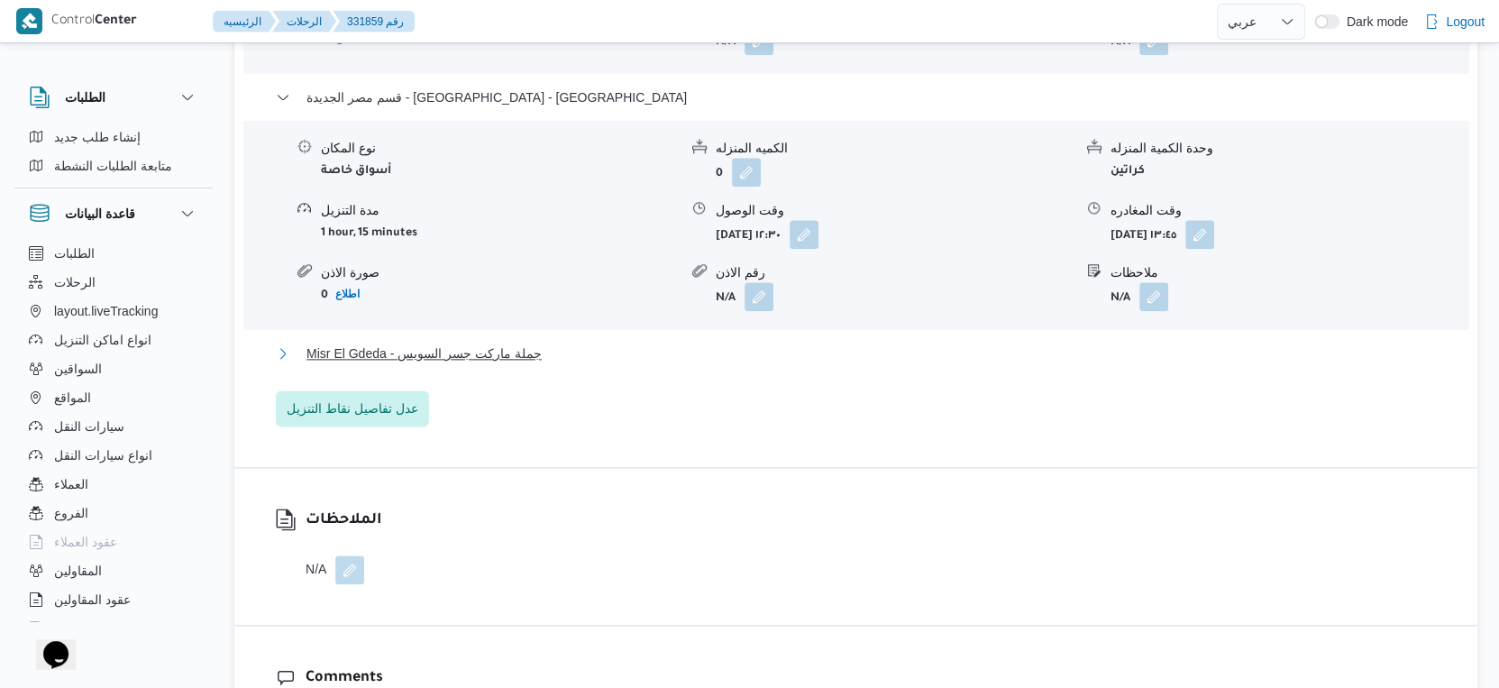
click at [517, 343] on span "Misr El Gdeda - جملة ماركت جسر السويس" at bounding box center [423, 354] width 235 height 22
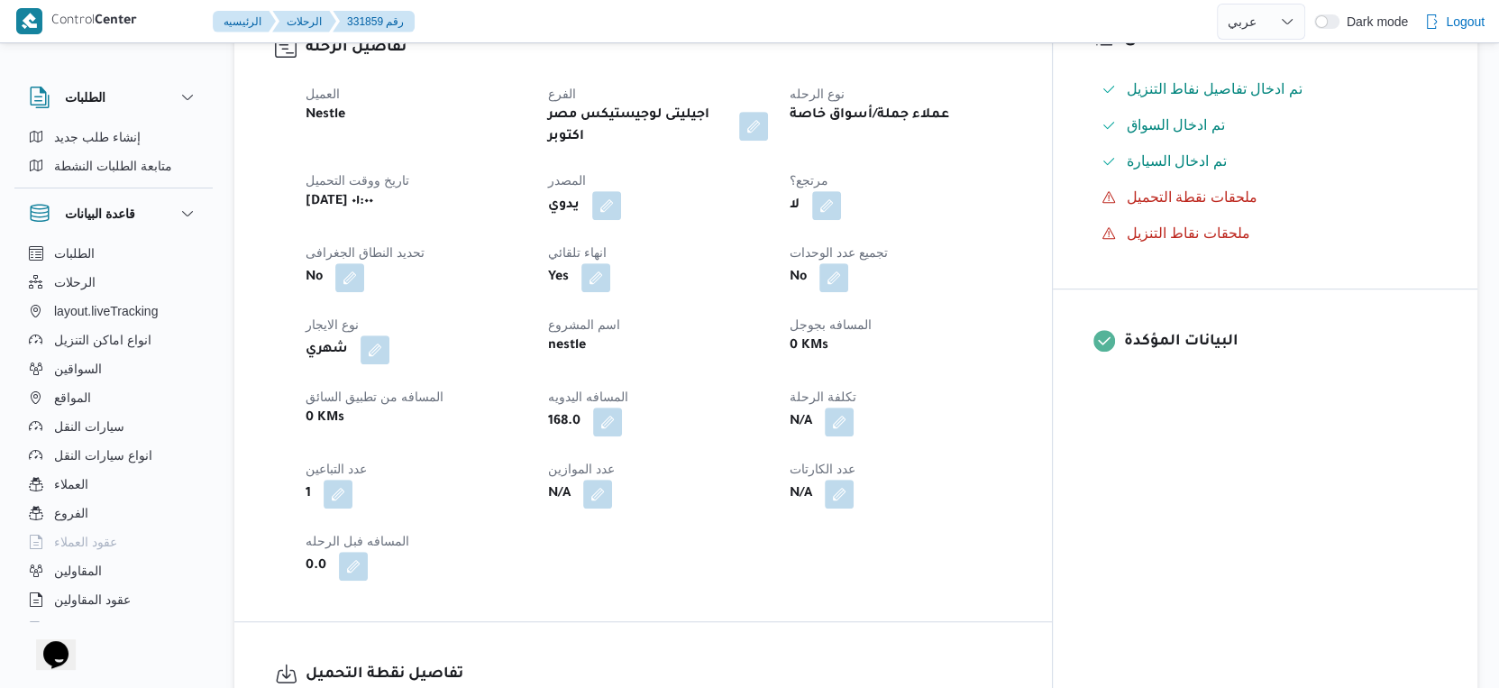
scroll to position [0, 0]
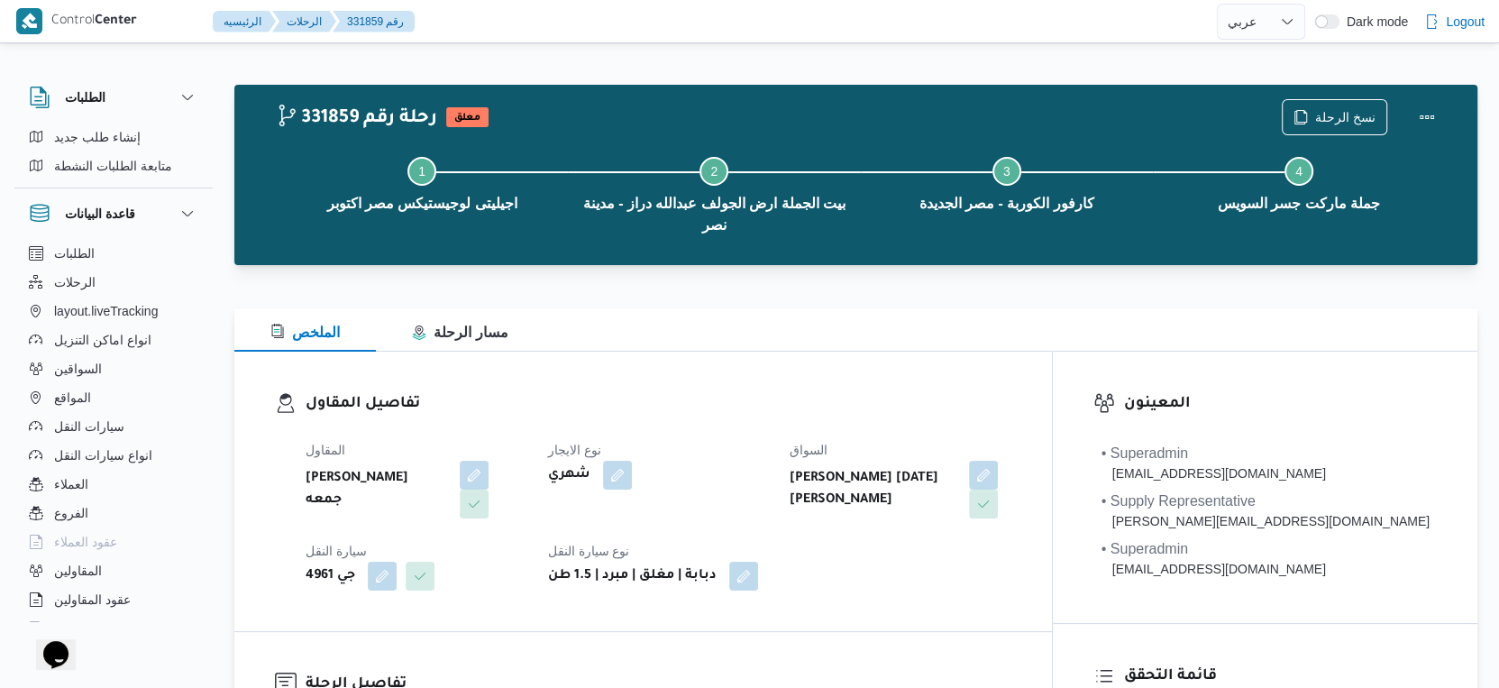
select select "ar"
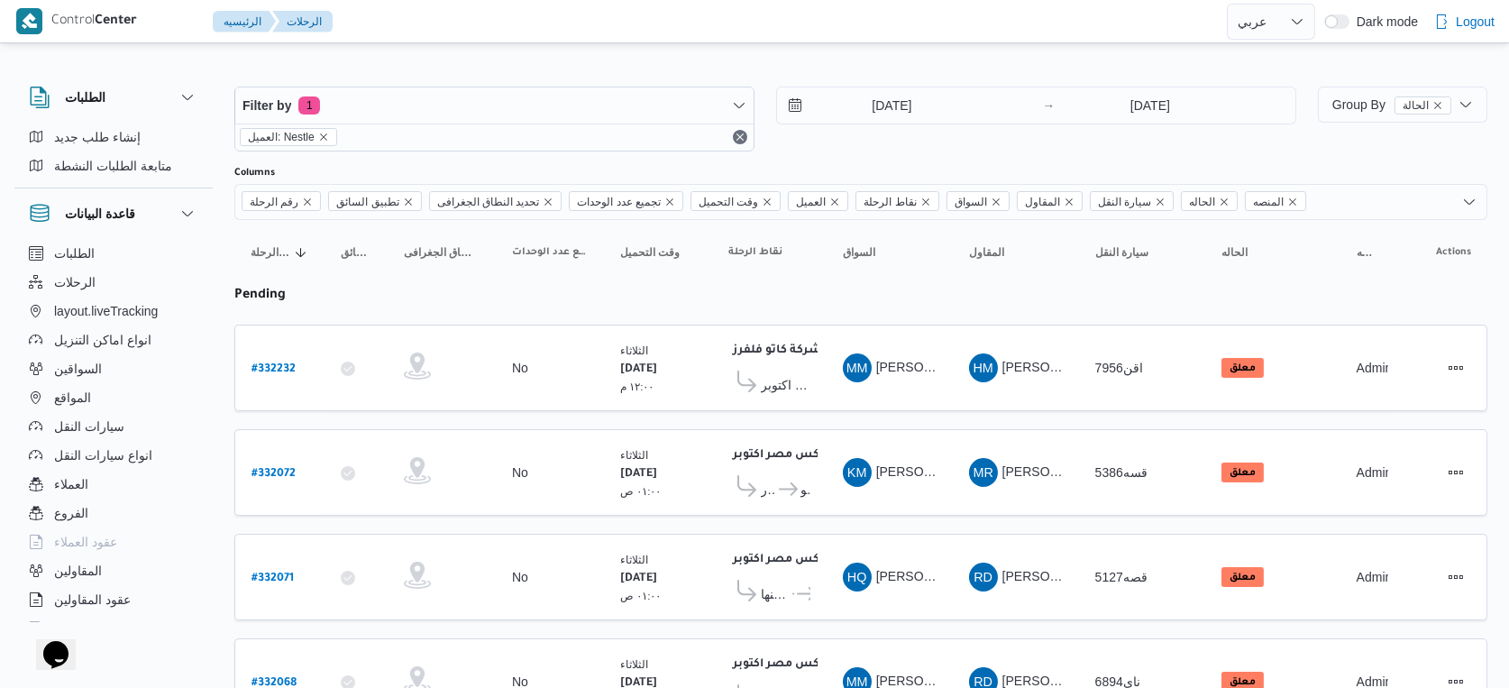
select select "ar"
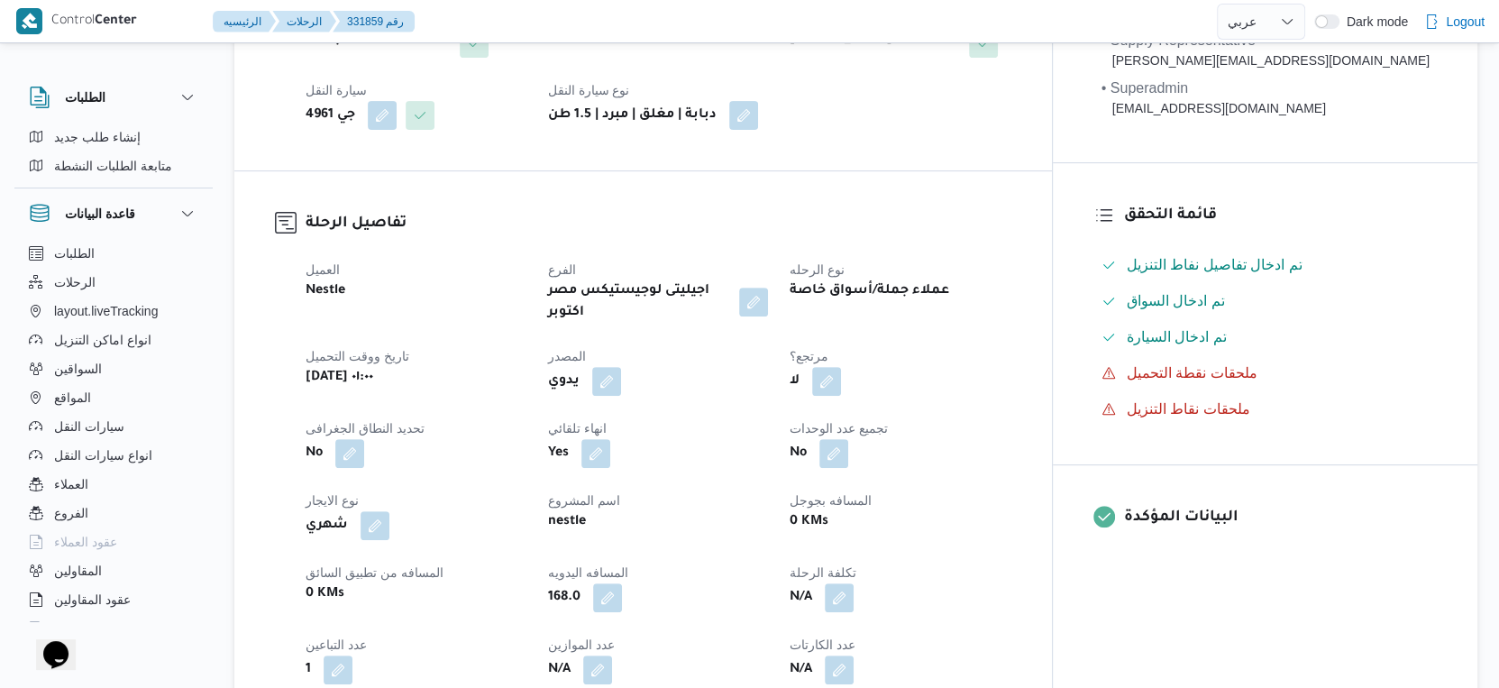
scroll to position [500, 0]
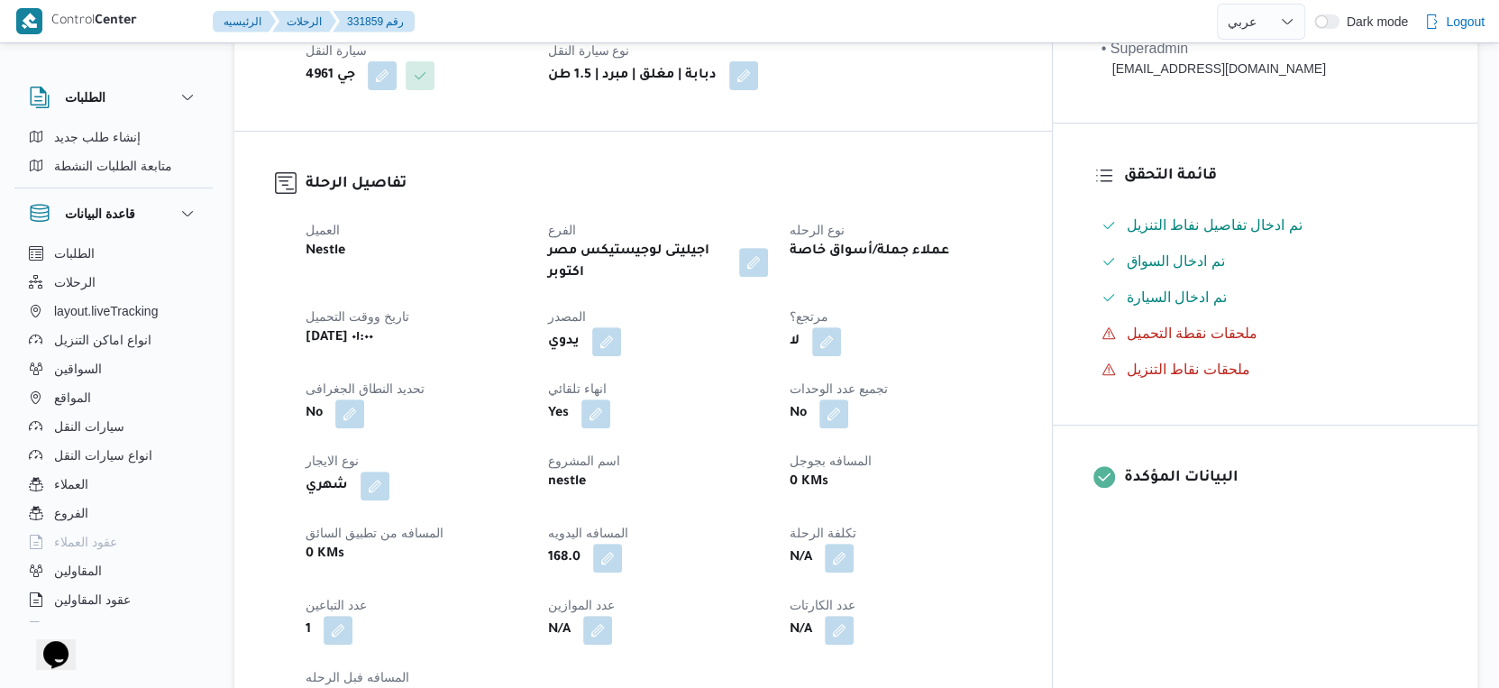
select select "ar"
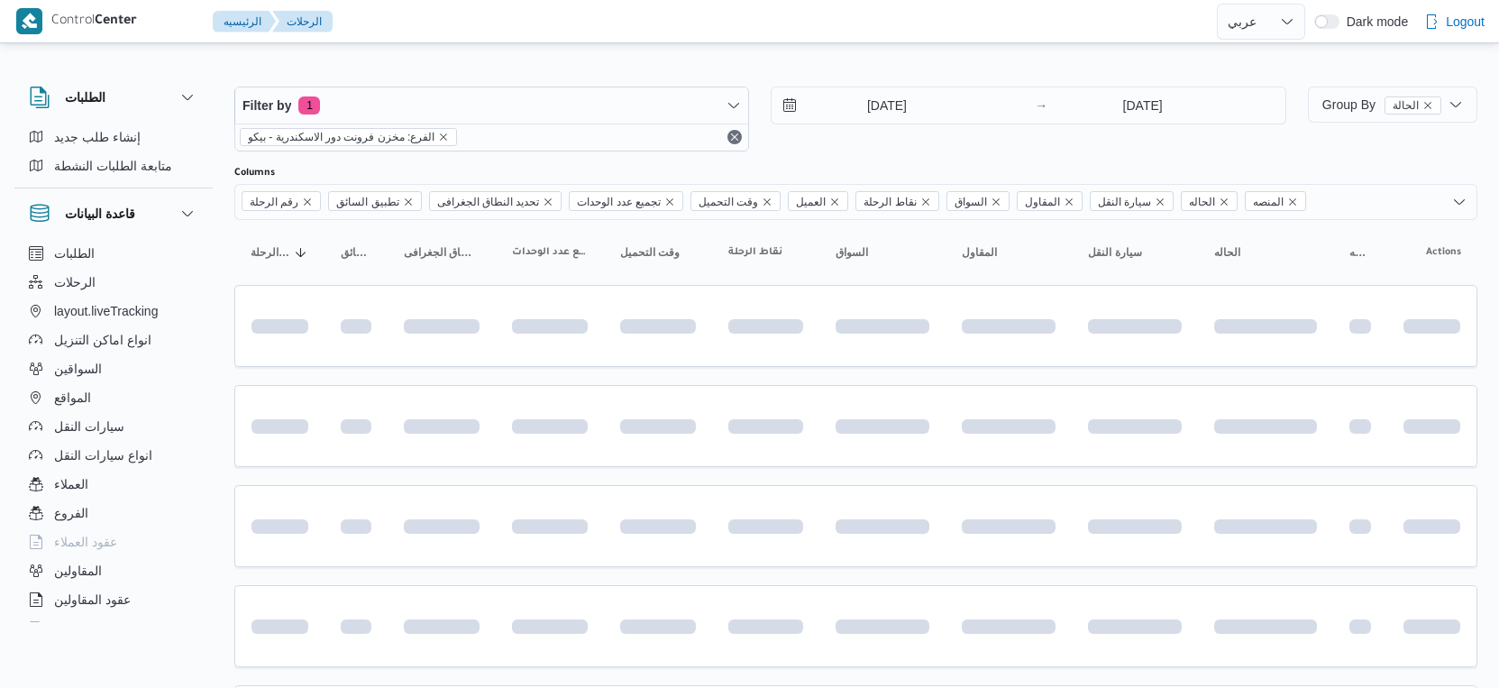
select select "ar"
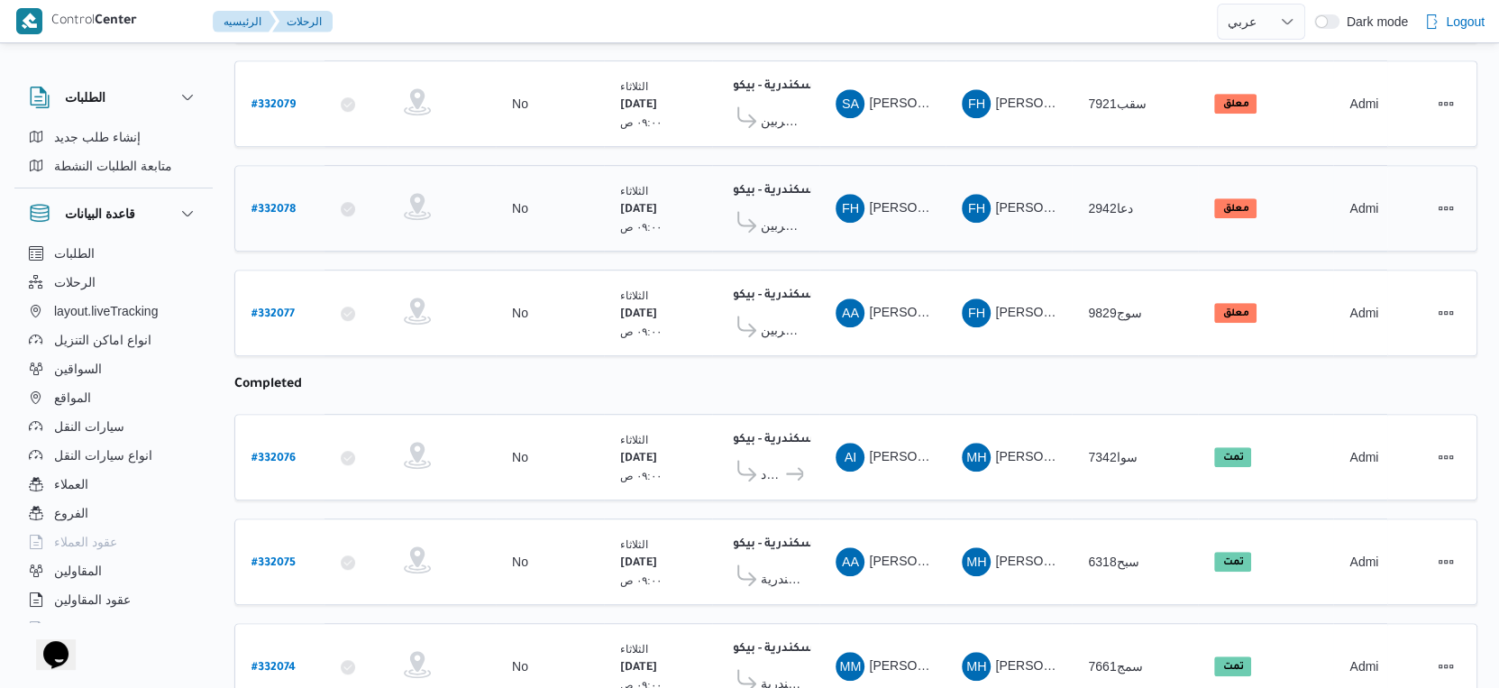
scroll to position [941, 0]
